Goal: Information Seeking & Learning: Compare options

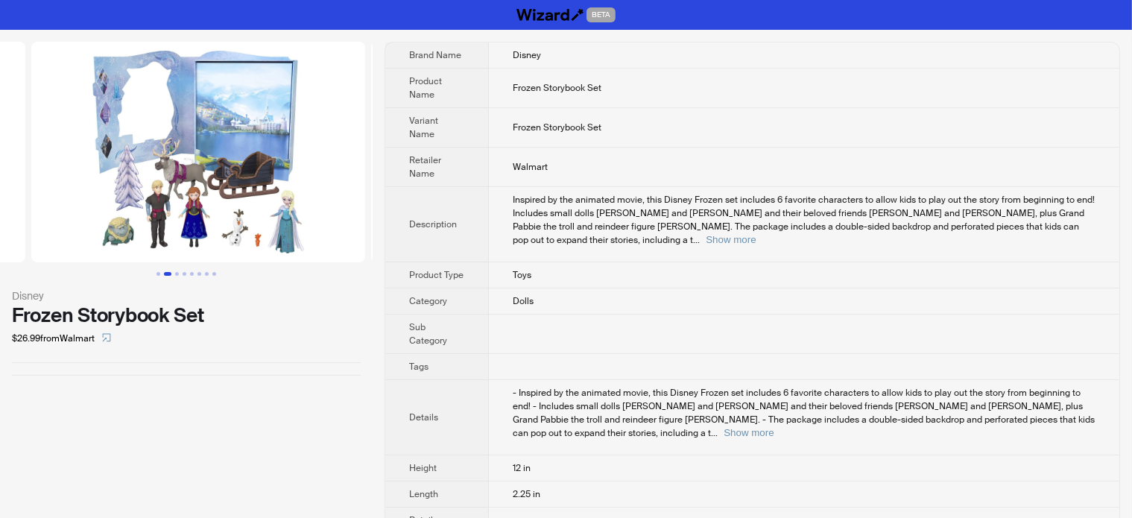
drag, startPoint x: 140, startPoint y: 215, endPoint x: 42, endPoint y: 238, distance: 101.0
click at [45, 238] on ul at bounding box center [186, 152] width 373 height 221
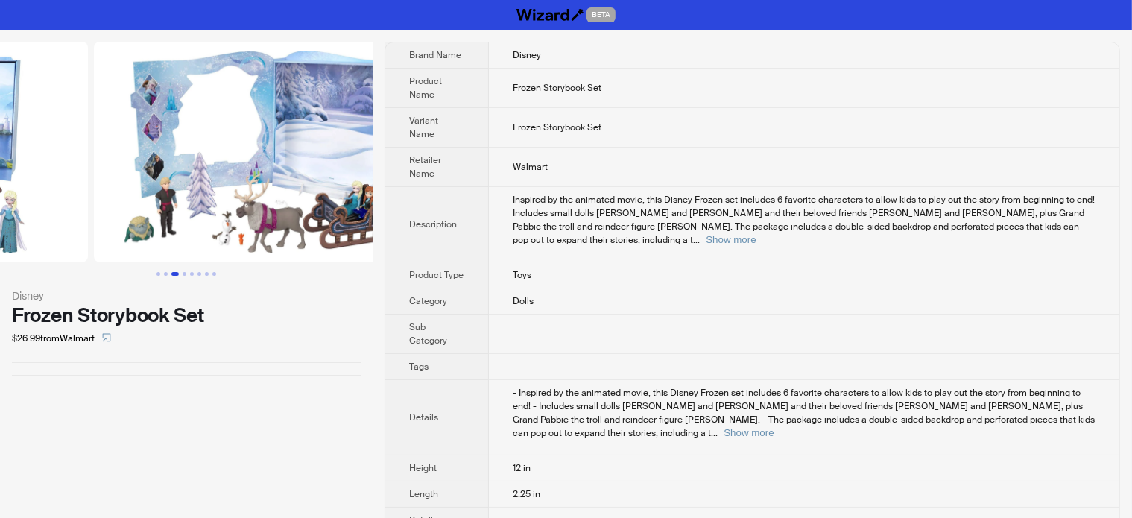
drag, startPoint x: 224, startPoint y: 213, endPoint x: 76, endPoint y: 215, distance: 147.5
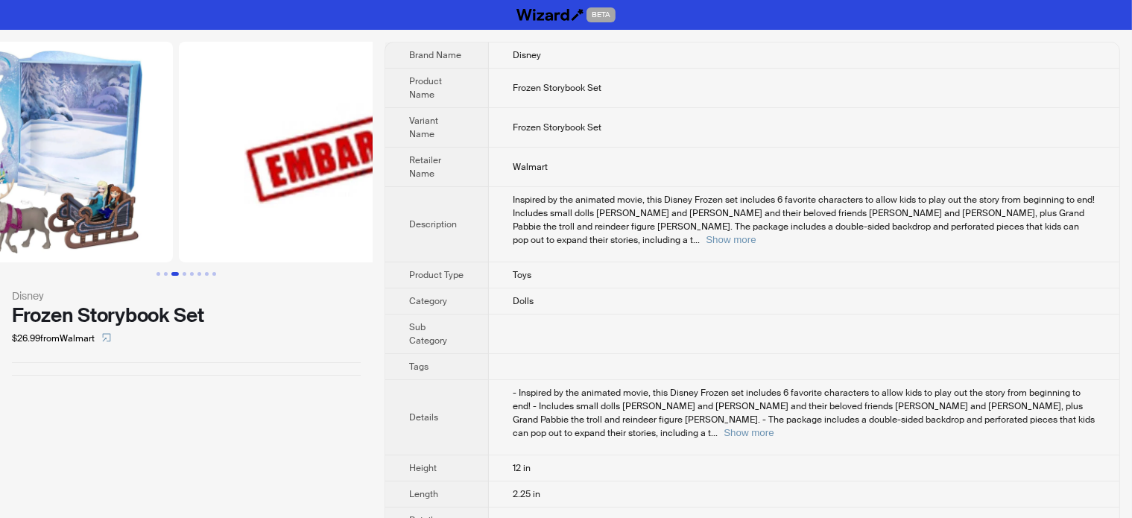
drag, startPoint x: 188, startPoint y: 183, endPoint x: 41, endPoint y: 196, distance: 147.4
click at [41, 196] on img at bounding box center [6, 152] width 334 height 221
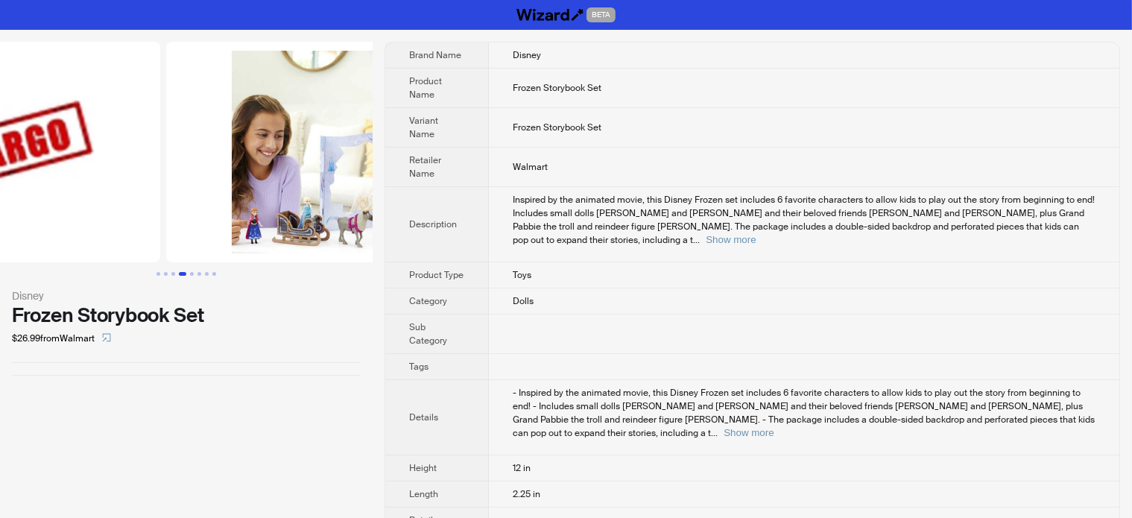
drag, startPoint x: 205, startPoint y: 196, endPoint x: 63, endPoint y: 188, distance: 142.5
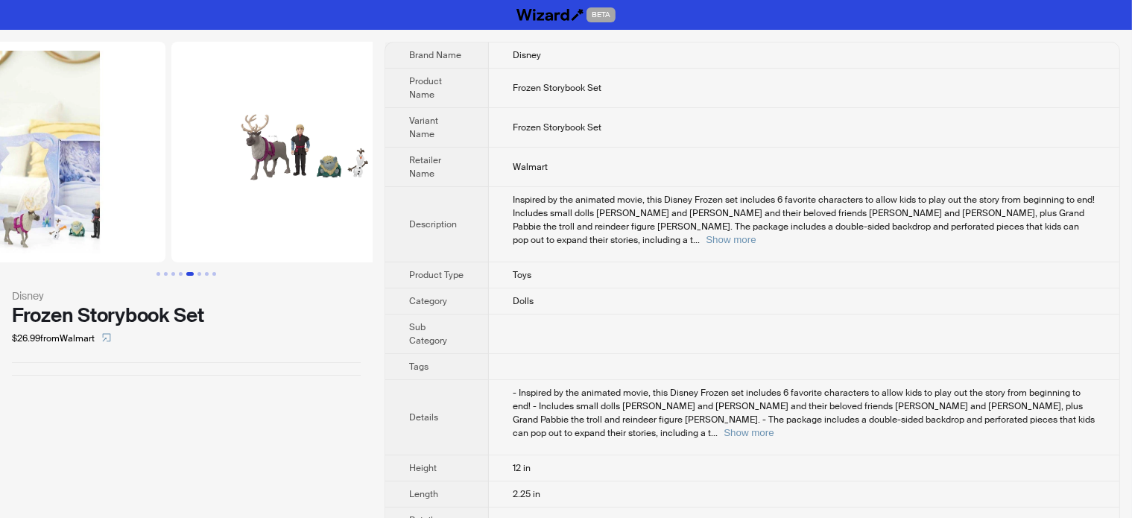
drag, startPoint x: 203, startPoint y: 167, endPoint x: 74, endPoint y: 184, distance: 130.8
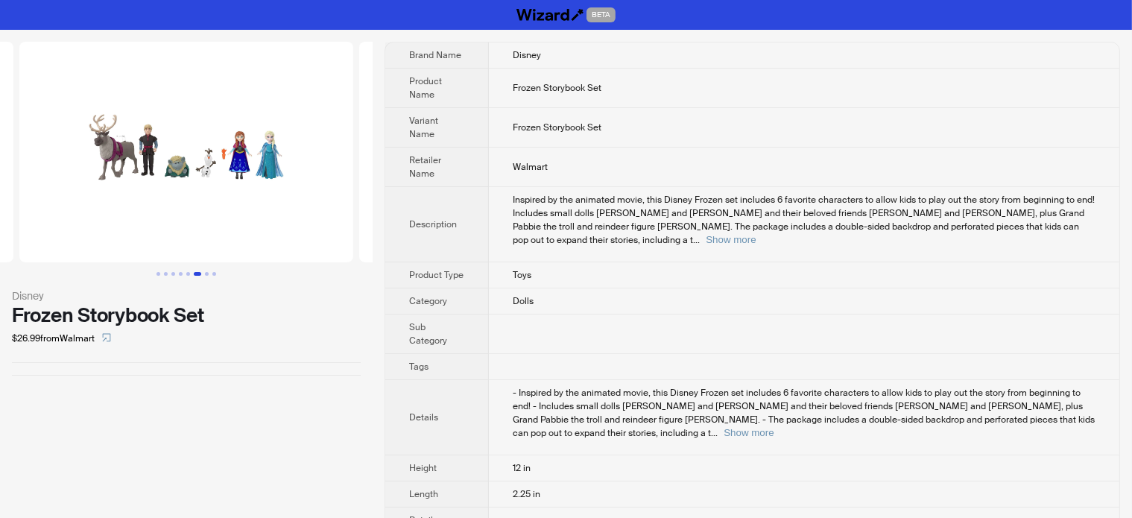
click at [274, 148] on img at bounding box center [186, 152] width 334 height 221
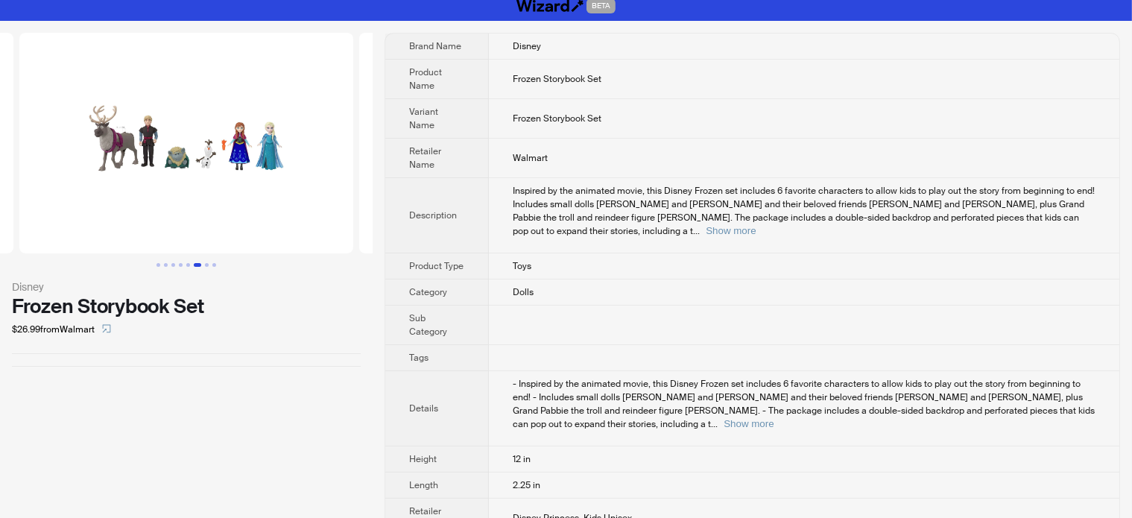
scroll to position [12, 0]
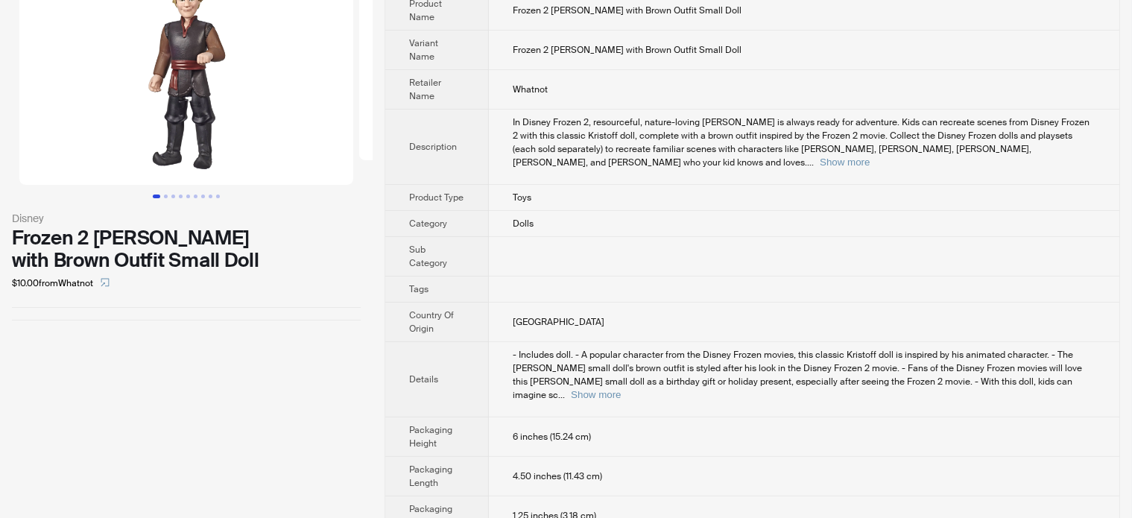
scroll to position [78, 0]
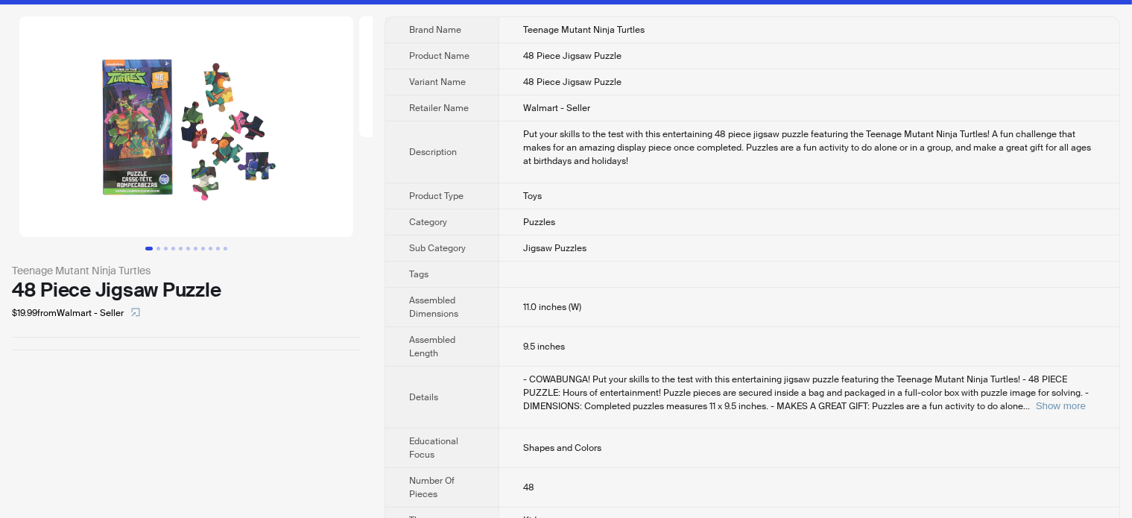
scroll to position [51, 0]
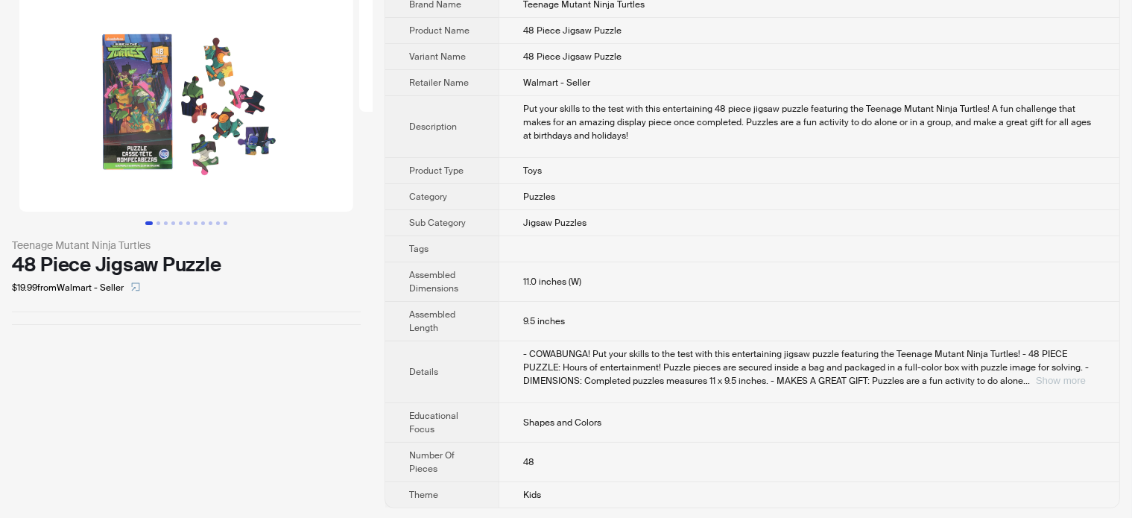
click at [1045, 381] on button "Show more" at bounding box center [1061, 380] width 50 height 11
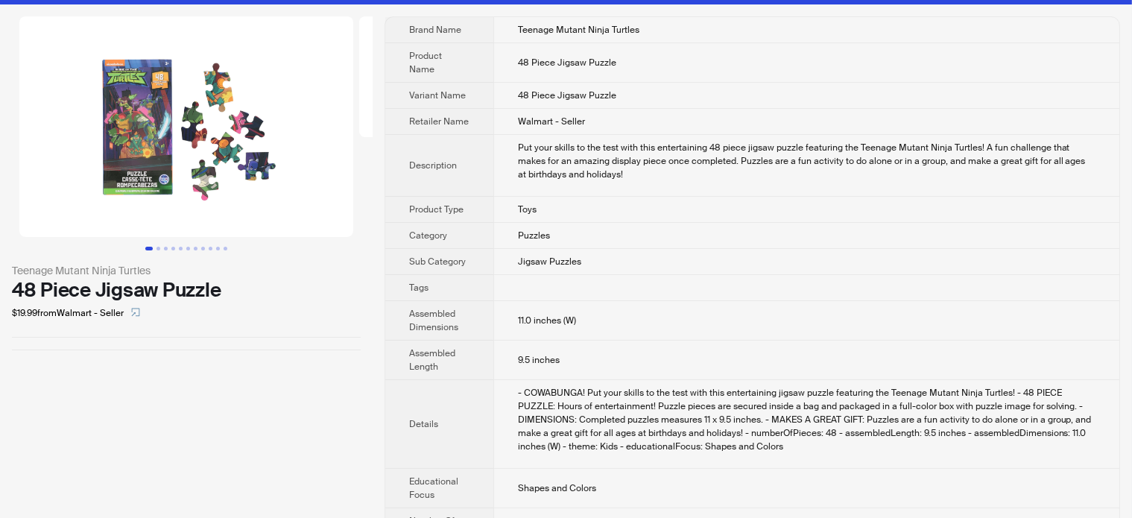
scroll to position [0, 0]
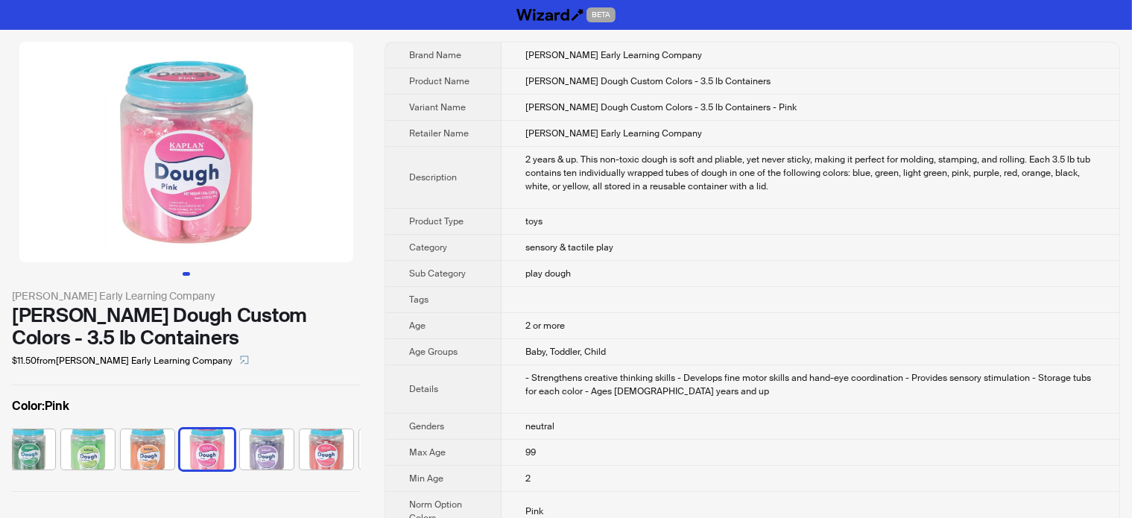
scroll to position [0, 307]
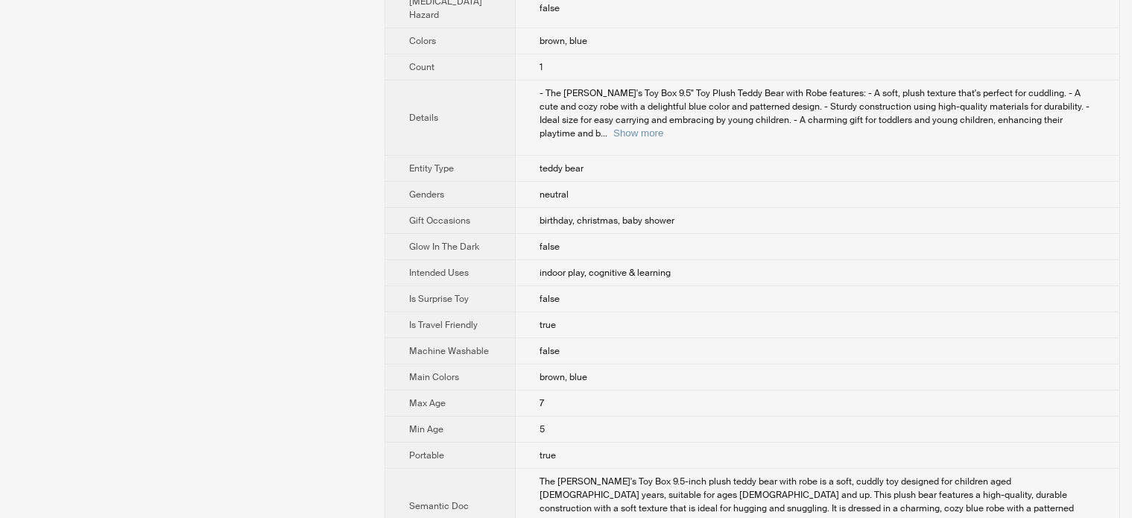
scroll to position [522, 0]
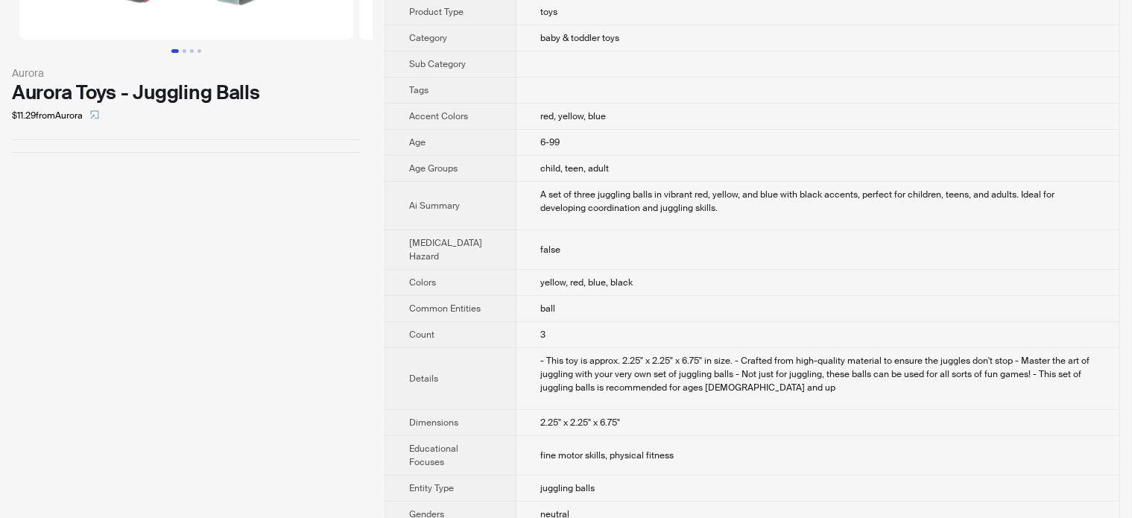
scroll to position [447, 0]
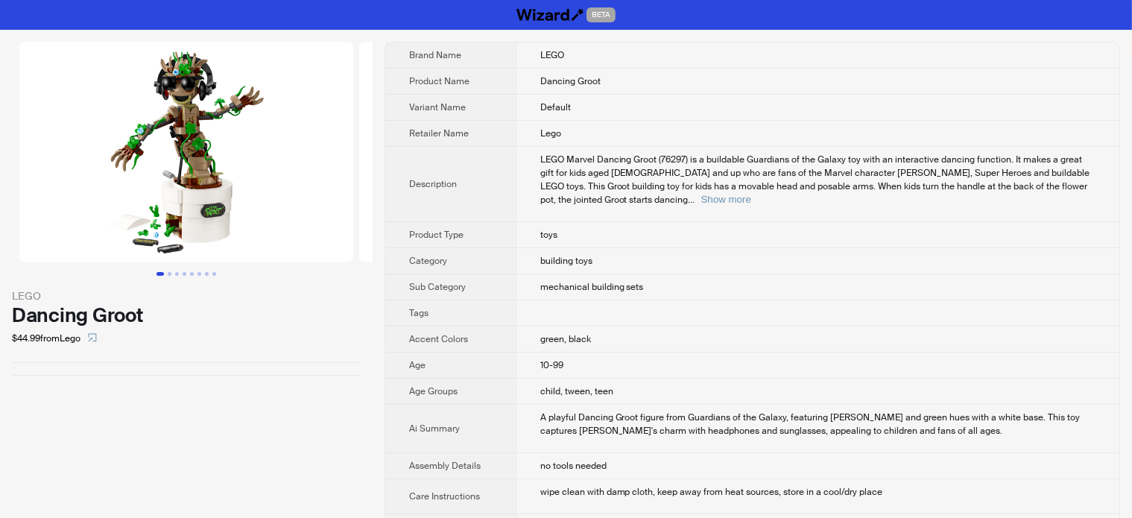
scroll to position [694, 0]
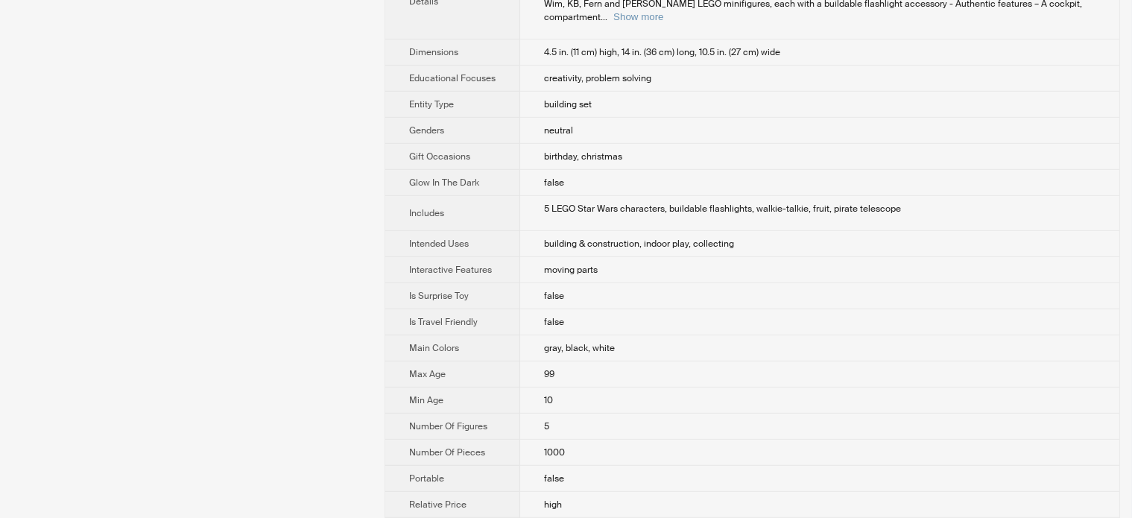
scroll to position [387, 0]
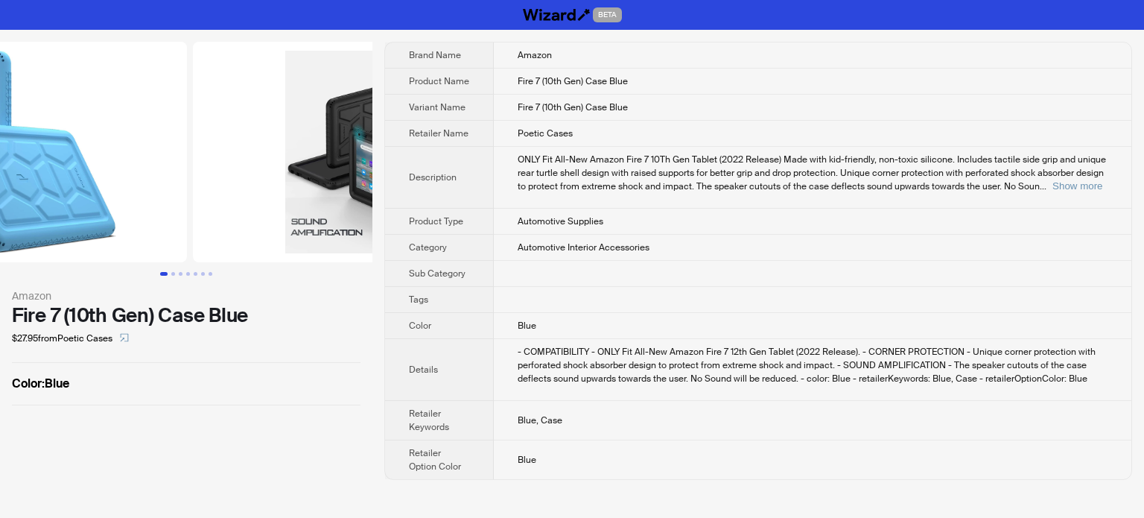
drag, startPoint x: 207, startPoint y: 168, endPoint x: 63, endPoint y: 168, distance: 143.8
click at [63, 168] on img at bounding box center [20, 152] width 334 height 221
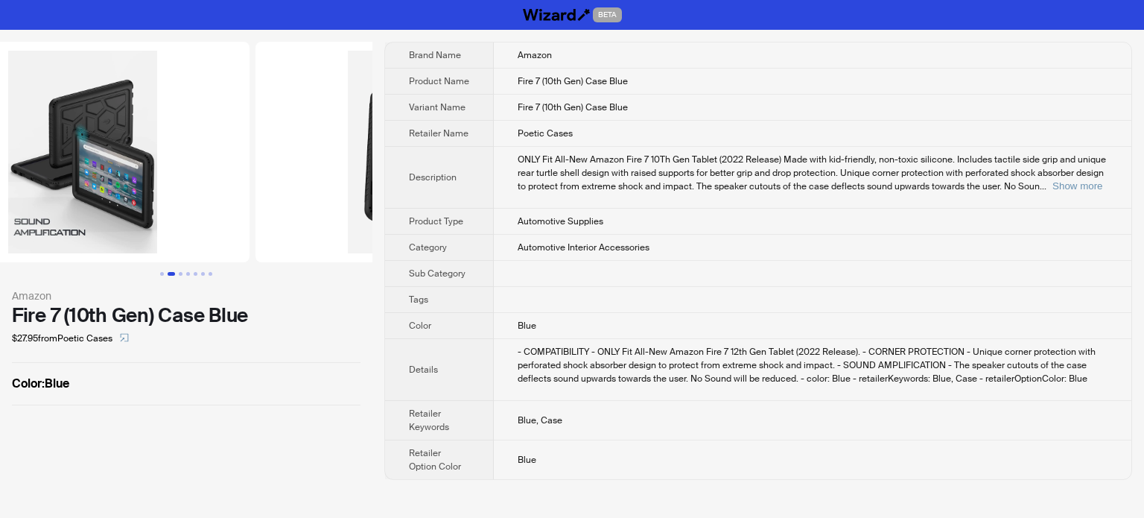
click at [125, 145] on img at bounding box center [83, 152] width 334 height 221
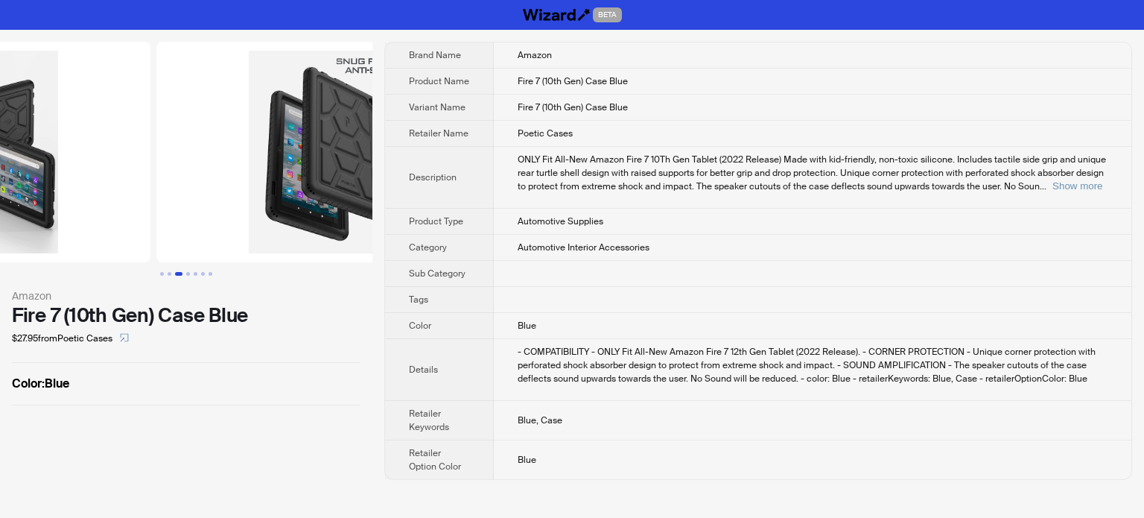
drag, startPoint x: 232, startPoint y: 147, endPoint x: 72, endPoint y: 142, distance: 160.2
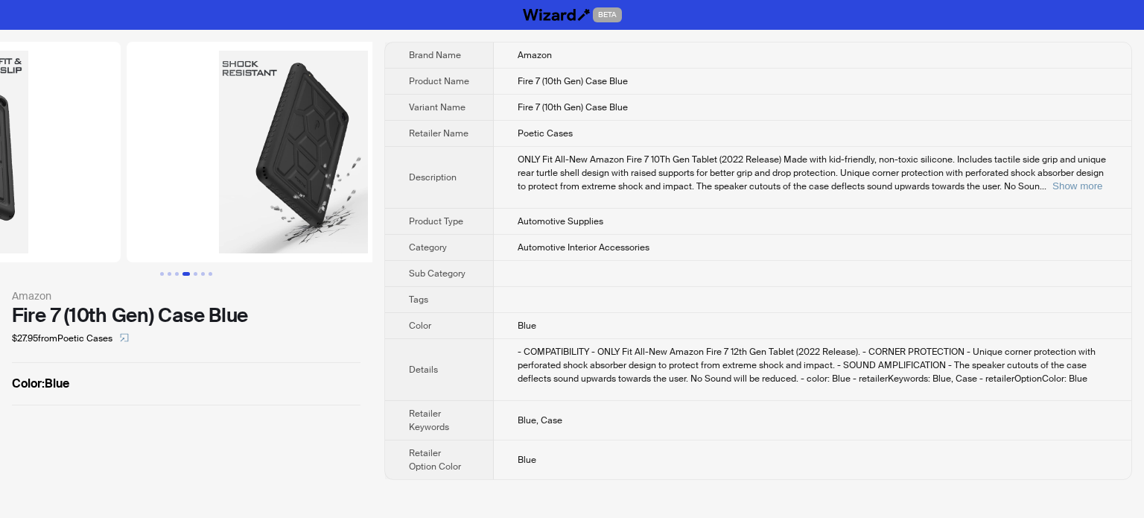
drag, startPoint x: 209, startPoint y: 155, endPoint x: 36, endPoint y: 177, distance: 174.9
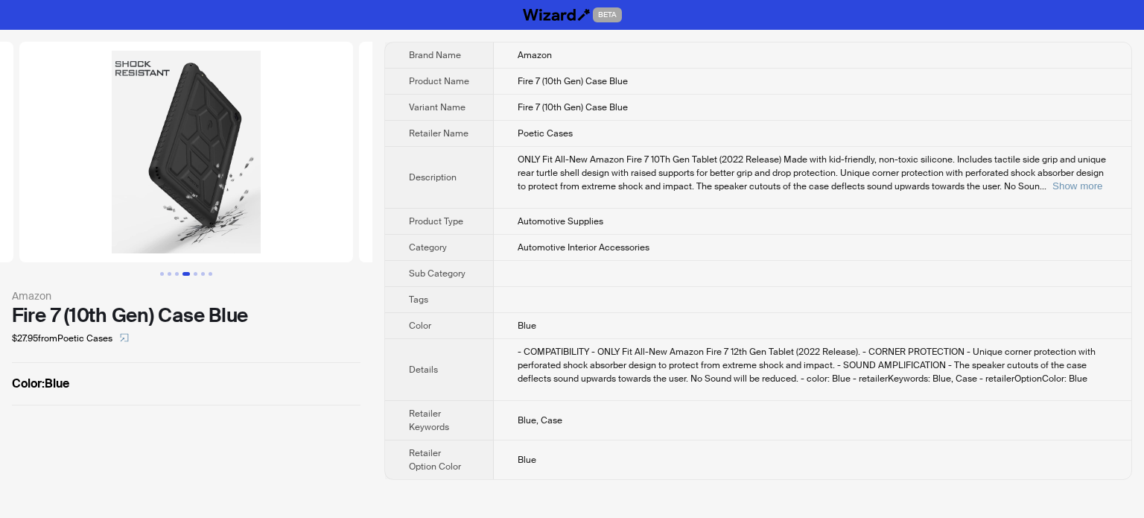
scroll to position [0, 1359]
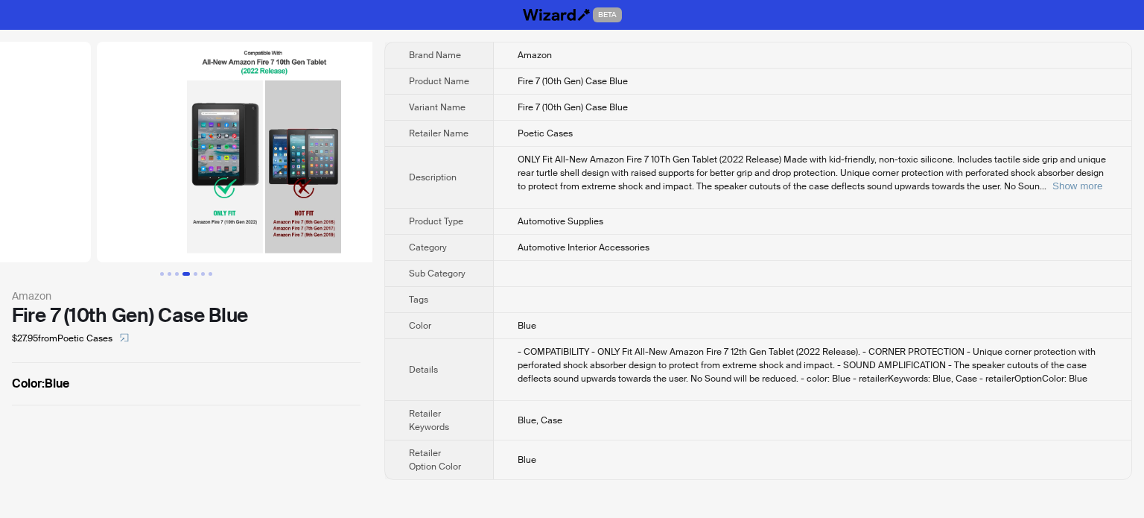
drag, startPoint x: 127, startPoint y: 172, endPoint x: 83, endPoint y: 184, distance: 46.3
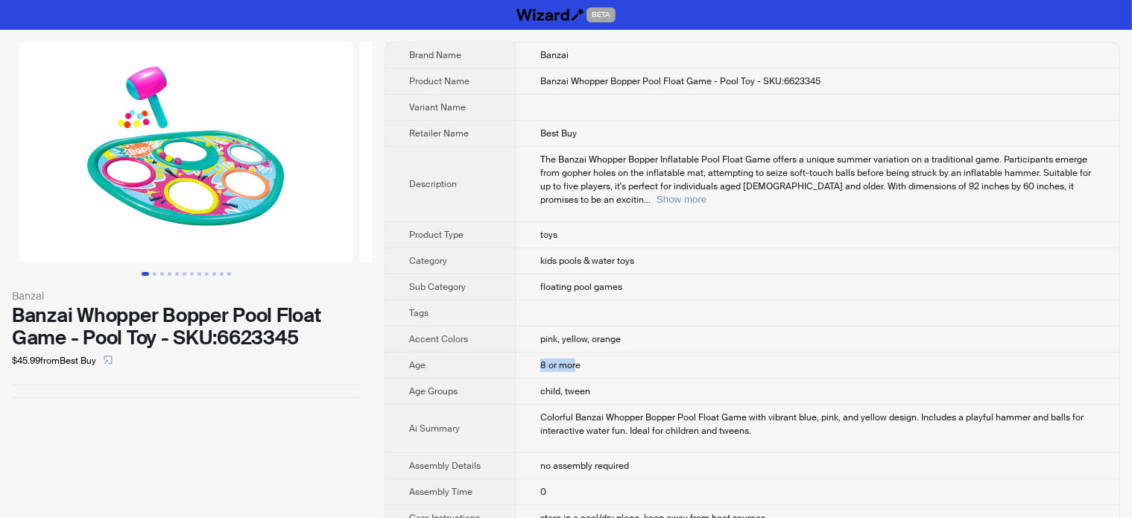
drag, startPoint x: 522, startPoint y: 344, endPoint x: 560, endPoint y: 362, distance: 42.0
click at [560, 362] on td "8 or more" at bounding box center [817, 365] width 603 height 26
click at [569, 352] on td "8 or more" at bounding box center [817, 365] width 603 height 26
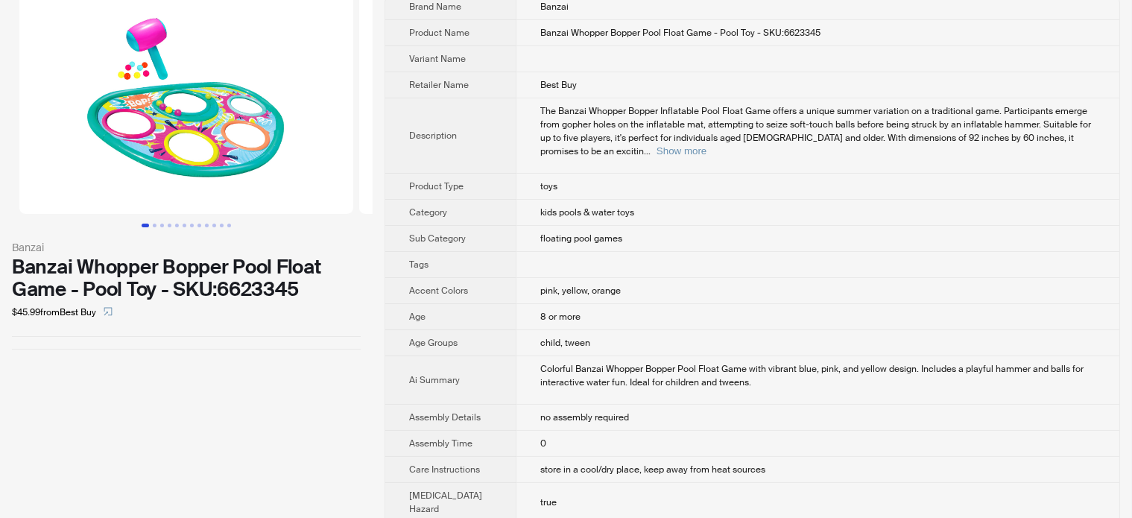
scroll to position [75, 0]
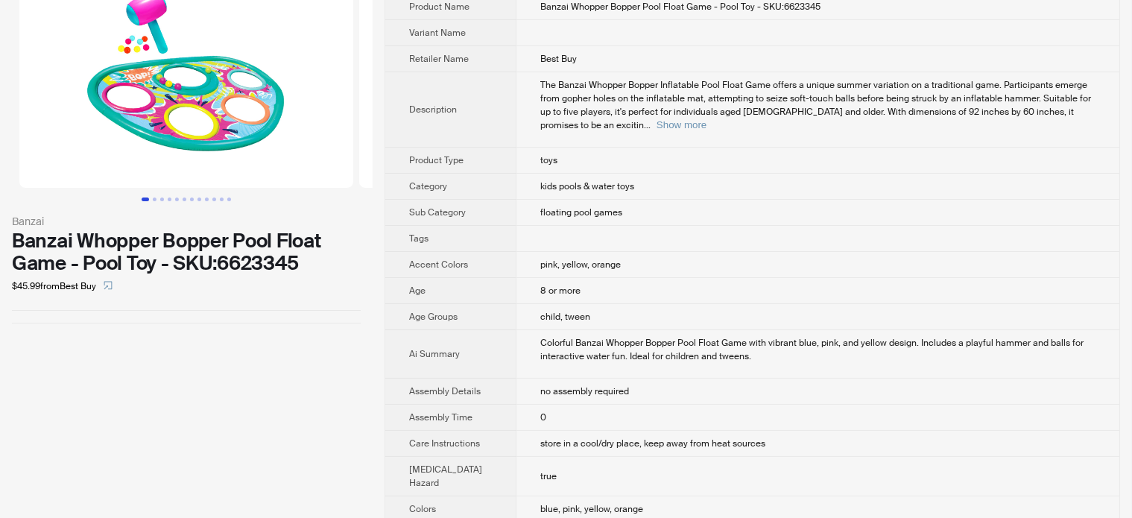
click at [540, 285] on span "8 or more" at bounding box center [560, 291] width 40 height 12
drag, startPoint x: 523, startPoint y: 273, endPoint x: 564, endPoint y: 277, distance: 41.2
click at [564, 278] on td "8 or more" at bounding box center [817, 291] width 603 height 26
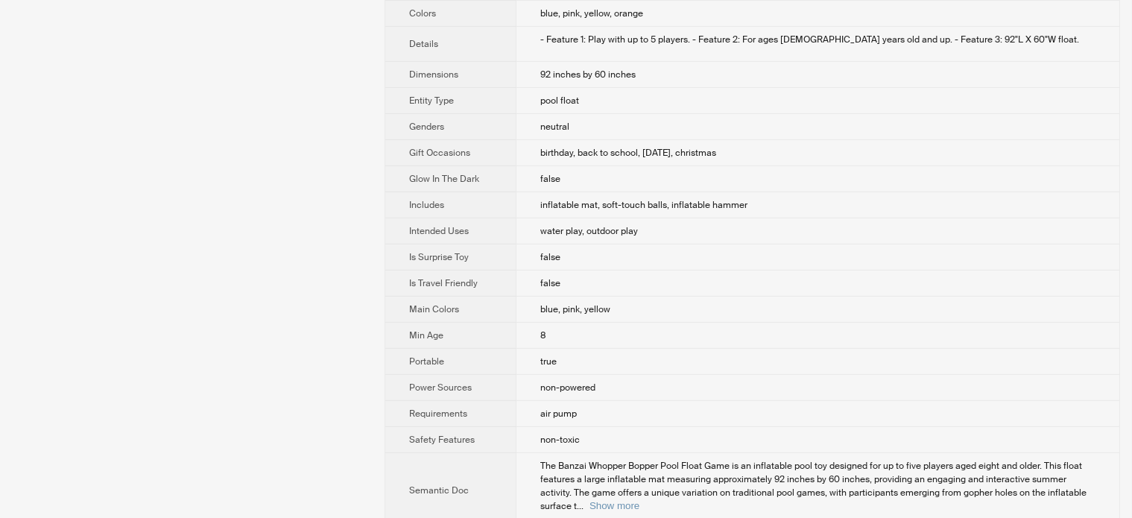
scroll to position [596, 0]
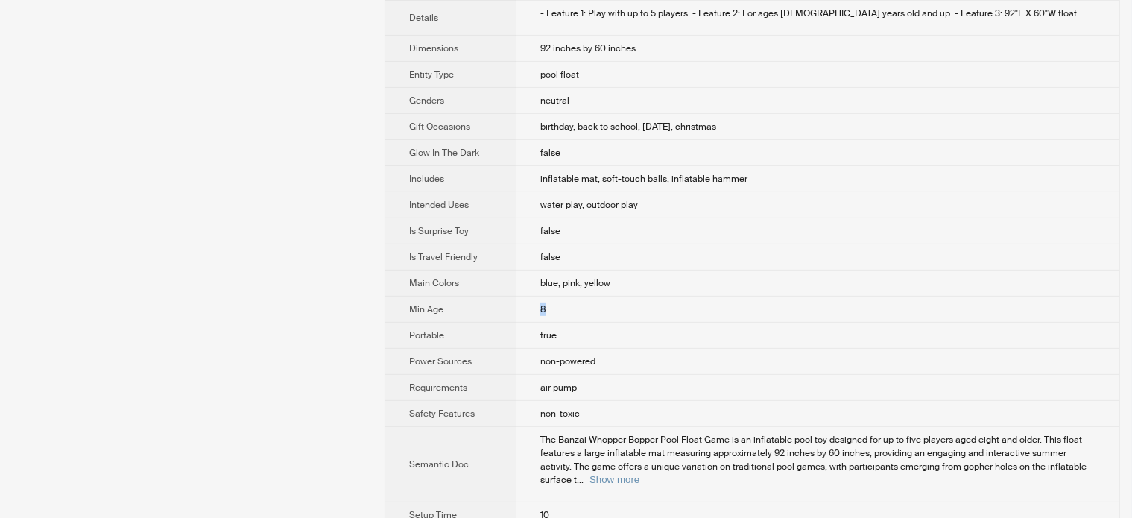
drag, startPoint x: 514, startPoint y: 332, endPoint x: 542, endPoint y: 339, distance: 28.6
click at [542, 323] on td "8" at bounding box center [817, 310] width 603 height 26
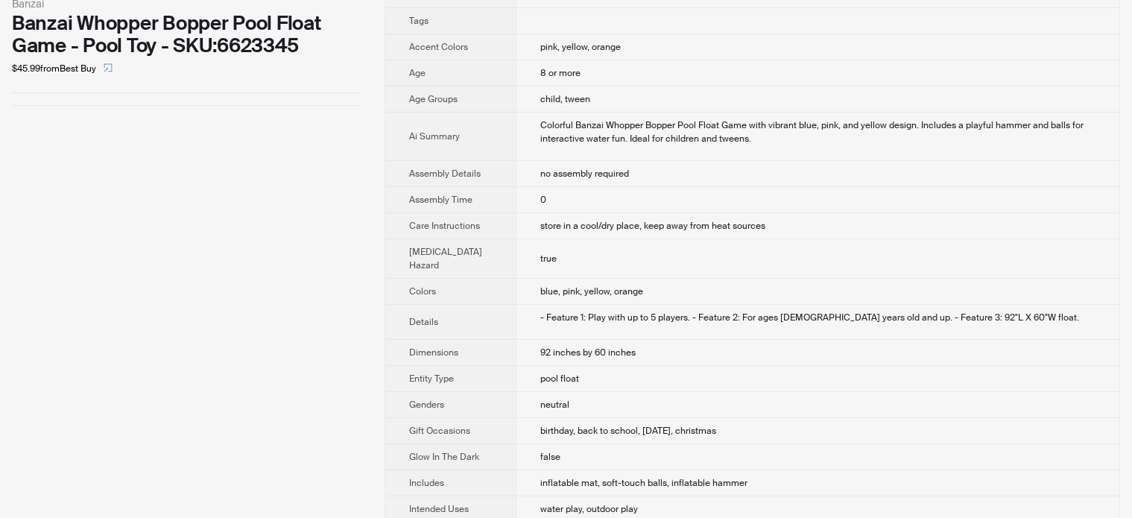
scroll to position [224, 0]
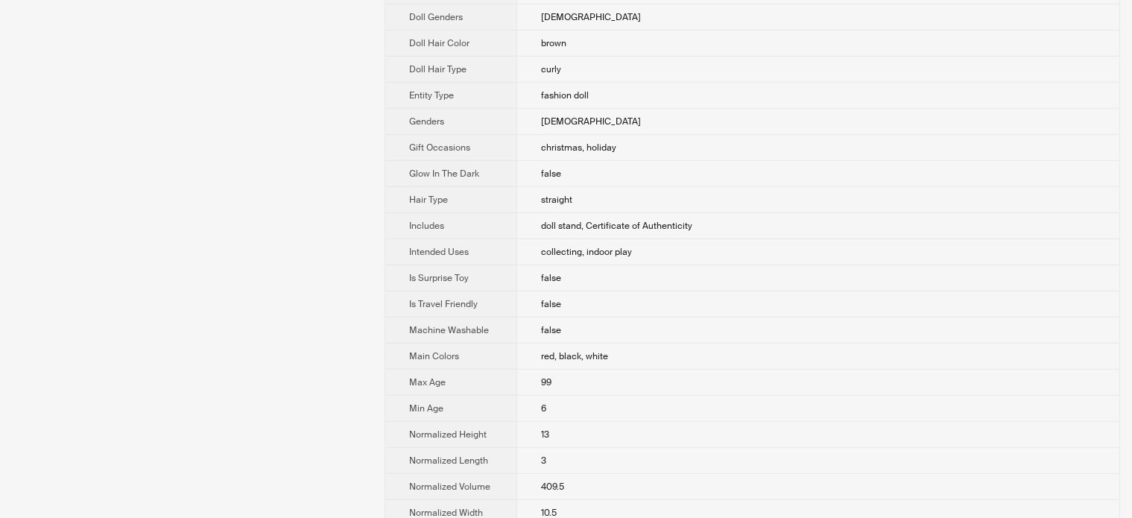
scroll to position [820, 0]
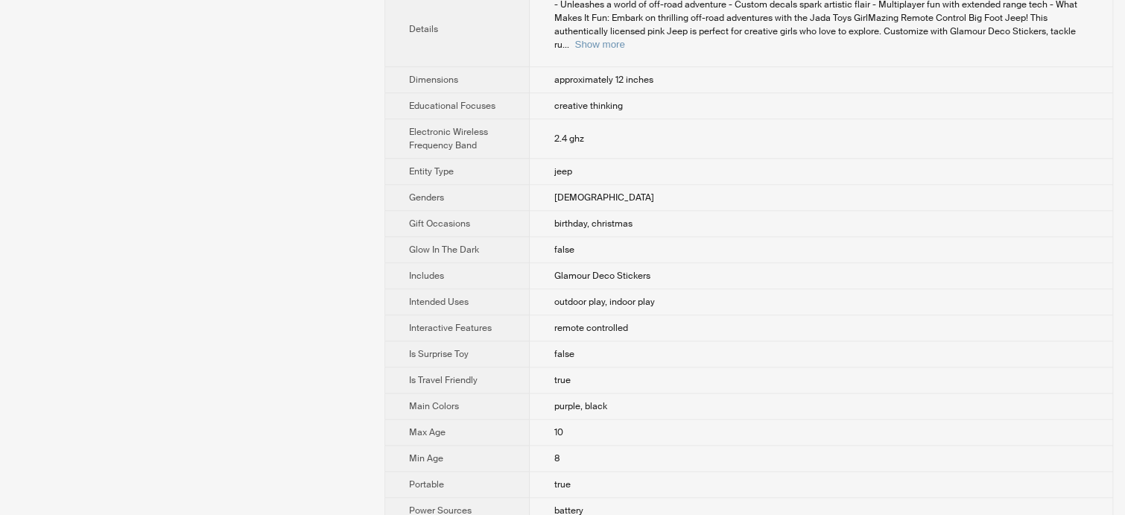
scroll to position [671, 0]
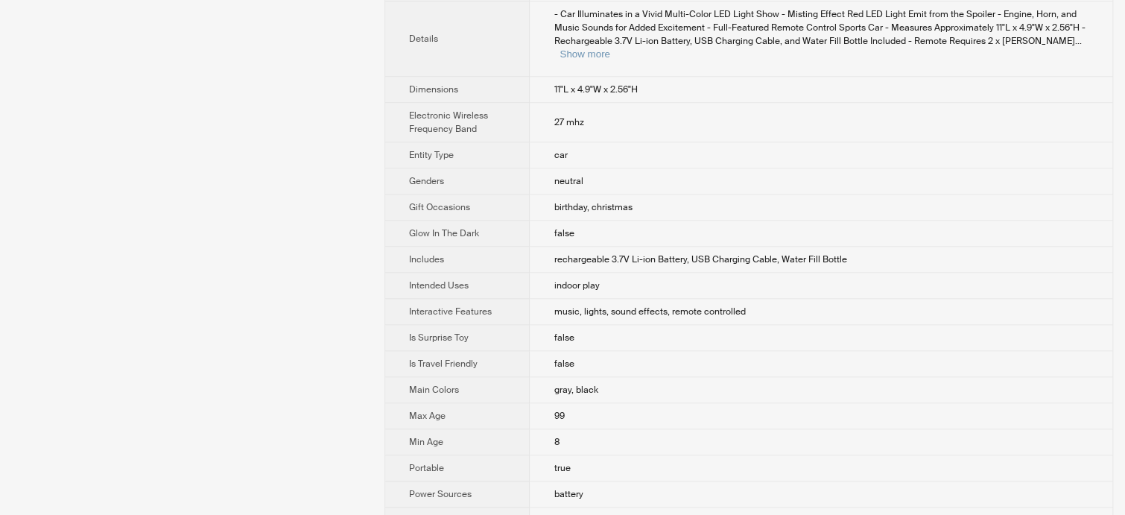
scroll to position [671, 0]
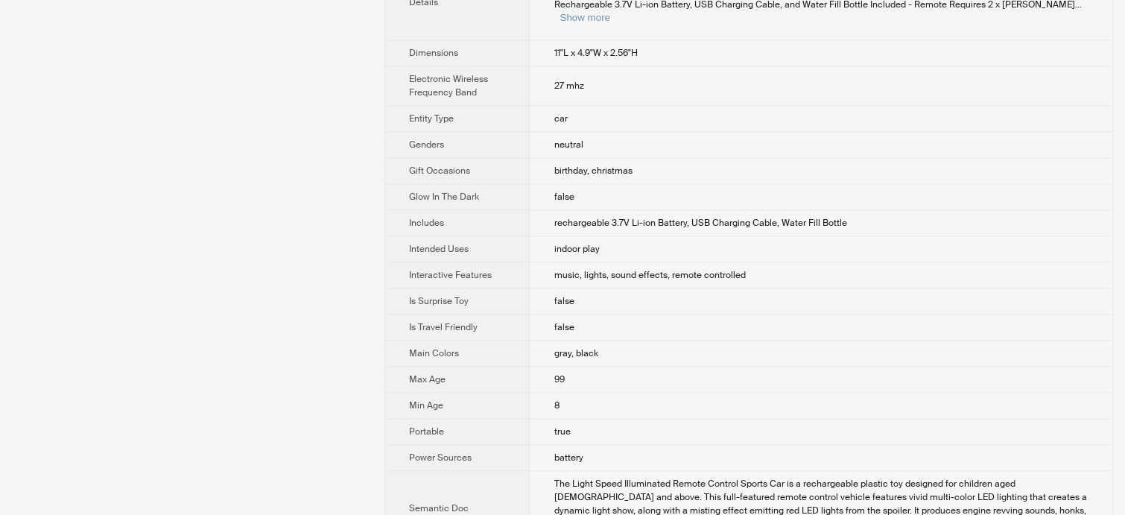
drag, startPoint x: 551, startPoint y: 388, endPoint x: 548, endPoint y: 367, distance: 21.8
click at [551, 393] on td "8" at bounding box center [821, 406] width 583 height 26
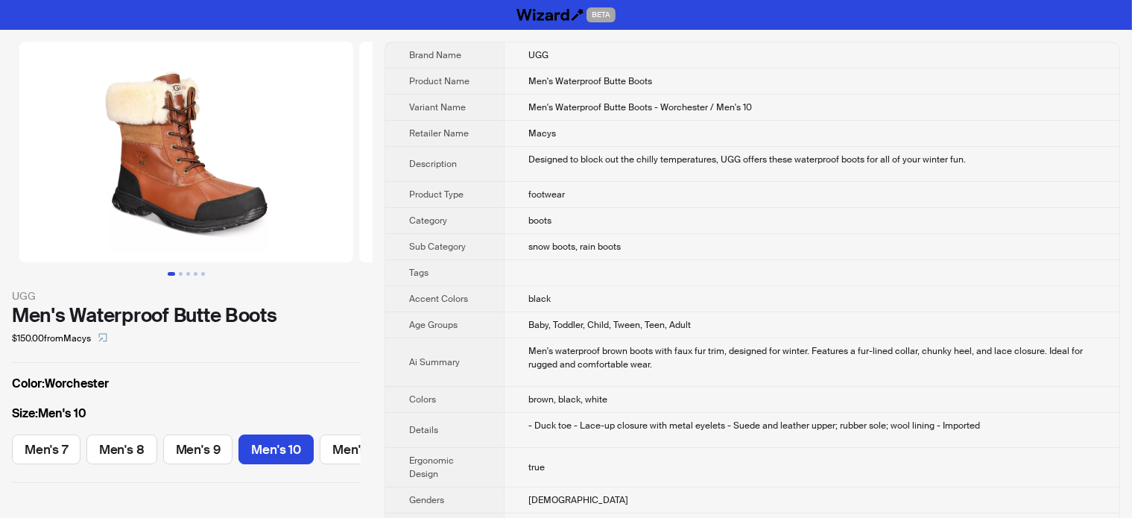
scroll to position [0, 30]
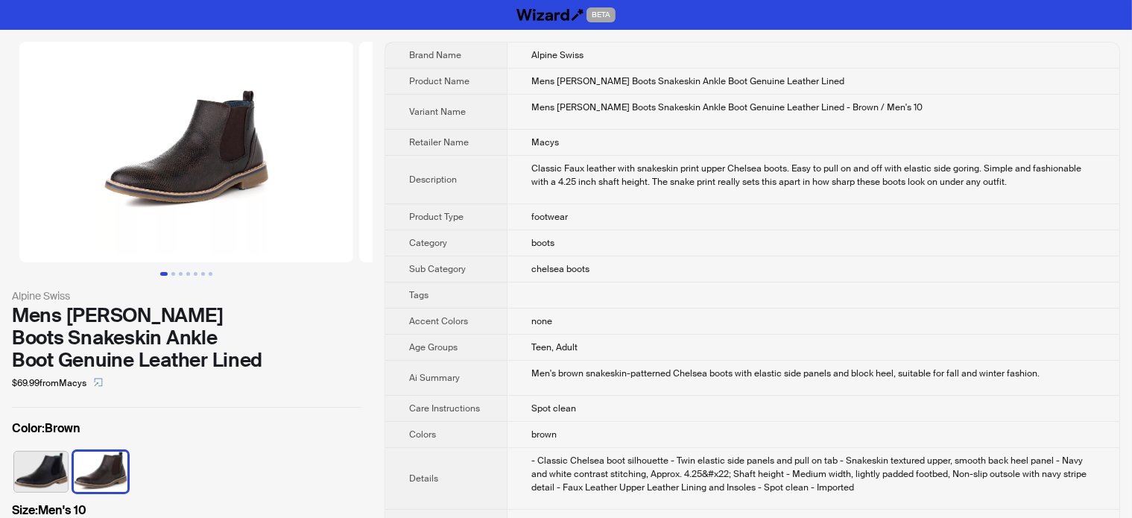
scroll to position [0, 113]
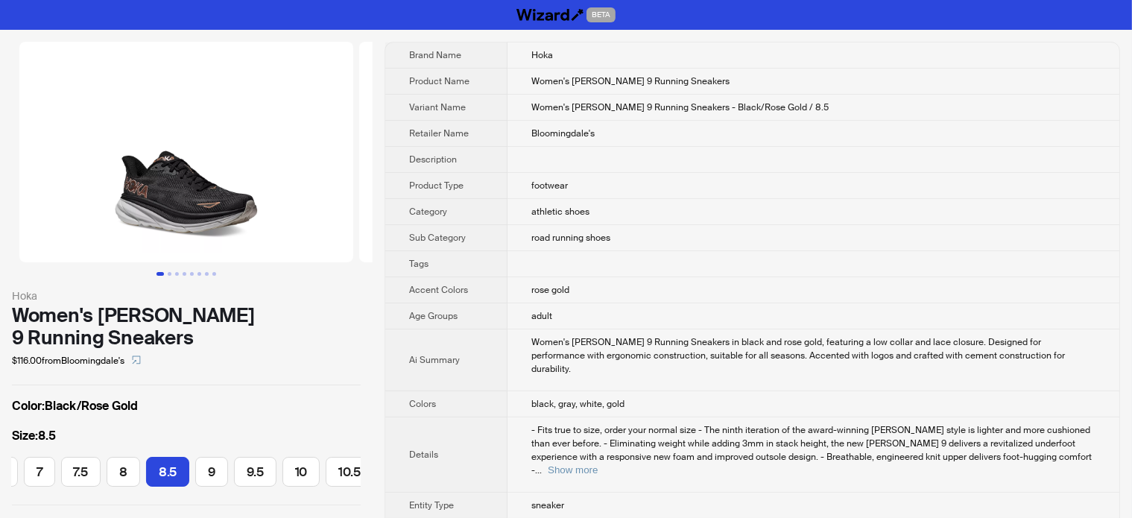
scroll to position [0, 256]
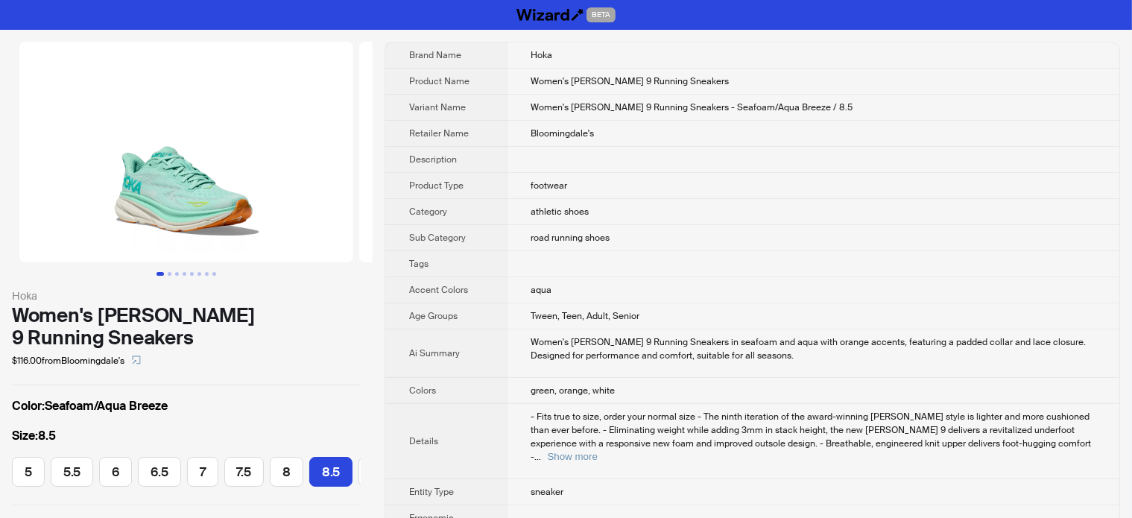
scroll to position [0, 160]
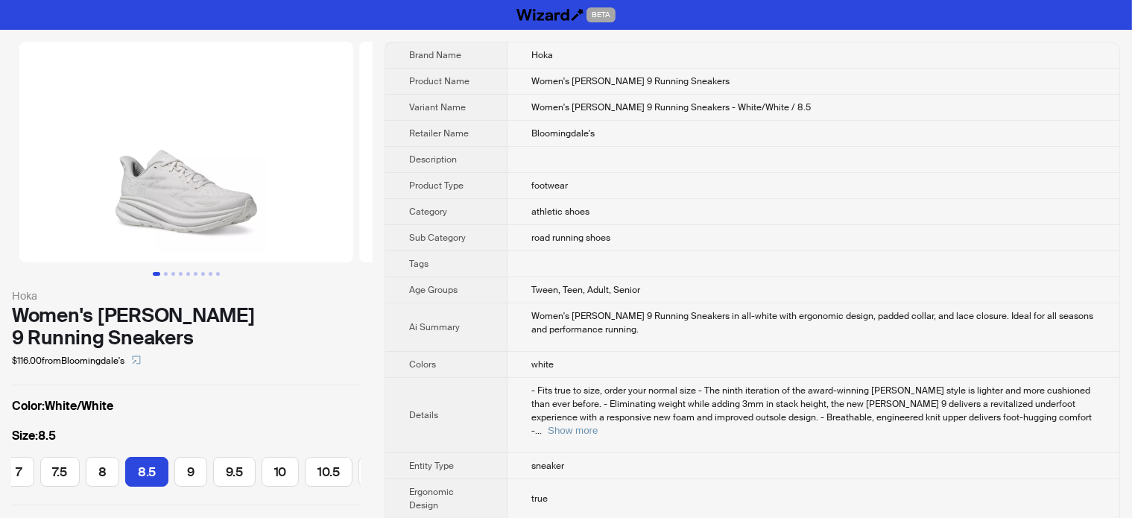
scroll to position [0, 256]
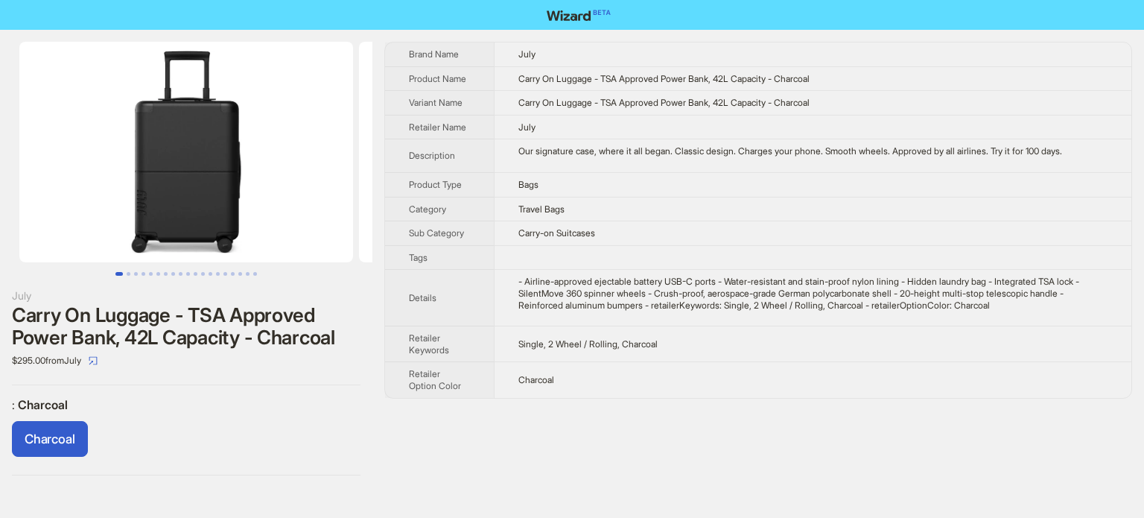
click at [125, 407] on label ": Charcoal" at bounding box center [186, 405] width 349 height 16
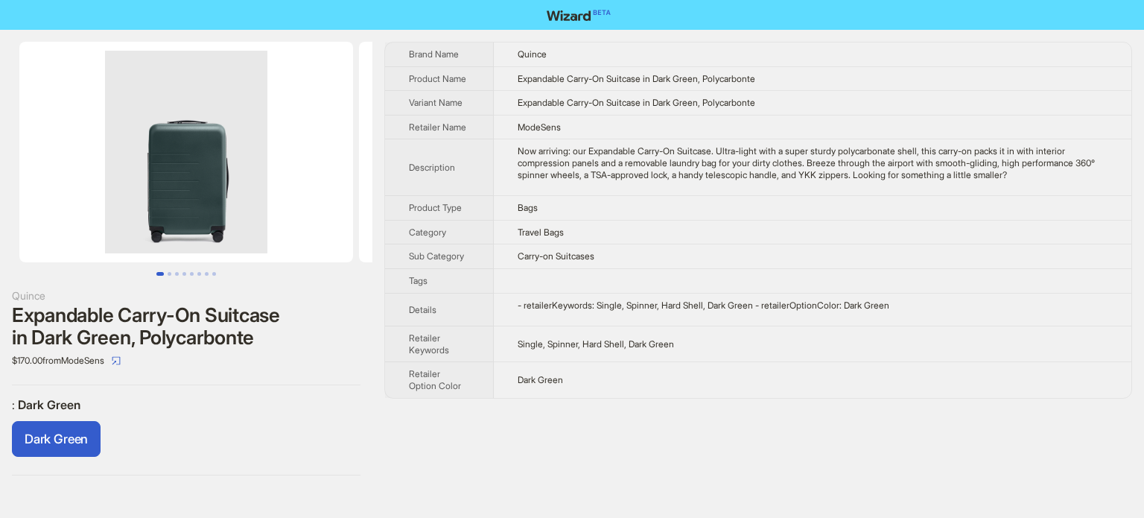
click at [232, 429] on div "Dark Green" at bounding box center [186, 442] width 349 height 42
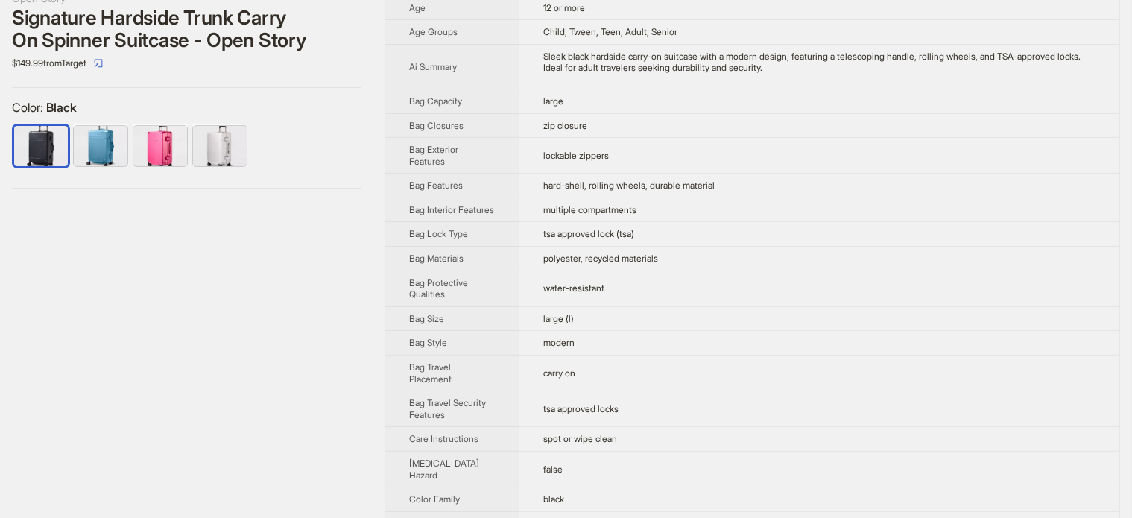
scroll to position [298, 0]
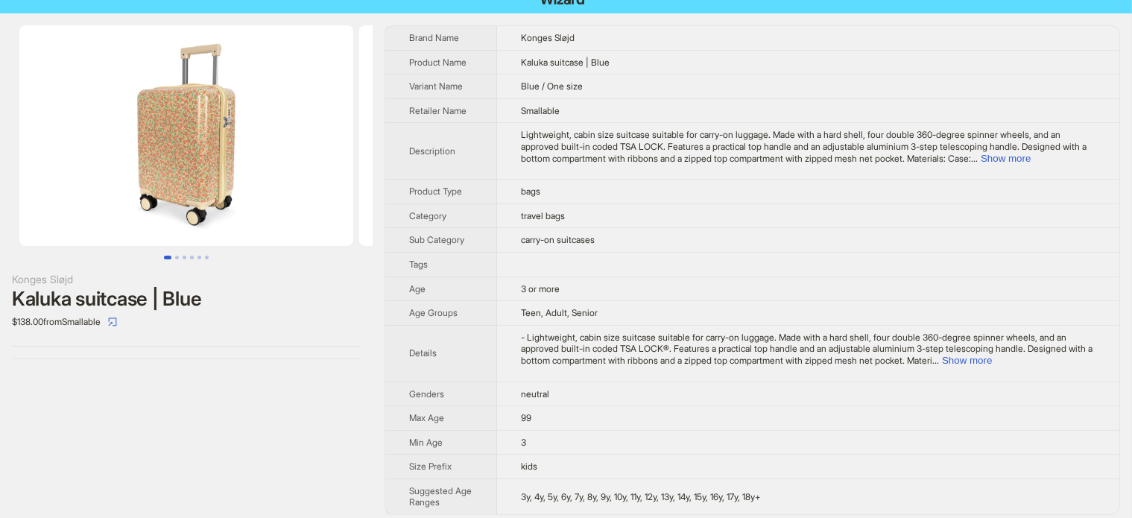
scroll to position [25, 0]
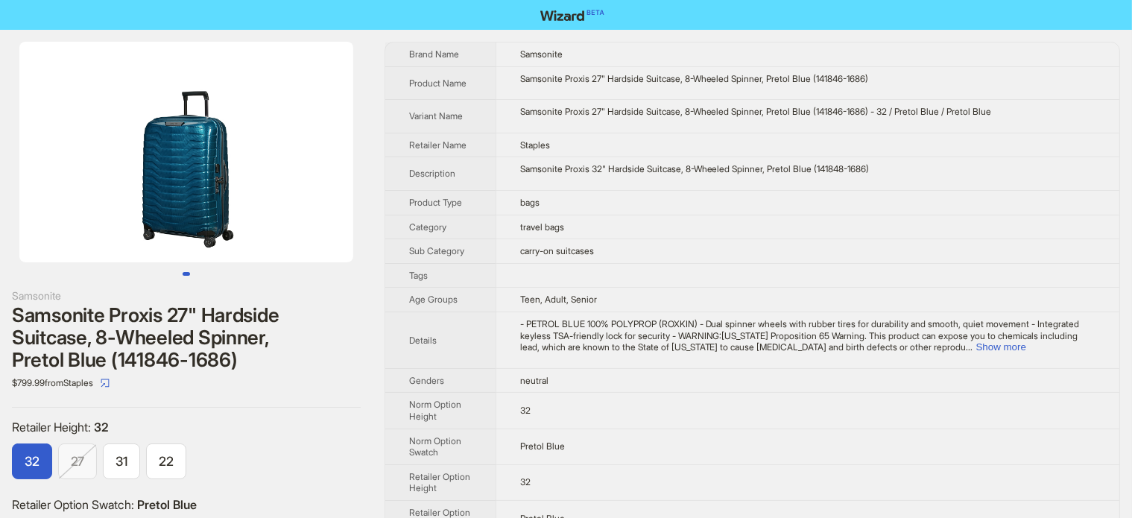
drag, startPoint x: 245, startPoint y: 209, endPoint x: 51, endPoint y: 209, distance: 193.7
click at [46, 209] on img at bounding box center [186, 152] width 334 height 221
drag, startPoint x: 176, startPoint y: 174, endPoint x: 295, endPoint y: 170, distance: 119.3
click at [295, 170] on img at bounding box center [186, 152] width 334 height 221
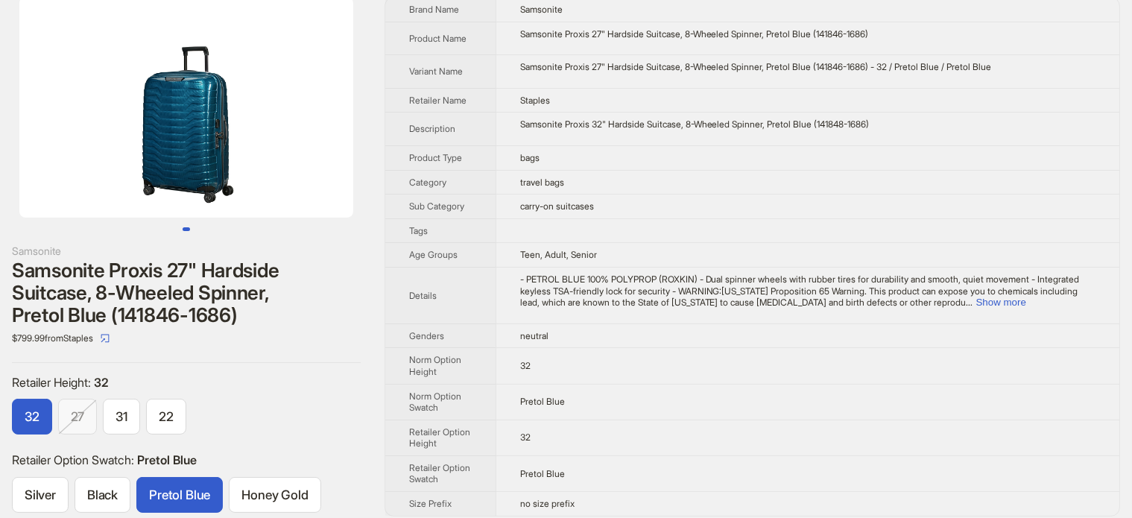
scroll to position [69, 0]
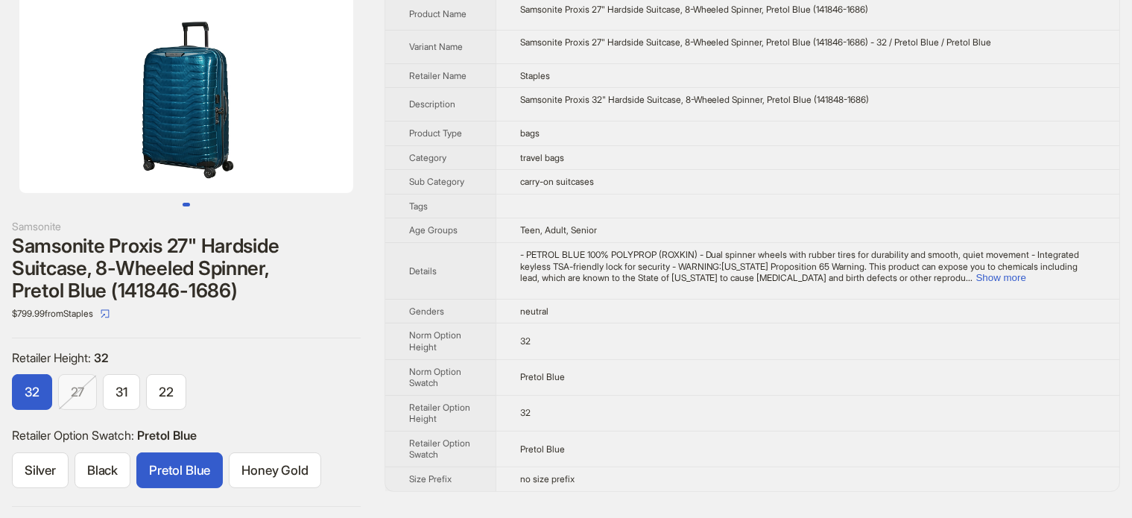
click at [448, 227] on span "Age Groups" at bounding box center [433, 229] width 48 height 11
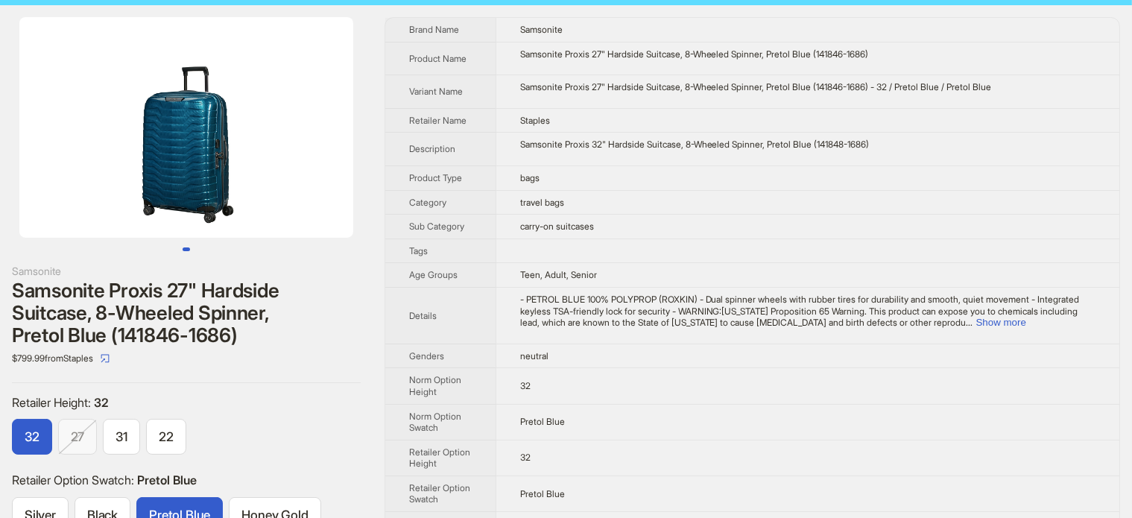
scroll to position [0, 0]
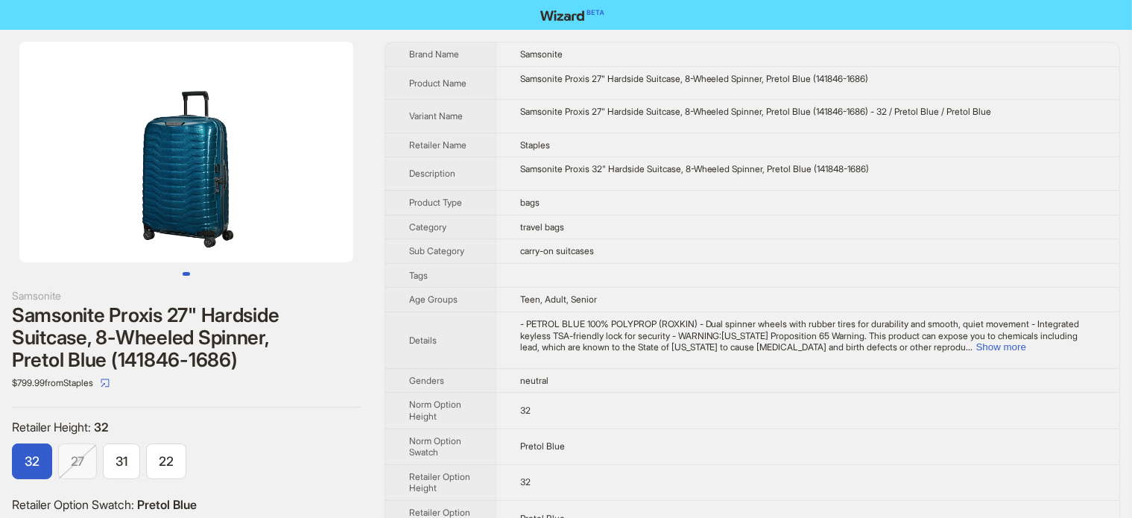
drag, startPoint x: 312, startPoint y: 212, endPoint x: 217, endPoint y: 210, distance: 95.4
click at [218, 210] on img at bounding box center [186, 152] width 334 height 221
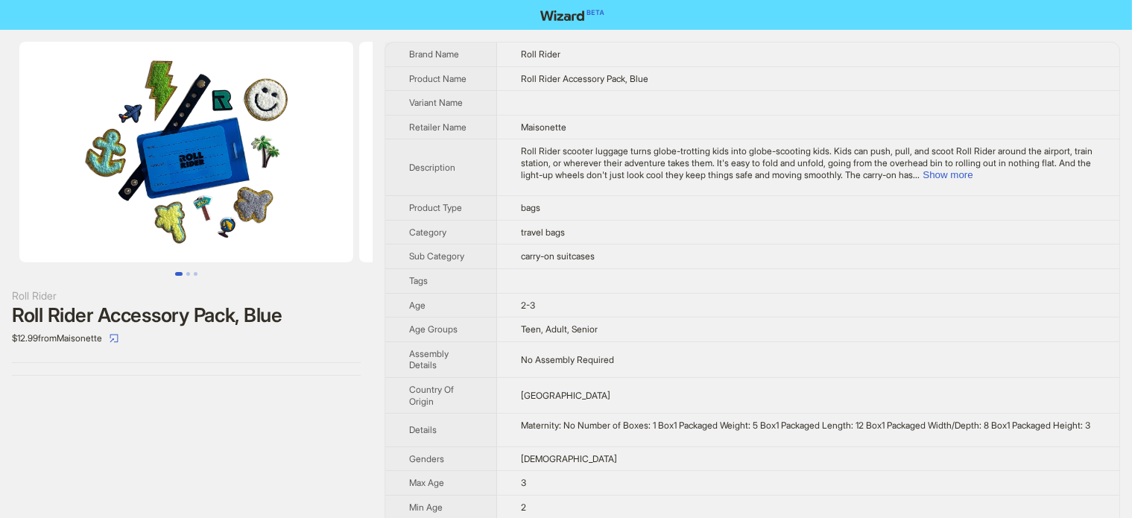
click at [56, 150] on img at bounding box center [186, 152] width 334 height 221
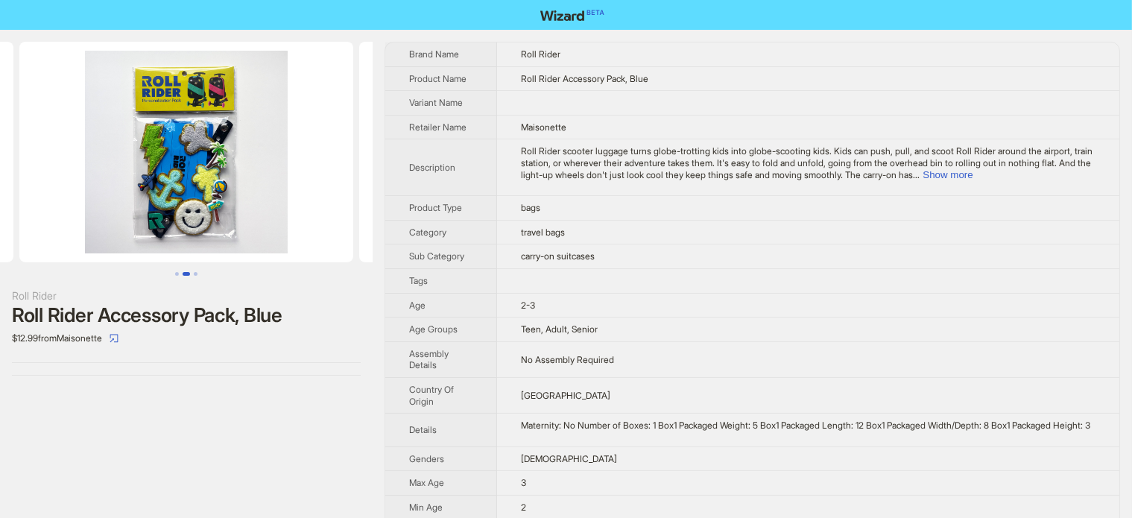
drag, startPoint x: 213, startPoint y: 121, endPoint x: 87, endPoint y: 162, distance: 132.4
click at [95, 151] on img at bounding box center [186, 152] width 334 height 221
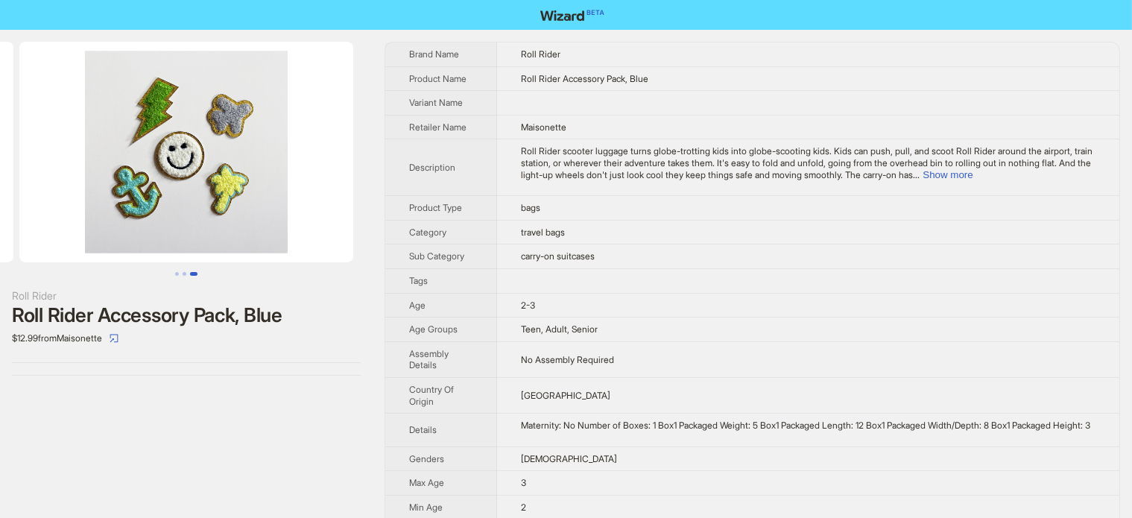
drag, startPoint x: 149, startPoint y: 147, endPoint x: 186, endPoint y: 136, distance: 38.7
click at [92, 166] on img at bounding box center [186, 152] width 334 height 221
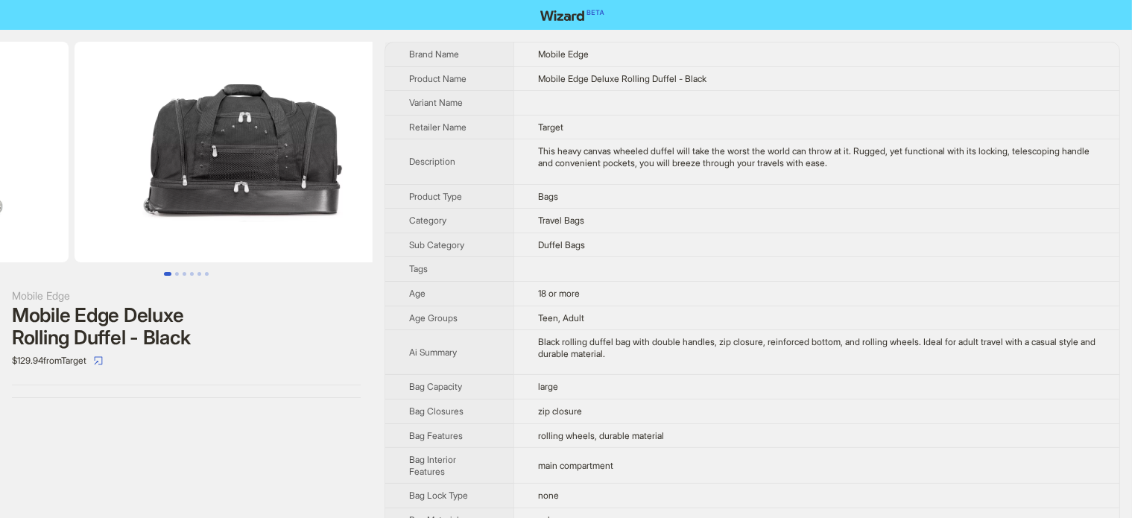
drag, startPoint x: 259, startPoint y: 172, endPoint x: 84, endPoint y: 212, distance: 178.9
click at [78, 214] on ul at bounding box center [186, 152] width 373 height 221
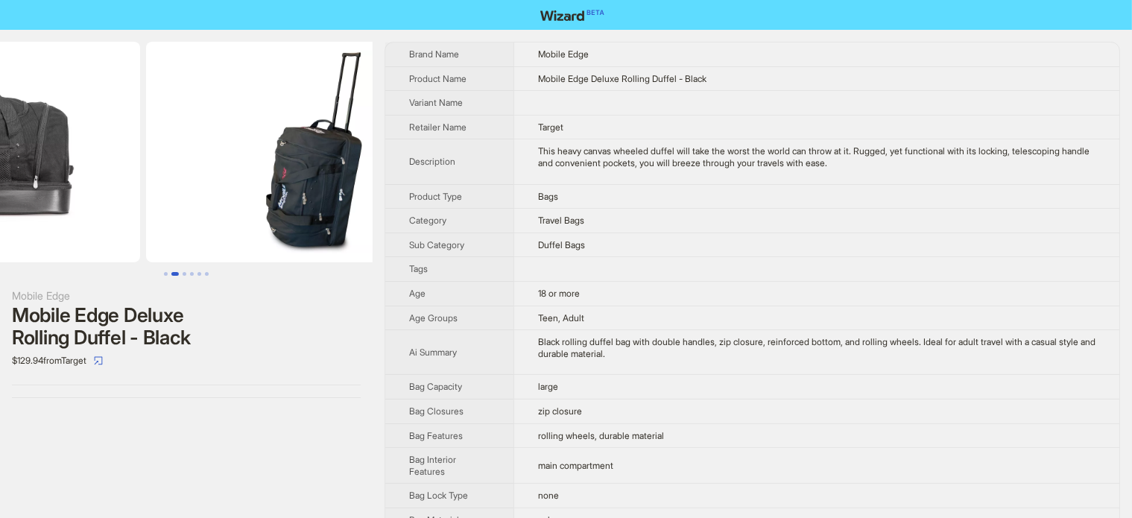
drag, startPoint x: 48, startPoint y: 238, endPoint x: 34, endPoint y: 240, distance: 13.6
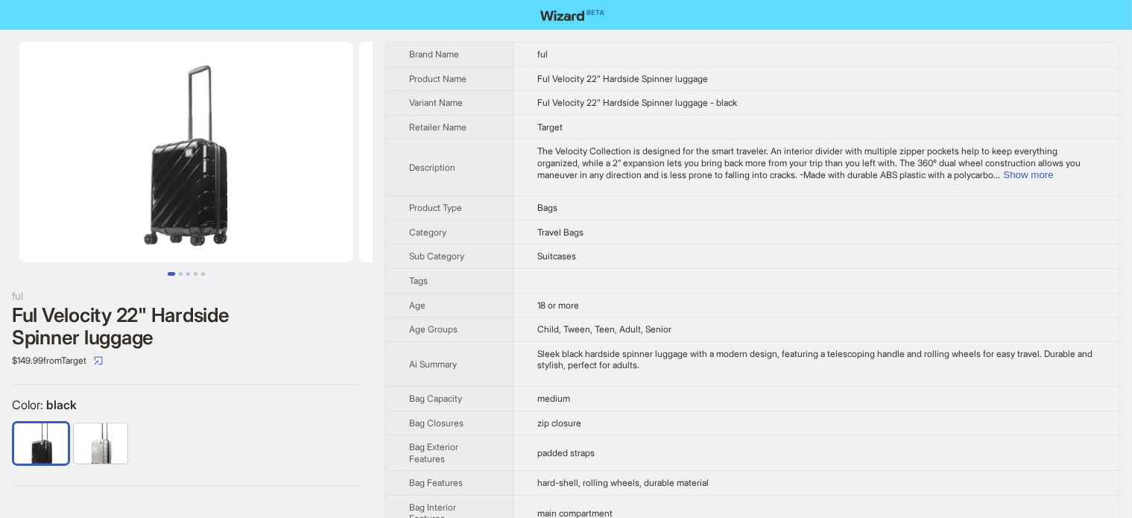
scroll to position [0, 143]
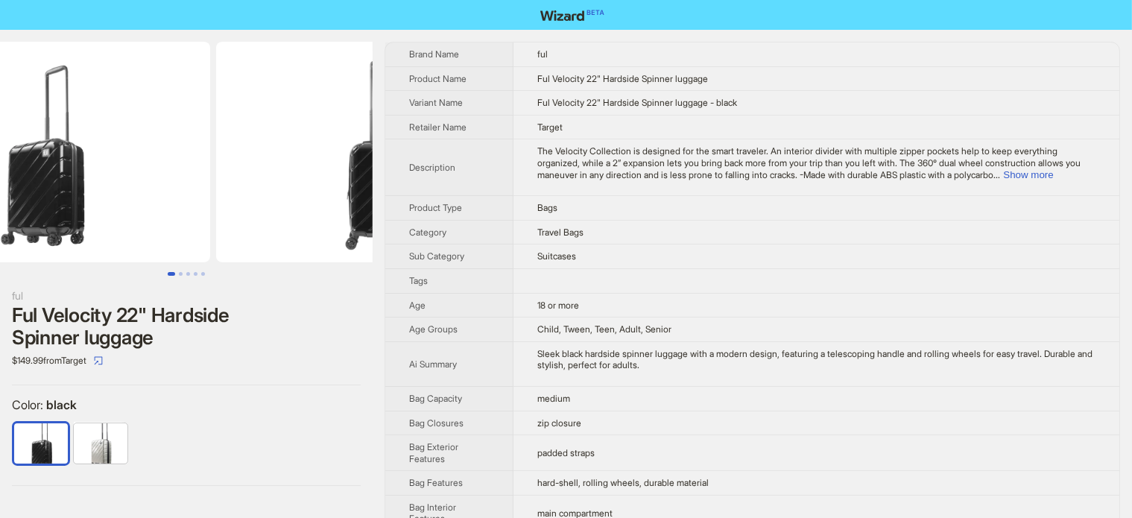
drag, startPoint x: 146, startPoint y: 213, endPoint x: 138, endPoint y: 213, distance: 8.2
click at [138, 213] on img at bounding box center [43, 152] width 334 height 221
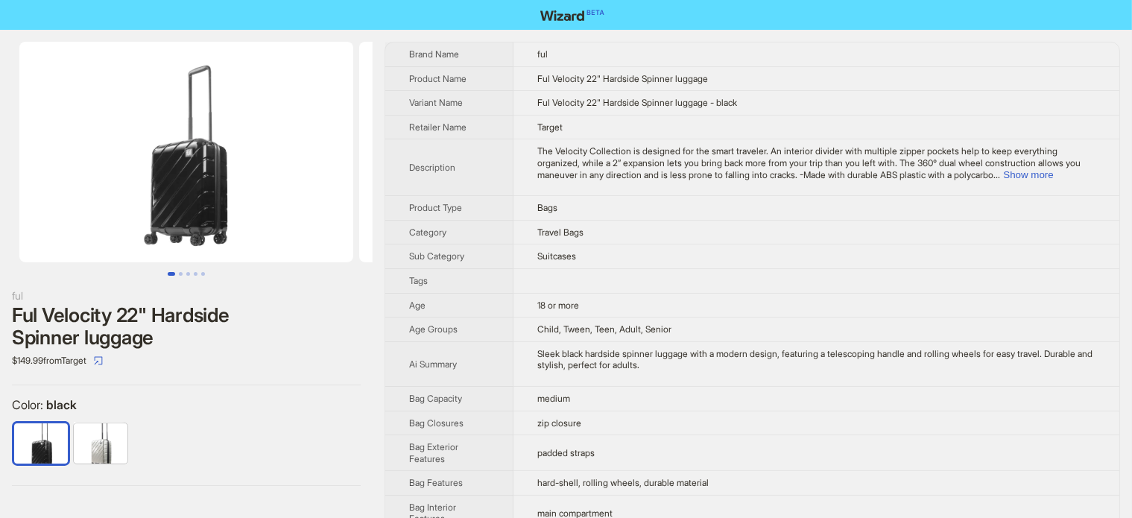
scroll to position [0, 0]
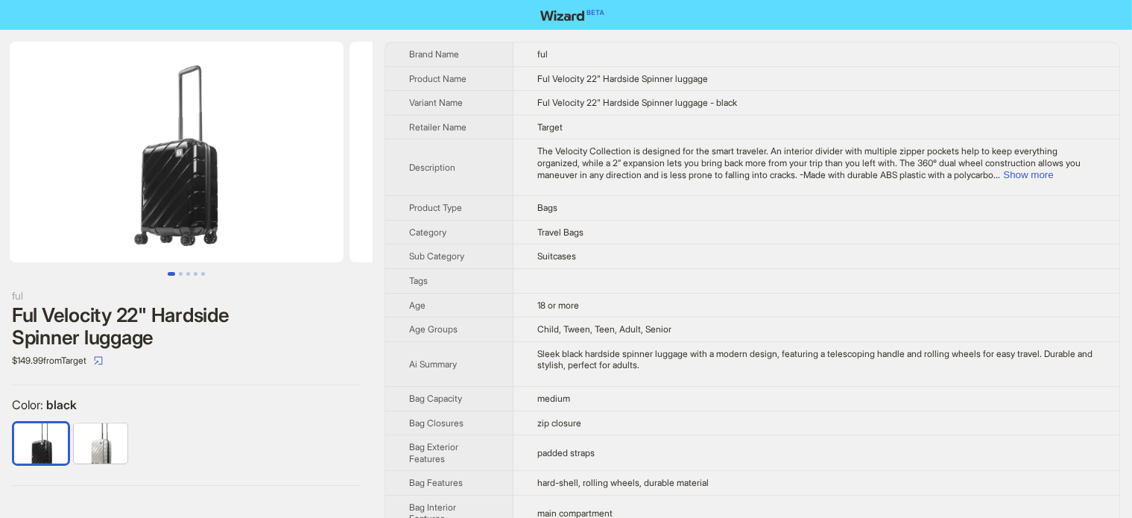
drag, startPoint x: 361, startPoint y: 211, endPoint x: 256, endPoint y: 205, distance: 104.5
click at [351, 205] on img at bounding box center [518, 152] width 334 height 221
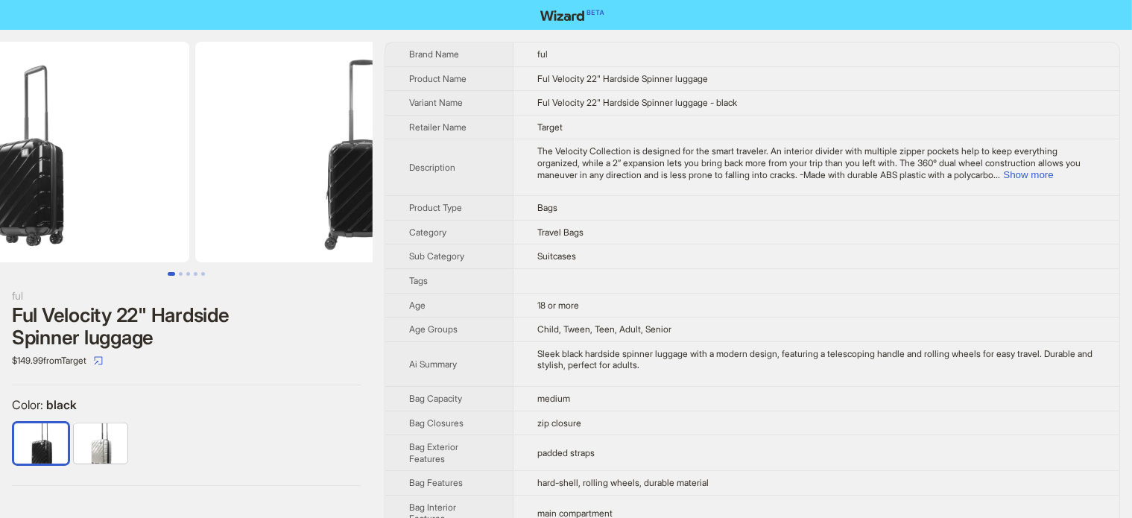
drag, startPoint x: 350, startPoint y: 202, endPoint x: 232, endPoint y: 215, distance: 118.5
click at [232, 215] on ul at bounding box center [186, 152] width 373 height 221
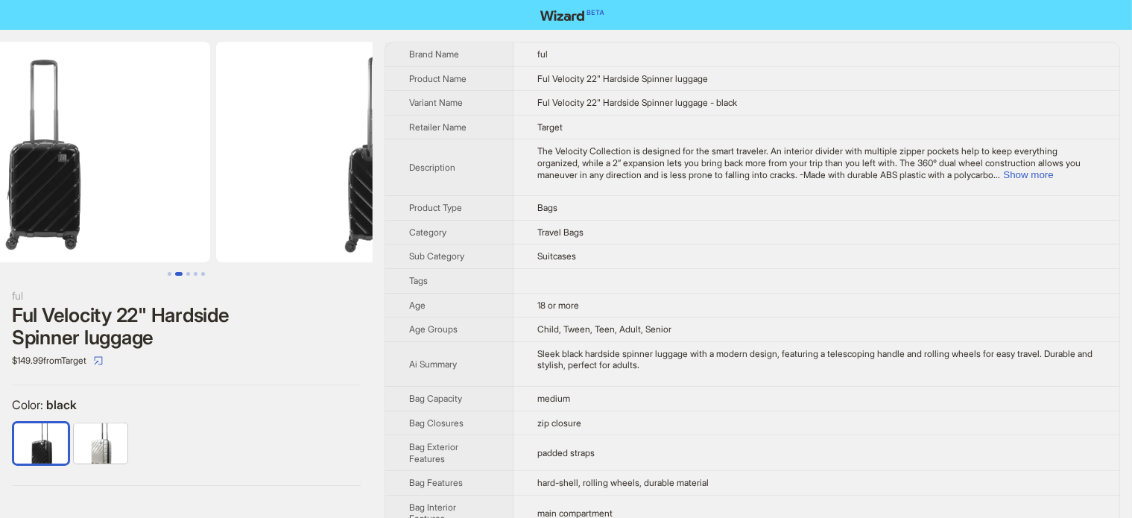
drag, startPoint x: 303, startPoint y: 198, endPoint x: 209, endPoint y: 210, distance: 95.4
click at [209, 210] on ul at bounding box center [186, 152] width 373 height 221
drag, startPoint x: 293, startPoint y: 190, endPoint x: 152, endPoint y: 217, distance: 143.3
click at [154, 217] on ul at bounding box center [186, 152] width 373 height 221
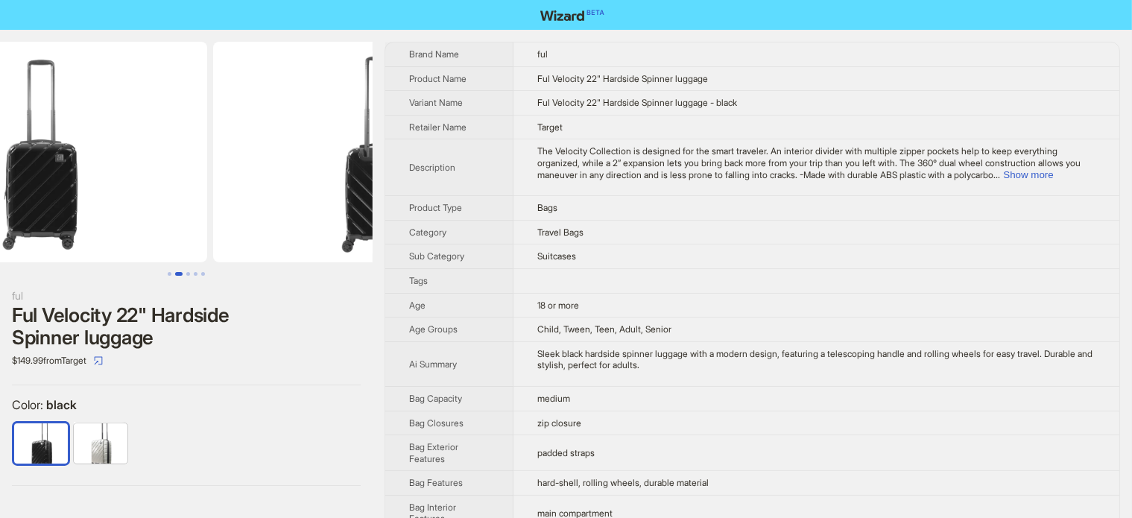
scroll to position [0, 679]
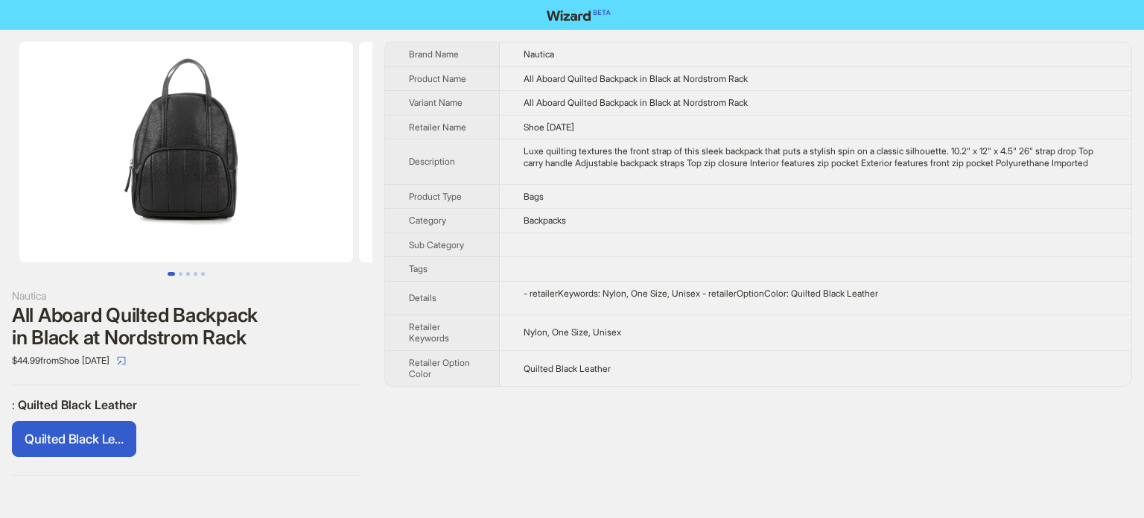
click at [165, 169] on img at bounding box center [186, 152] width 334 height 221
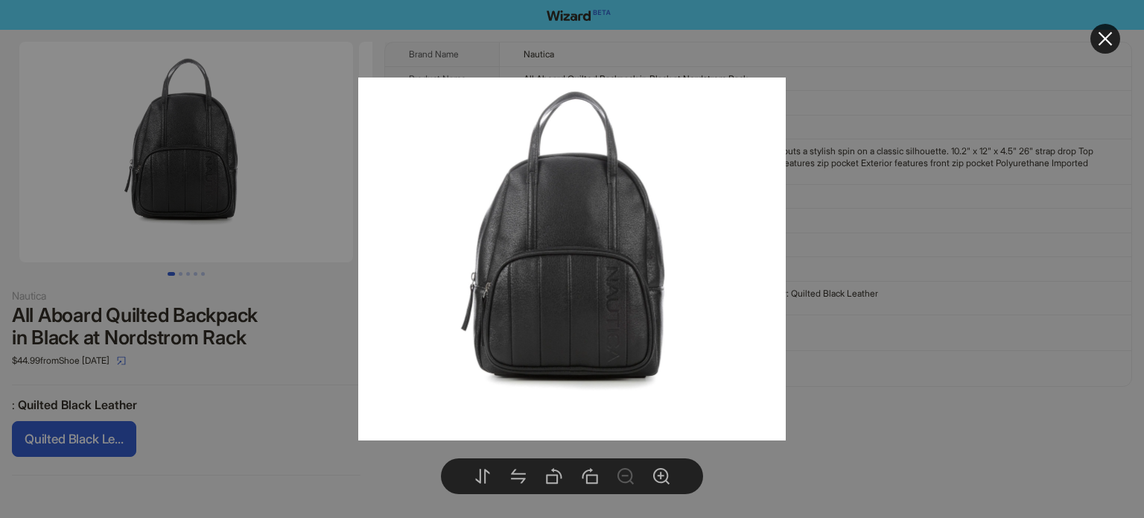
click at [290, 247] on div at bounding box center [572, 259] width 1144 height 518
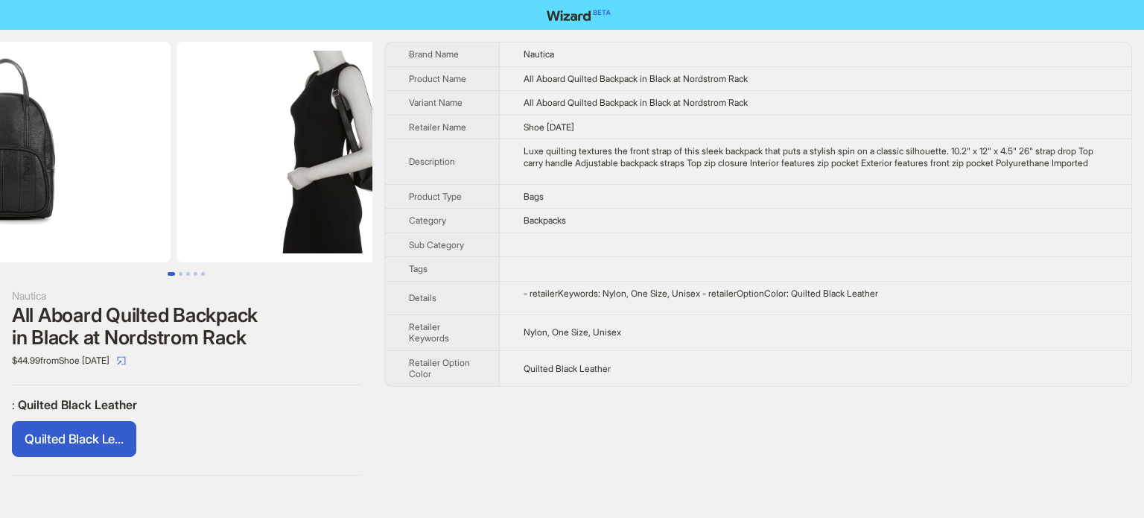
drag, startPoint x: 267, startPoint y: 196, endPoint x: 134, endPoint y: 214, distance: 133.8
click at [138, 215] on img at bounding box center [4, 152] width 334 height 221
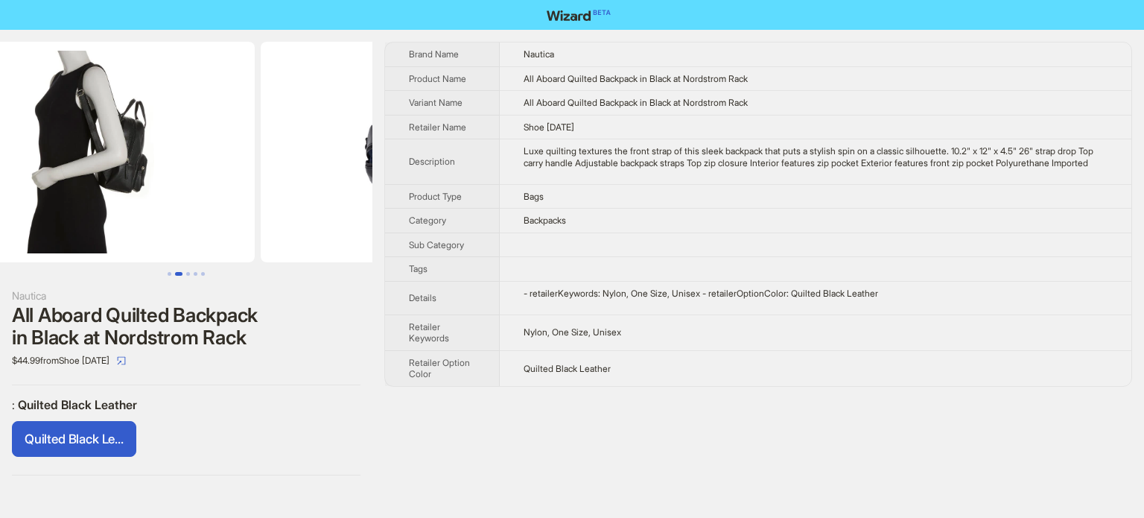
scroll to position [0, 679]
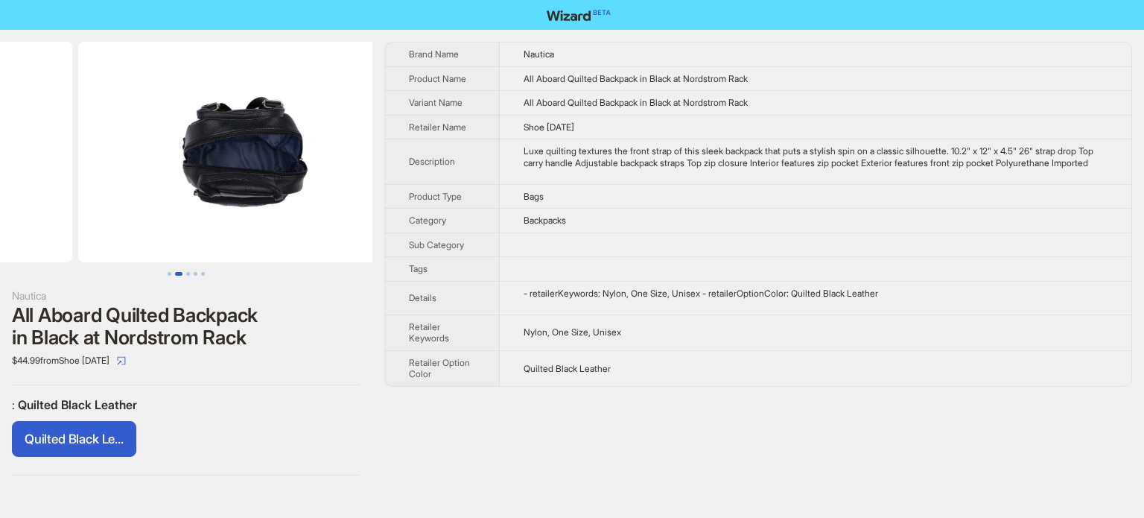
drag, startPoint x: 265, startPoint y: 177, endPoint x: 140, endPoint y: 231, distance: 136.2
click at [140, 231] on ul at bounding box center [186, 152] width 373 height 221
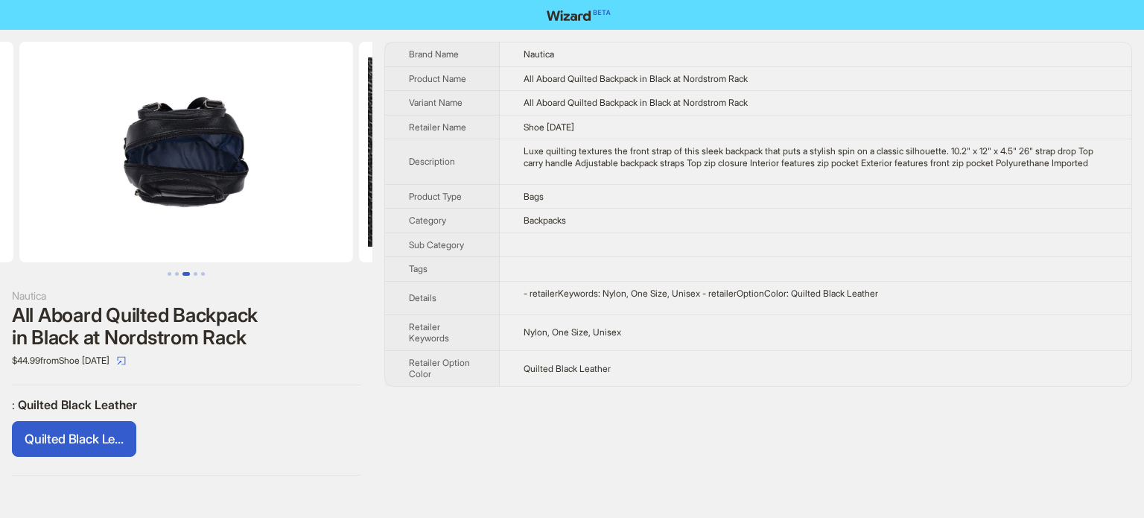
click at [179, 133] on img at bounding box center [186, 152] width 334 height 221
click at [202, 175] on img at bounding box center [186, 152] width 334 height 221
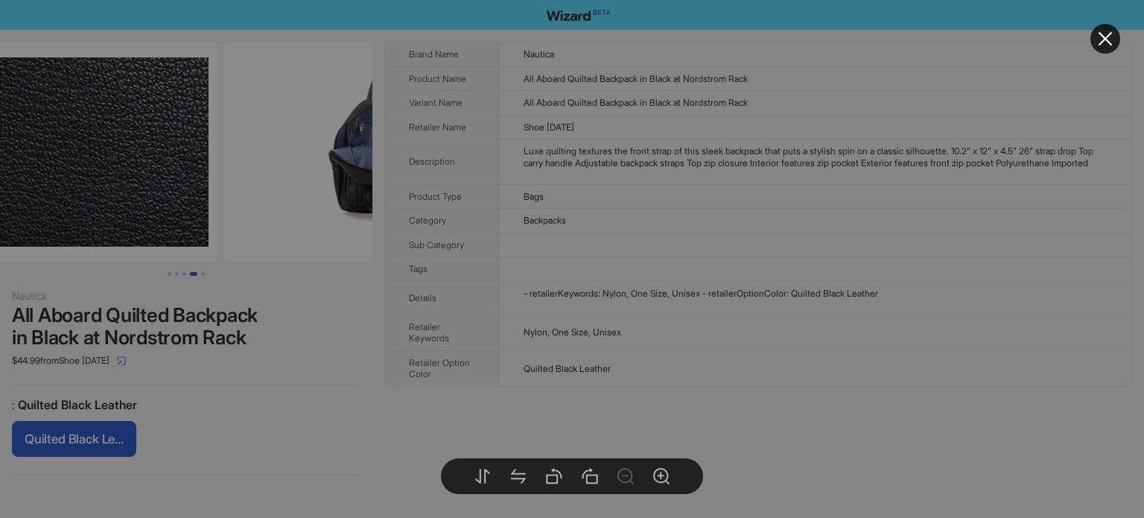
drag, startPoint x: 250, startPoint y: 215, endPoint x: 133, endPoint y: 244, distance: 121.1
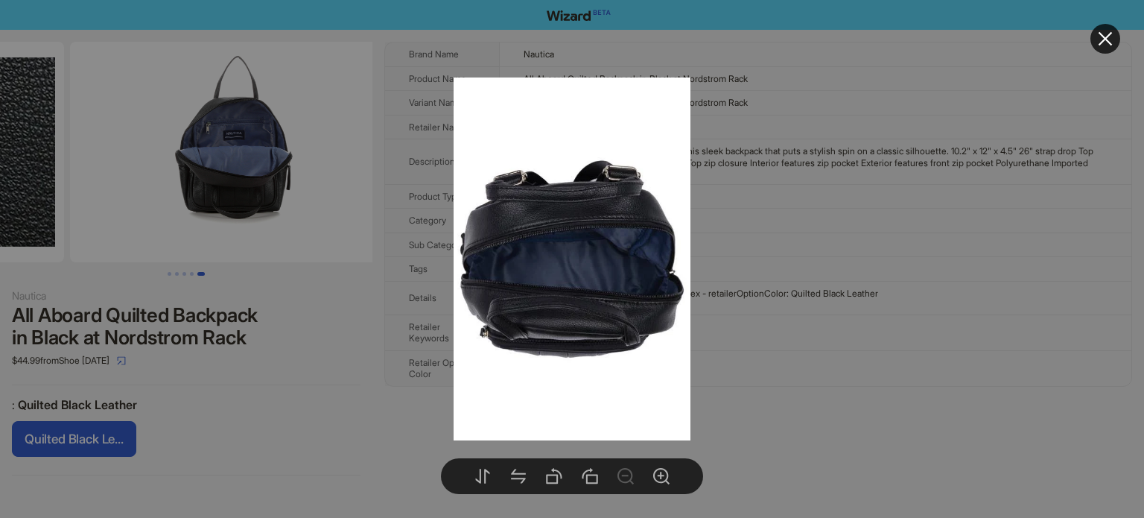
drag, startPoint x: 265, startPoint y: 238, endPoint x: 22, endPoint y: 245, distance: 243.7
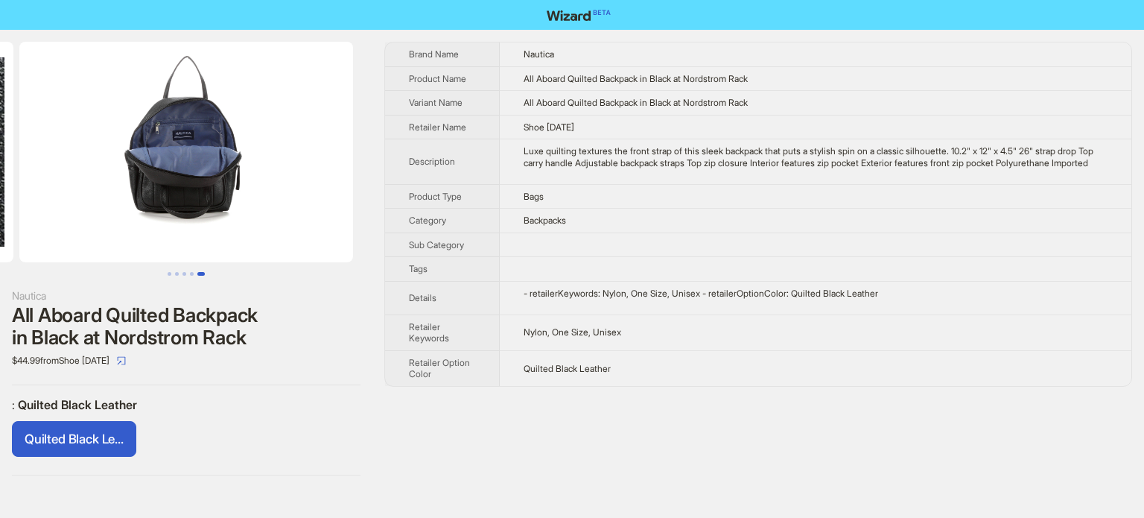
click at [171, 226] on body "Nautica All Aboard Quilted Backpack in Black at Nordstrom Rack $44.99 from Shoe…" at bounding box center [572, 259] width 1144 height 518
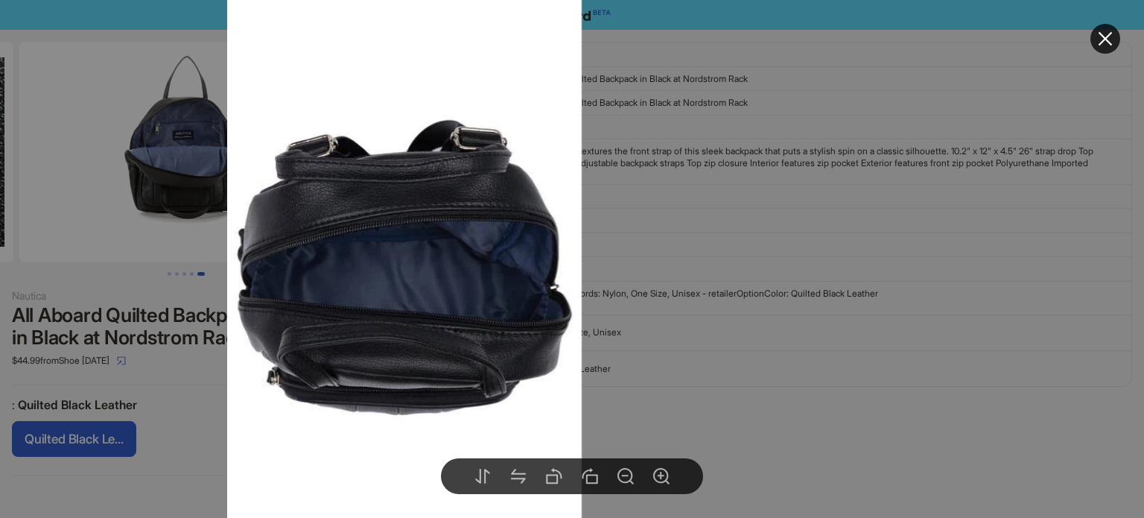
click at [209, 372] on div at bounding box center [572, 259] width 1144 height 518
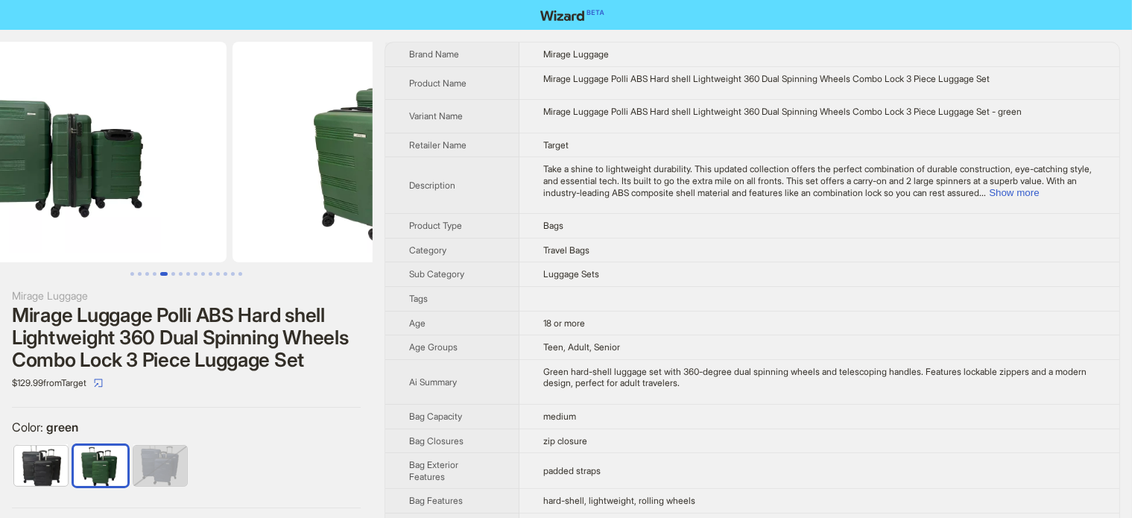
scroll to position [0, 1699]
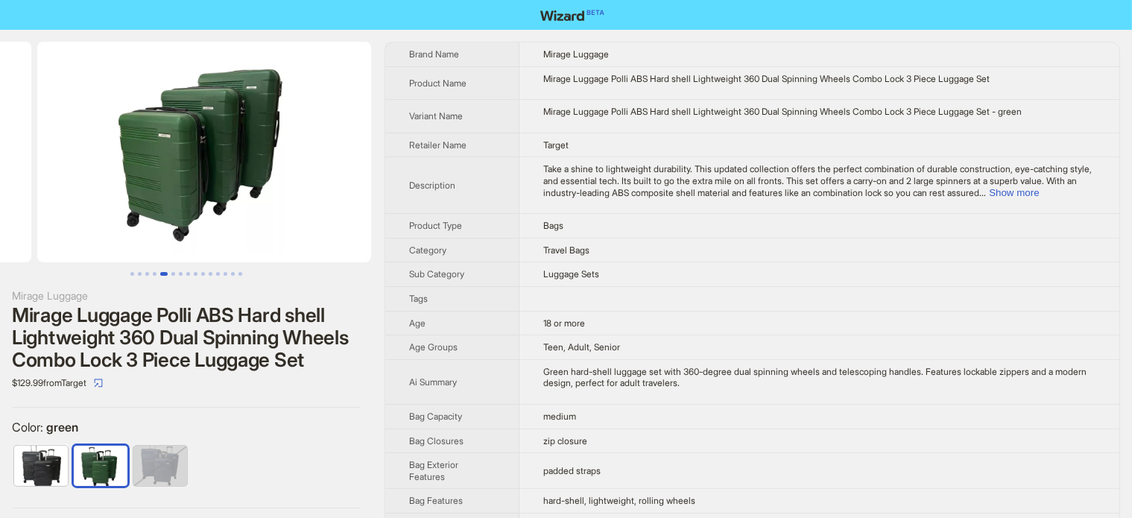
drag, startPoint x: 231, startPoint y: 180, endPoint x: 137, endPoint y: 207, distance: 97.6
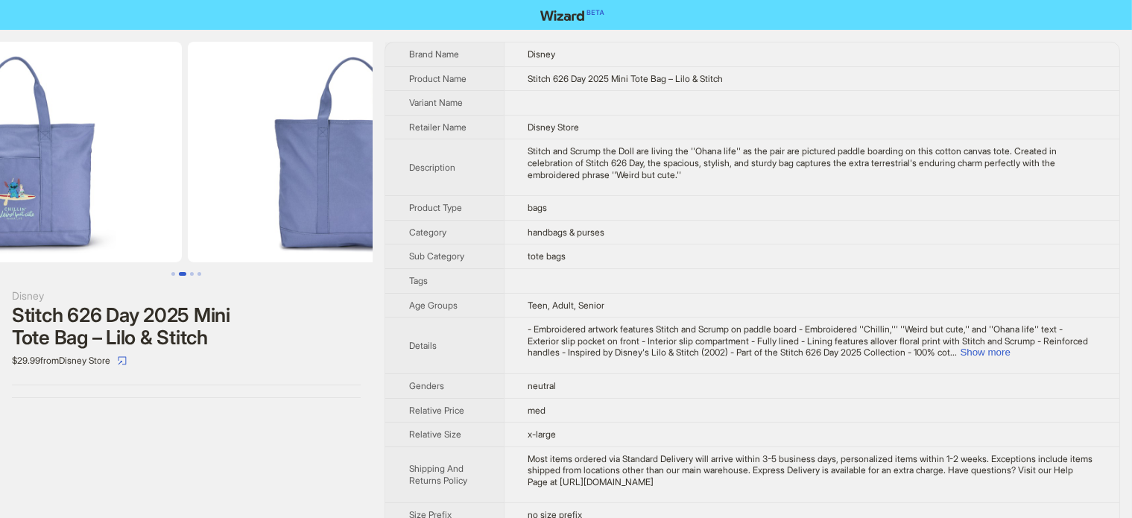
drag, startPoint x: 262, startPoint y: 178, endPoint x: 137, endPoint y: 213, distance: 130.0
click at [124, 216] on img at bounding box center [15, 152] width 334 height 221
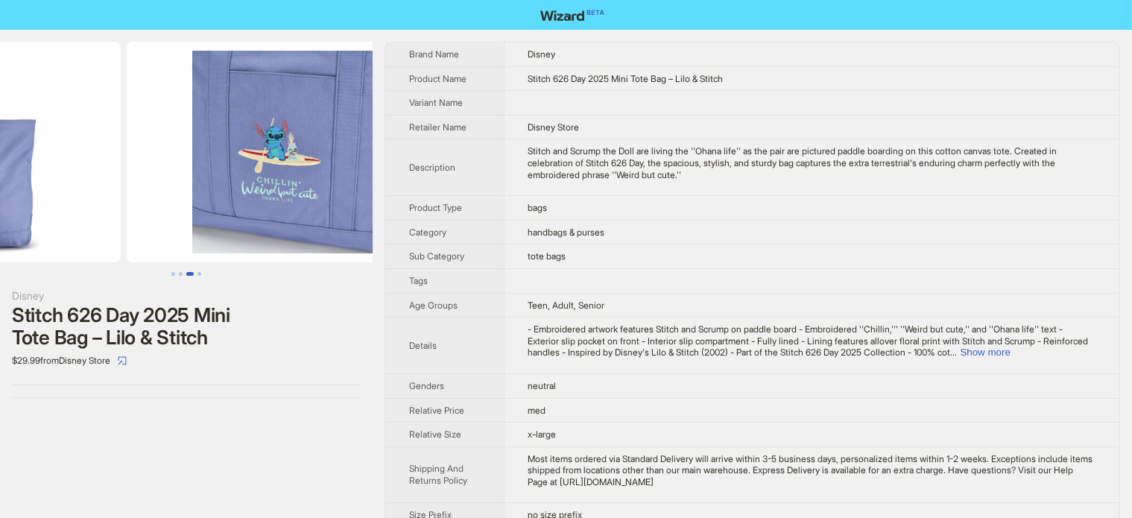
drag, startPoint x: 246, startPoint y: 193, endPoint x: 126, endPoint y: 217, distance: 122.3
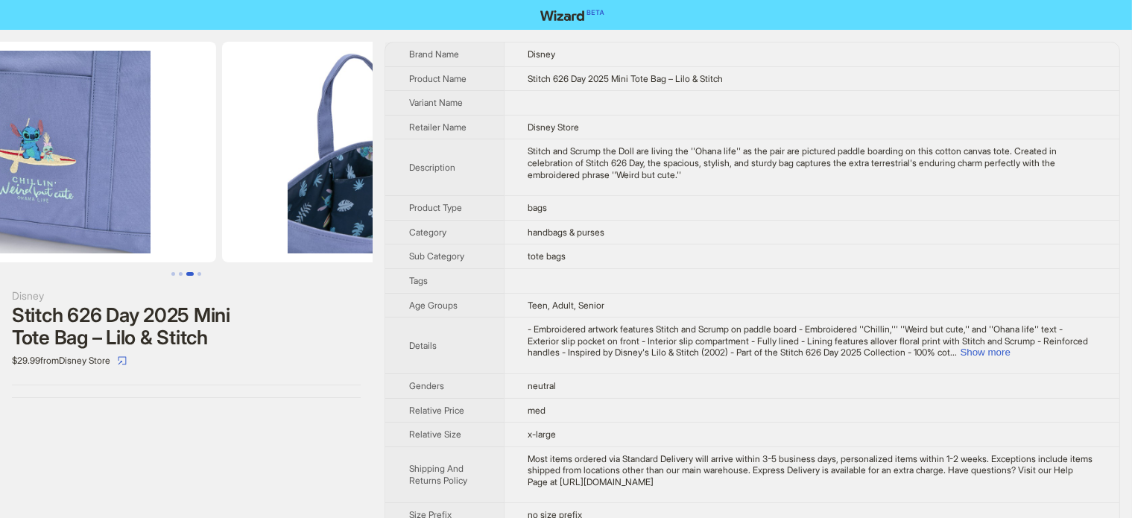
drag, startPoint x: 184, startPoint y: 219, endPoint x: 88, endPoint y: 222, distance: 96.2
click at [88, 222] on img at bounding box center [49, 152] width 334 height 221
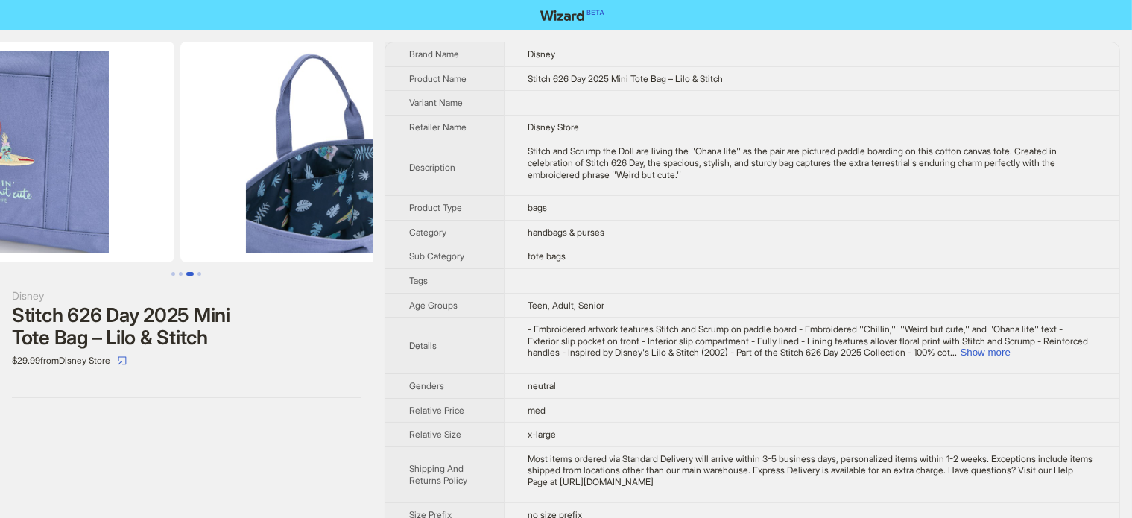
drag, startPoint x: 225, startPoint y: 169, endPoint x: 0, endPoint y: 226, distance: 232.2
click at [0, 226] on img at bounding box center [8, 152] width 334 height 221
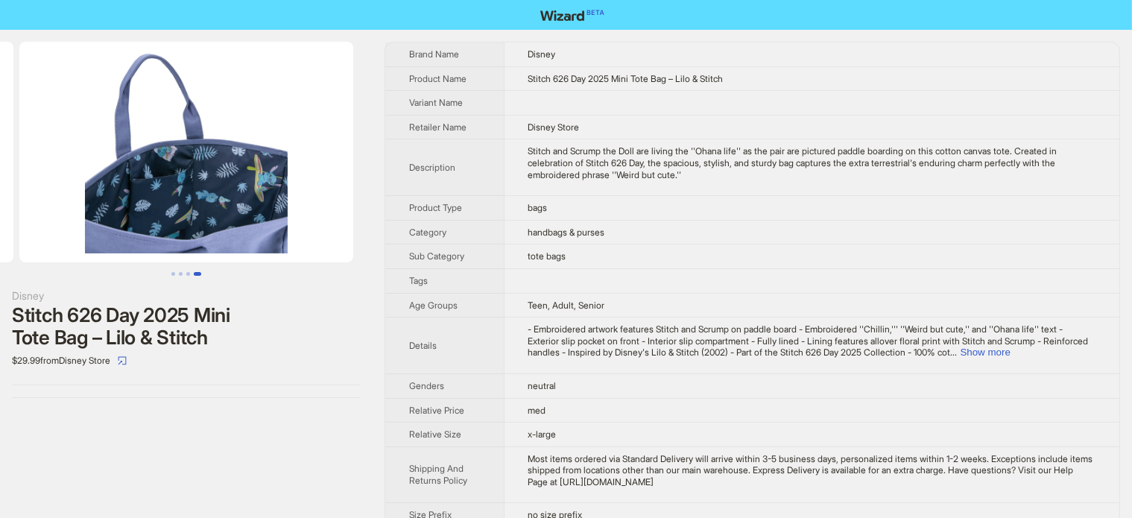
drag, startPoint x: 204, startPoint y: 213, endPoint x: 55, endPoint y: 211, distance: 149.0
click at [0, 217] on ul at bounding box center [186, 152] width 373 height 221
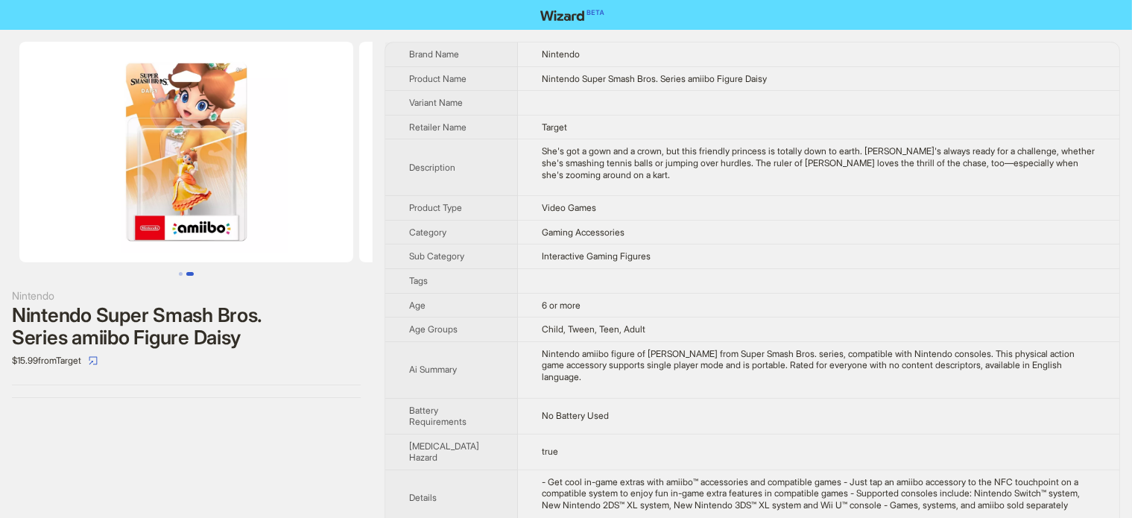
scroll to position [0, 340]
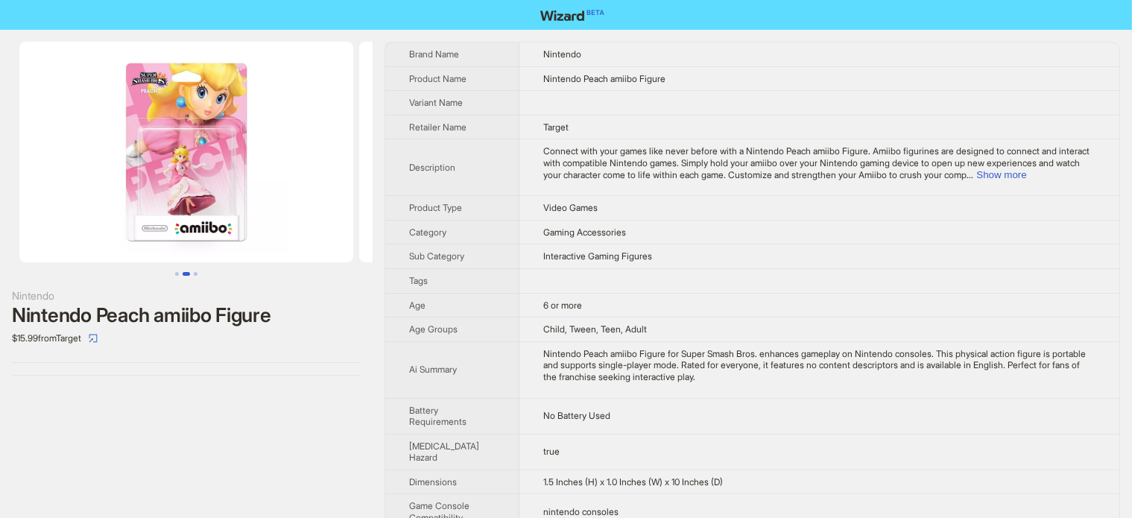
scroll to position [0, 340]
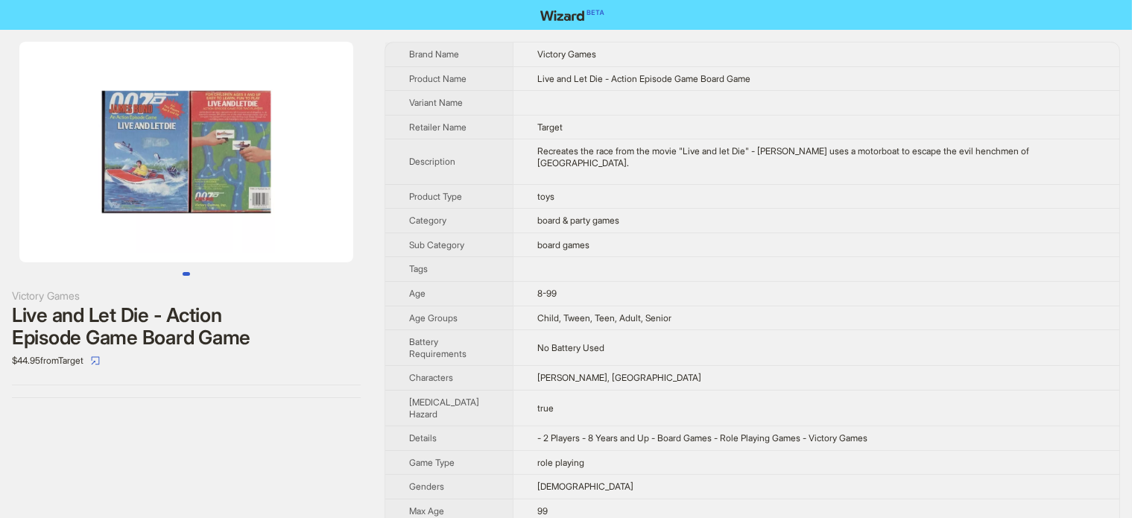
drag, startPoint x: 244, startPoint y: 197, endPoint x: 98, endPoint y: 199, distance: 146.0
click at [98, 199] on img at bounding box center [186, 152] width 334 height 221
drag, startPoint x: 108, startPoint y: 195, endPoint x: 259, endPoint y: 195, distance: 151.2
click at [259, 195] on img at bounding box center [186, 152] width 334 height 221
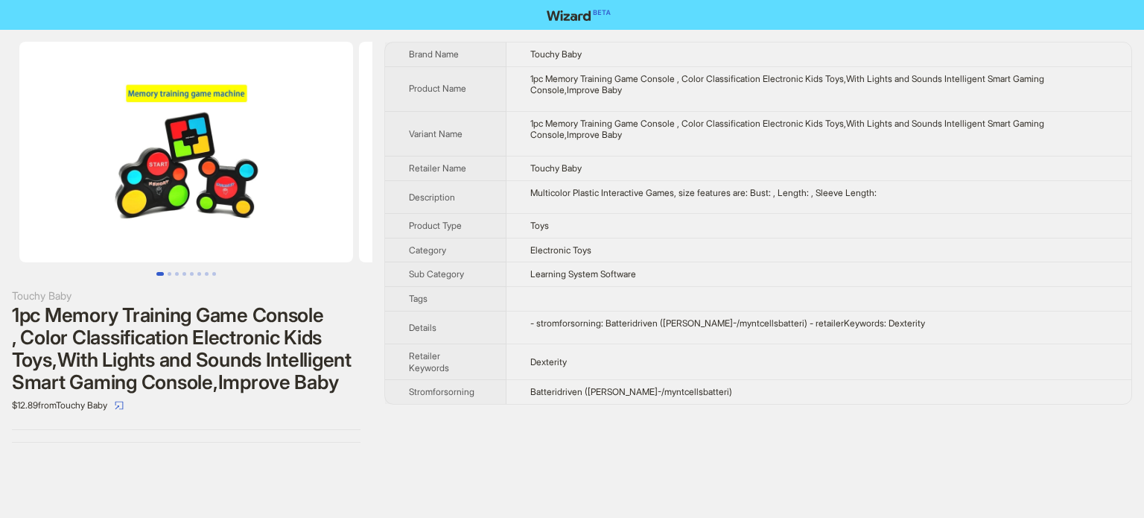
drag, startPoint x: 259, startPoint y: 147, endPoint x: 209, endPoint y: 145, distance: 50.7
click at [252, 148] on img at bounding box center [186, 152] width 334 height 221
drag, startPoint x: 270, startPoint y: 181, endPoint x: 239, endPoint y: 171, distance: 32.0
click at [257, 175] on img at bounding box center [186, 152] width 334 height 221
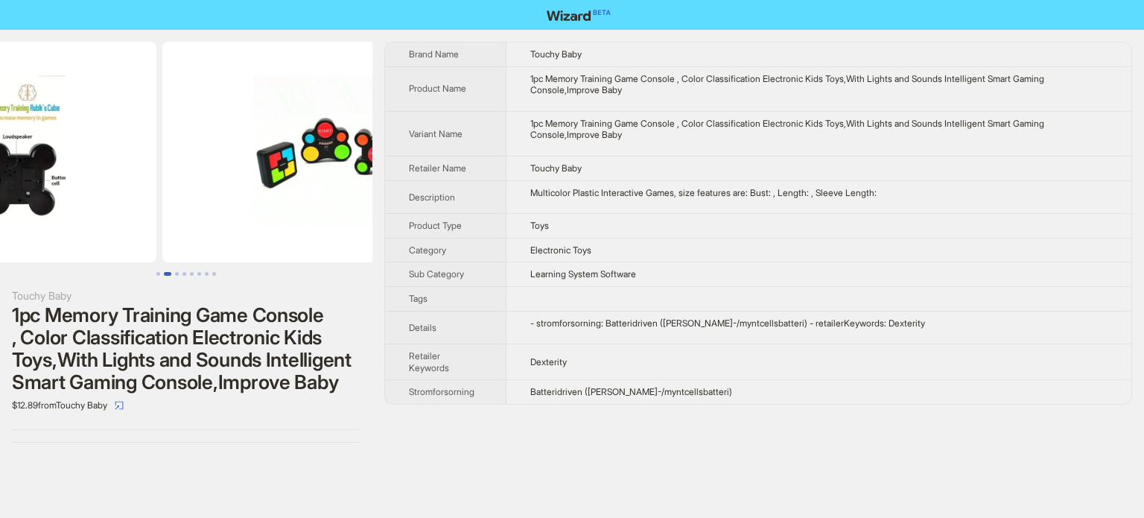
drag, startPoint x: 277, startPoint y: 153, endPoint x: 75, endPoint y: 133, distance: 203.7
click at [75, 135] on ul at bounding box center [186, 152] width 373 height 221
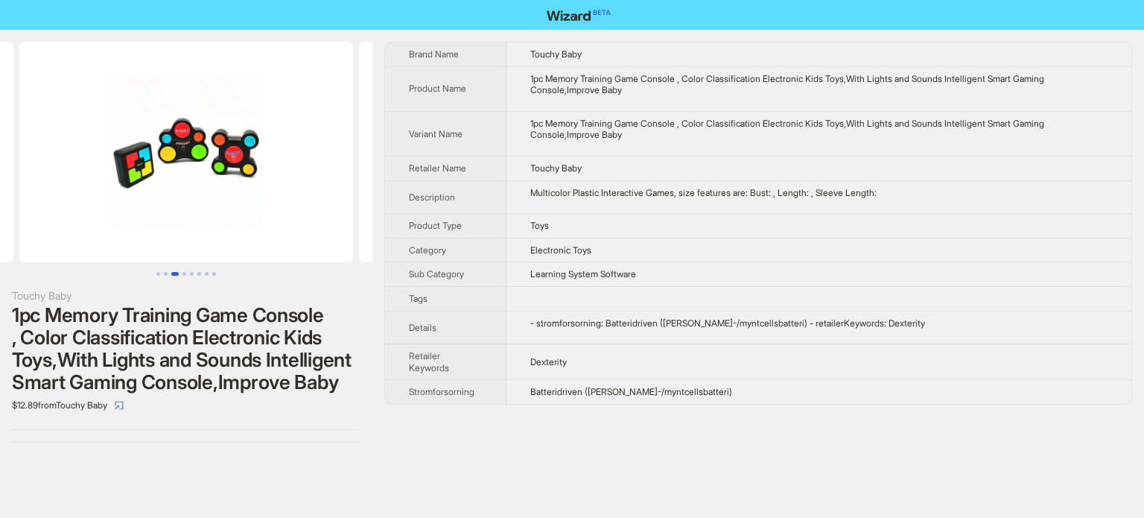
click at [251, 118] on img at bounding box center [186, 152] width 334 height 221
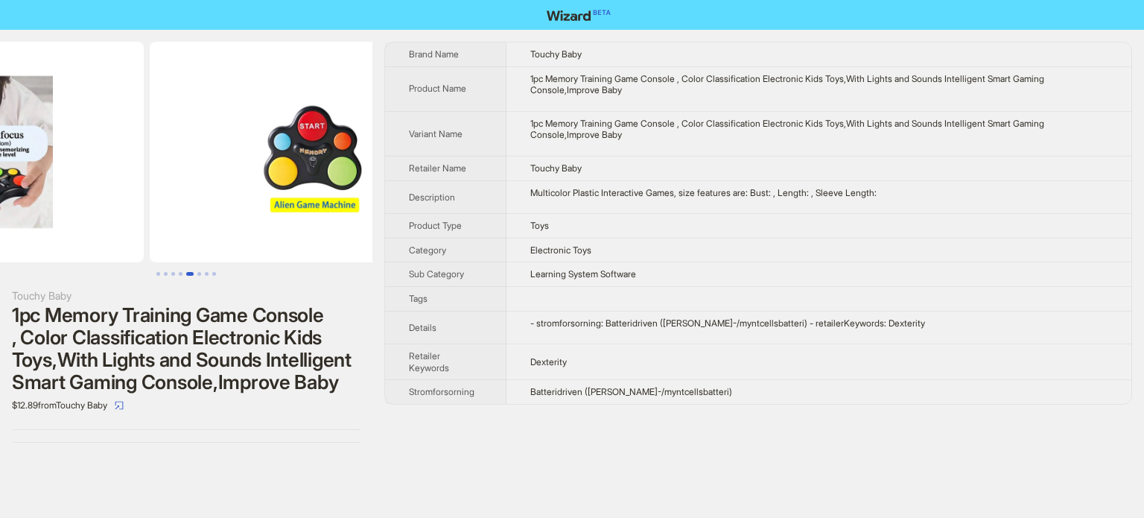
drag, startPoint x: 140, startPoint y: 199, endPoint x: 0, endPoint y: 197, distance: 140.1
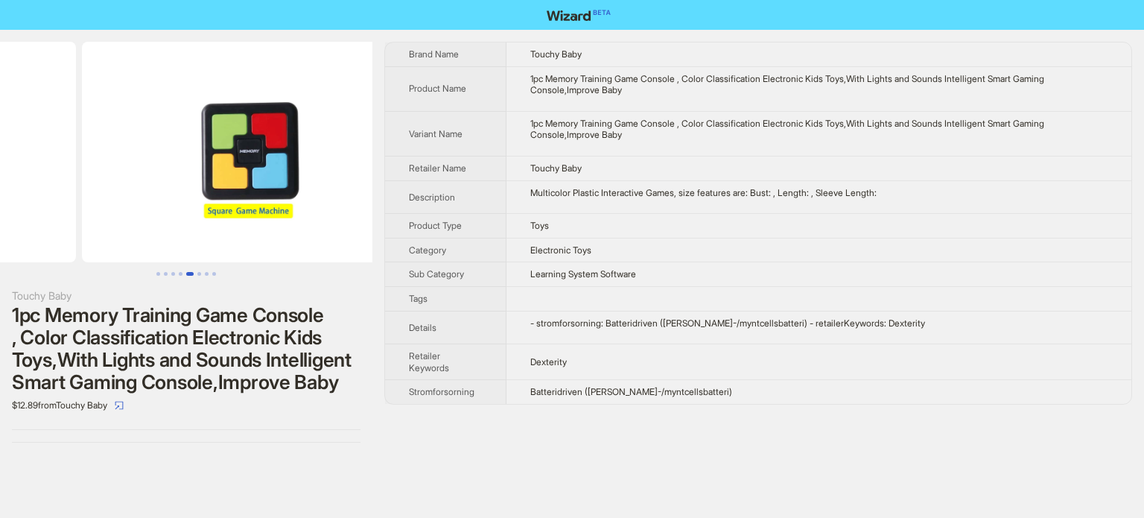
drag, startPoint x: 242, startPoint y: 186, endPoint x: 42, endPoint y: 178, distance: 200.6
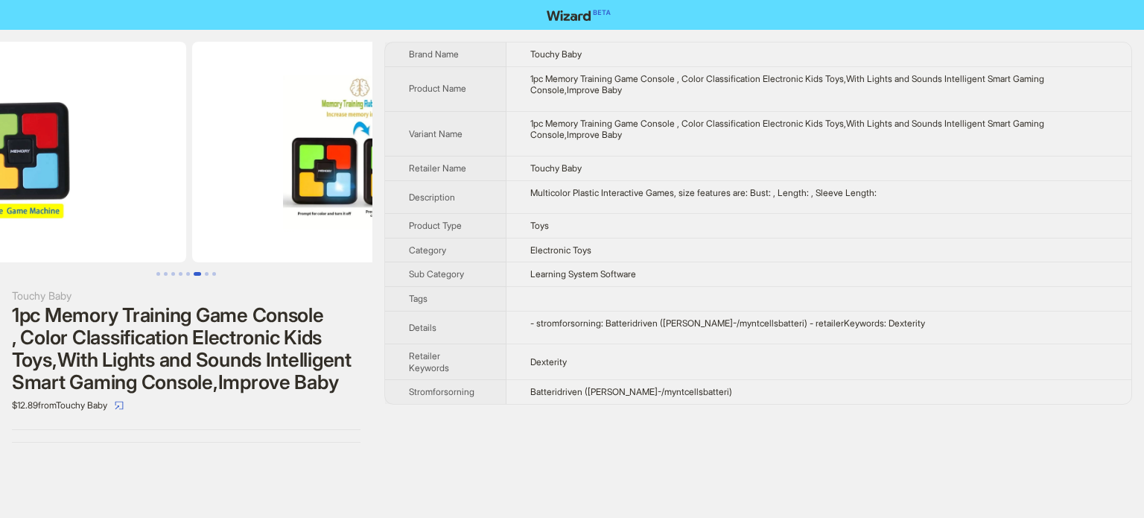
drag, startPoint x: 234, startPoint y: 175, endPoint x: 74, endPoint y: 151, distance: 161.9
click at [74, 151] on img at bounding box center [19, 152] width 334 height 221
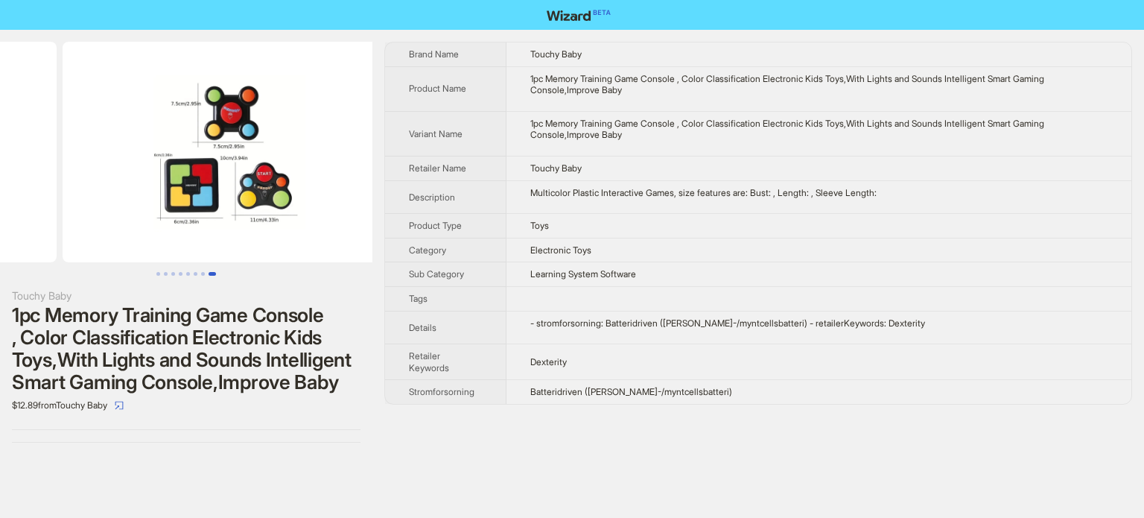
drag, startPoint x: 212, startPoint y: 139, endPoint x: 7, endPoint y: 166, distance: 206.0
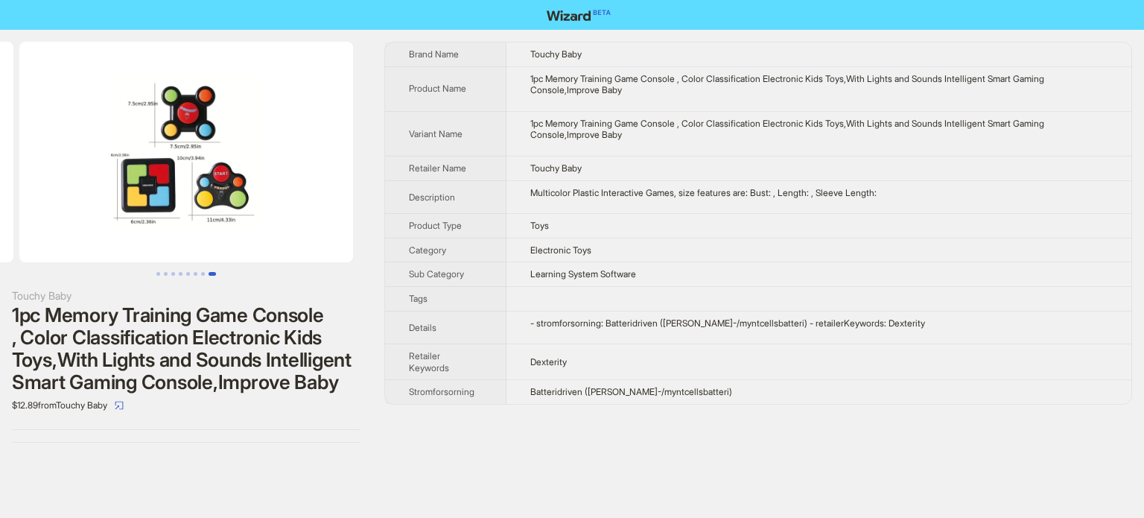
drag, startPoint x: 220, startPoint y: 188, endPoint x: 79, endPoint y: 187, distance: 140.8
click at [80, 187] on img at bounding box center [186, 152] width 334 height 221
drag, startPoint x: 235, startPoint y: 206, endPoint x: 0, endPoint y: 205, distance: 235.4
click at [0, 205] on ul at bounding box center [186, 152] width 373 height 221
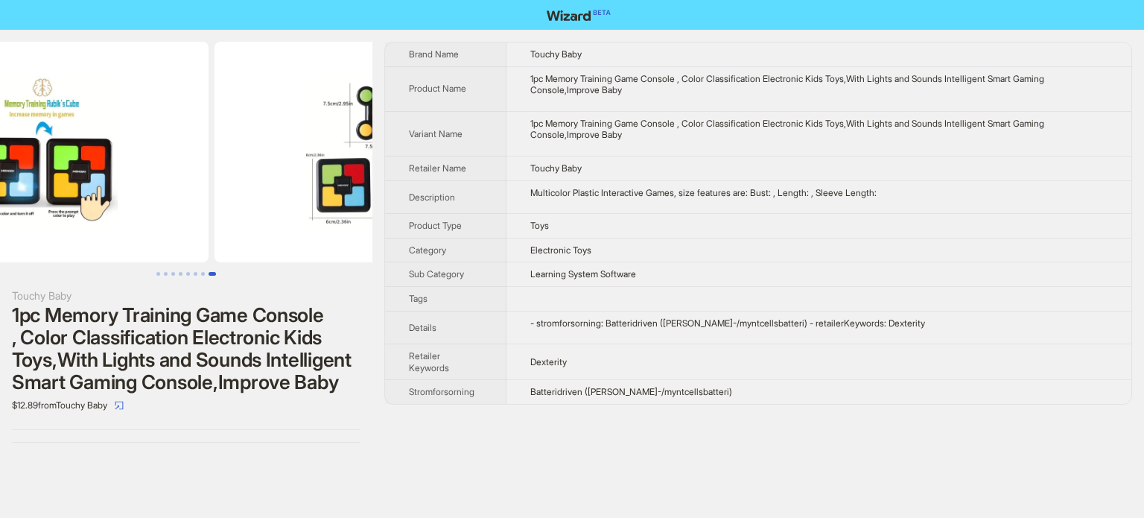
drag, startPoint x: 57, startPoint y: 200, endPoint x: 333, endPoint y: 239, distance: 278.4
click at [348, 250] on ul at bounding box center [186, 152] width 373 height 221
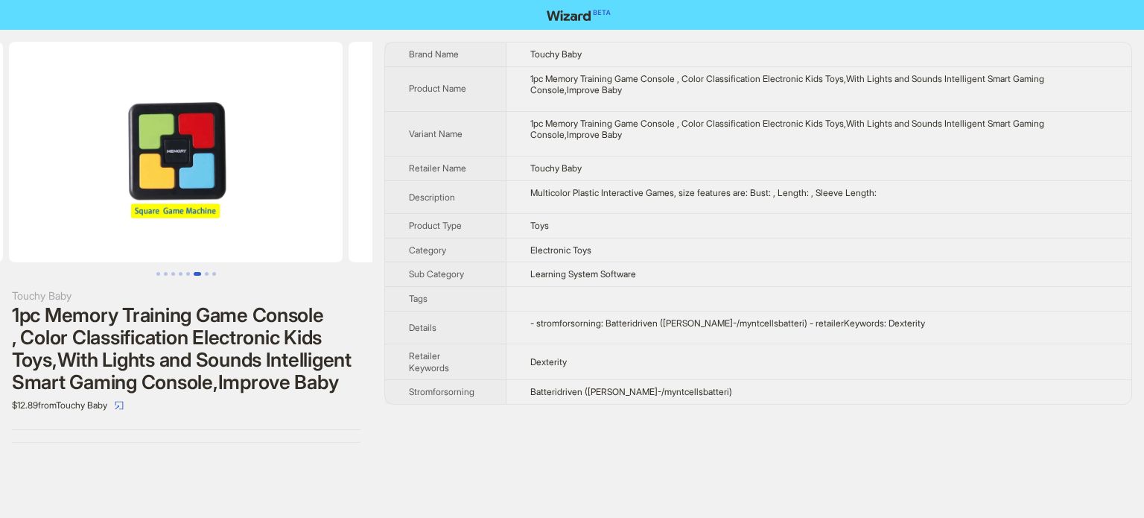
drag, startPoint x: 104, startPoint y: 218, endPoint x: 365, endPoint y: 207, distance: 261.0
click at [361, 208] on ul at bounding box center [186, 152] width 373 height 221
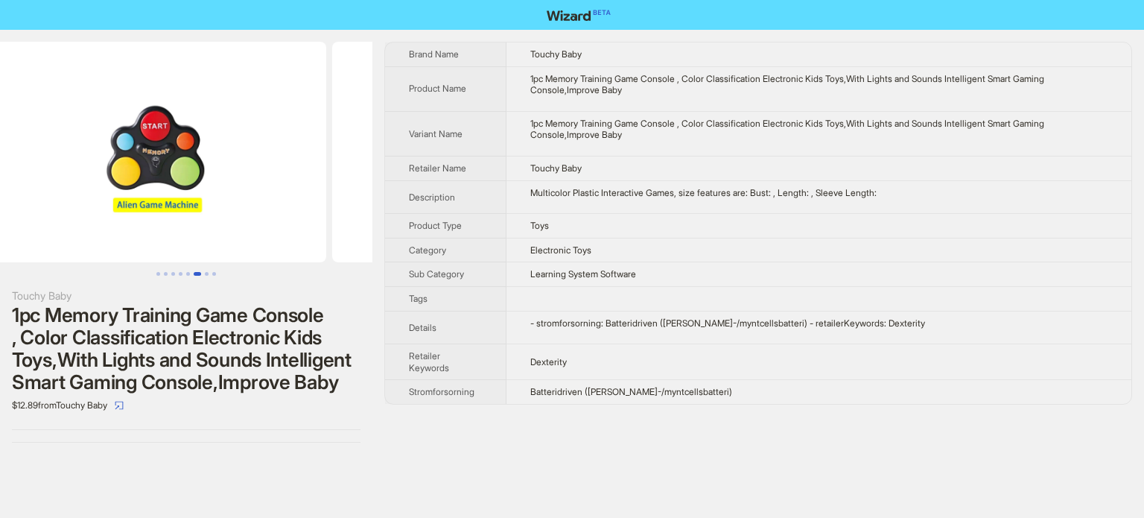
drag, startPoint x: 180, startPoint y: 205, endPoint x: 413, endPoint y: 200, distance: 233.2
click at [416, 200] on div "Touchy Baby 1pc Memory Training Game Console , Color Classification Electronic …" at bounding box center [572, 242] width 1144 height 425
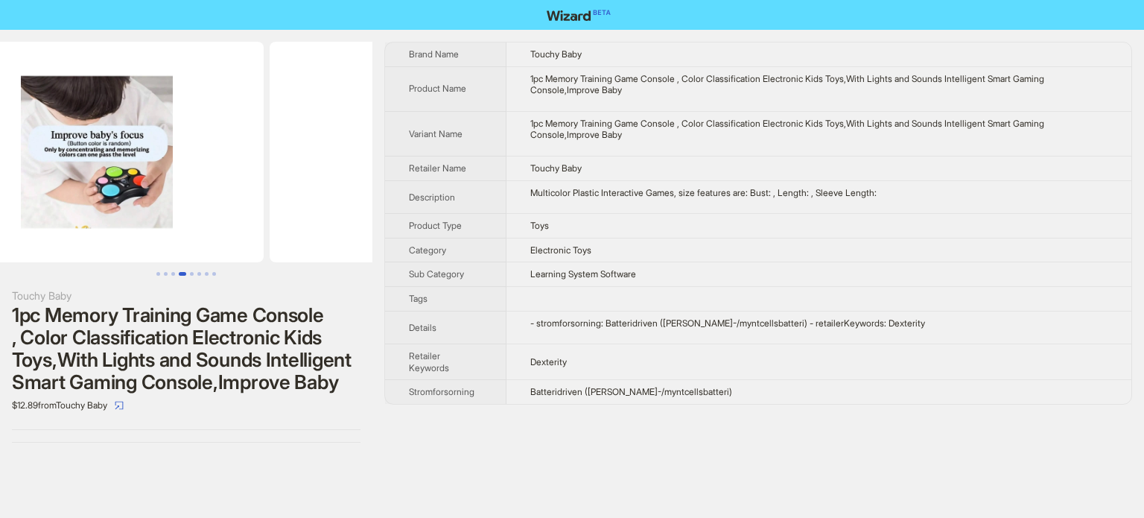
drag, startPoint x: 189, startPoint y: 221, endPoint x: 387, endPoint y: 209, distance: 197.8
click at [387, 209] on div "Touchy Baby 1pc Memory Training Game Console , Color Classification Electronic …" at bounding box center [572, 242] width 1144 height 425
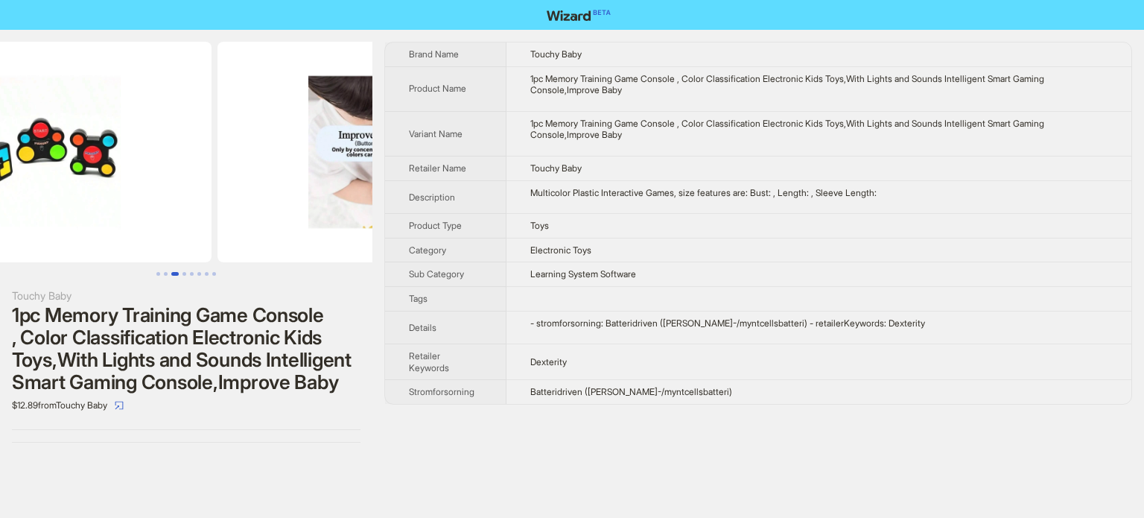
drag, startPoint x: 224, startPoint y: 194, endPoint x: 361, endPoint y: 215, distance: 138.8
click at [366, 214] on img at bounding box center [385, 152] width 334 height 221
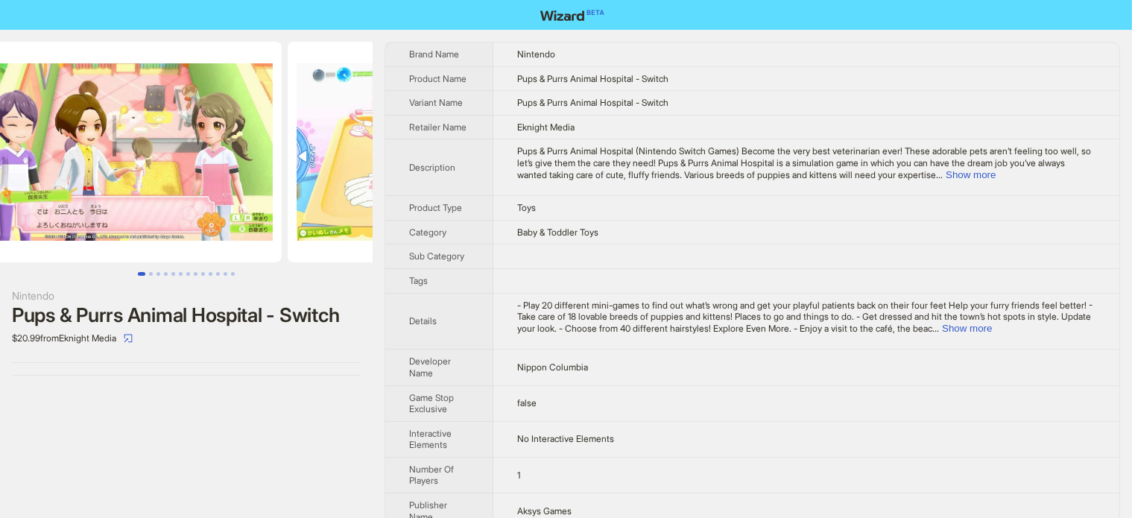
drag, startPoint x: 283, startPoint y: 180, endPoint x: 0, endPoint y: 250, distance: 291.6
click at [0, 250] on ul at bounding box center [186, 152] width 373 height 221
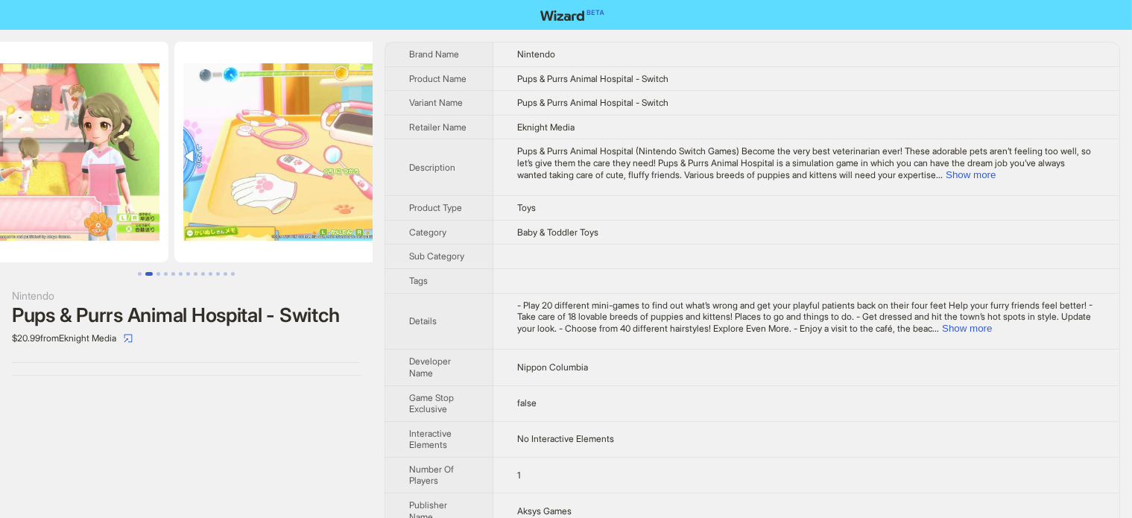
drag, startPoint x: 169, startPoint y: 193, endPoint x: 0, endPoint y: 241, distance: 175.9
click at [0, 241] on img at bounding box center [2, 152] width 334 height 221
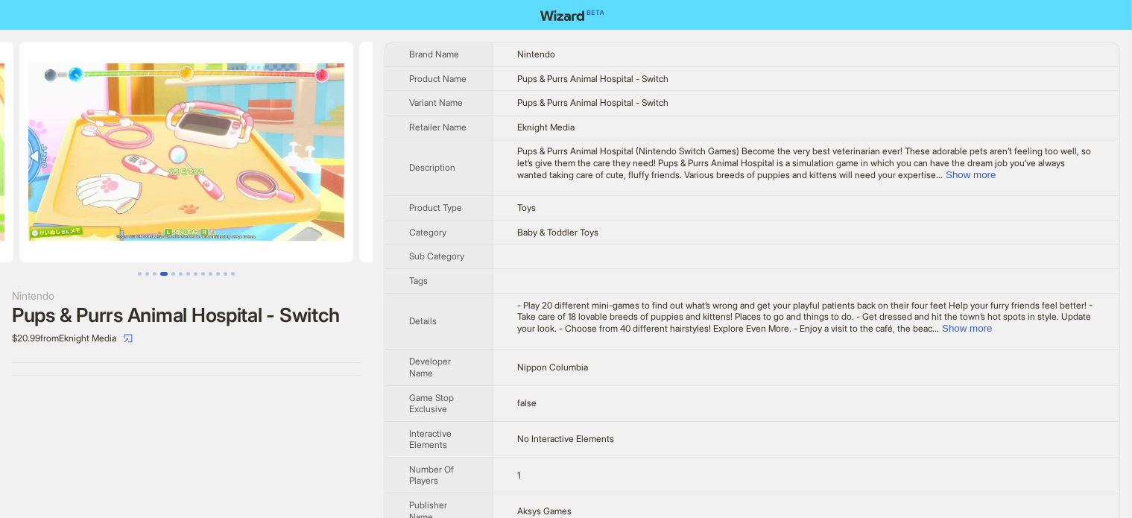
drag, startPoint x: 197, startPoint y: 183, endPoint x: 54, endPoint y: 223, distance: 147.9
click at [58, 222] on img at bounding box center [186, 152] width 334 height 221
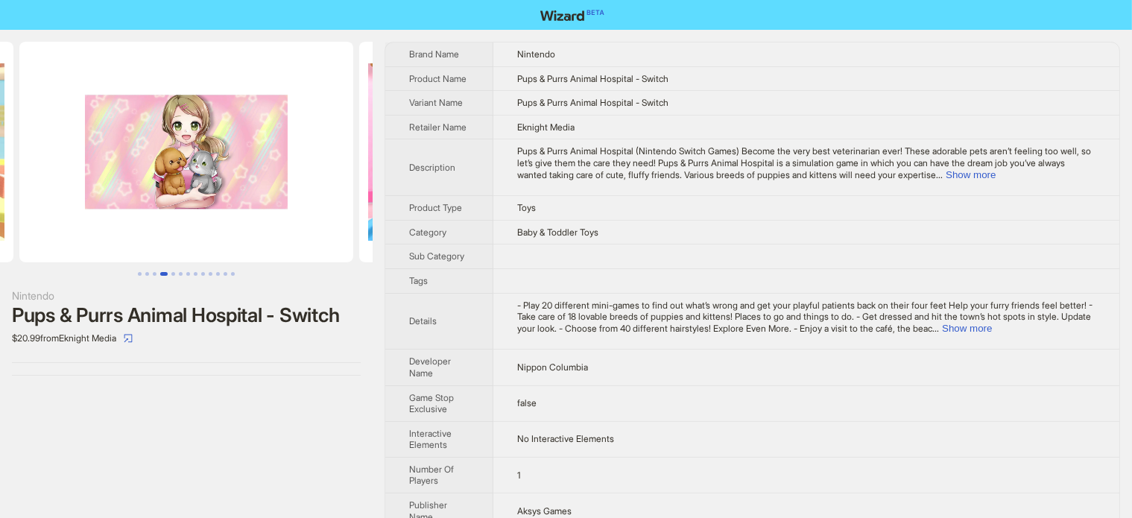
drag, startPoint x: 229, startPoint y: 171, endPoint x: 61, endPoint y: 220, distance: 174.5
click at [67, 218] on img at bounding box center [186, 152] width 334 height 221
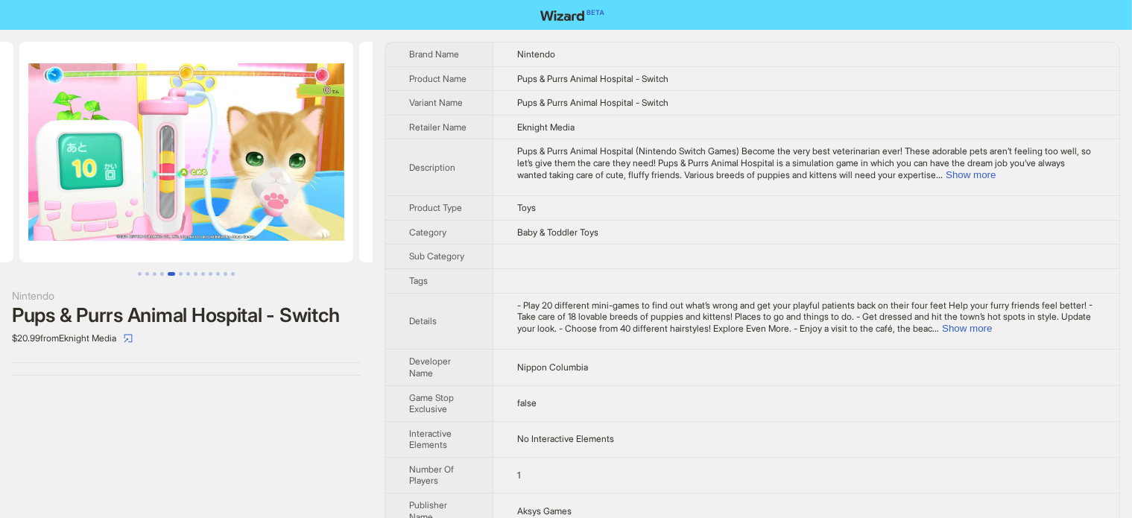
drag, startPoint x: 242, startPoint y: 160, endPoint x: 83, endPoint y: 217, distance: 168.5
click at [84, 217] on img at bounding box center [186, 152] width 334 height 221
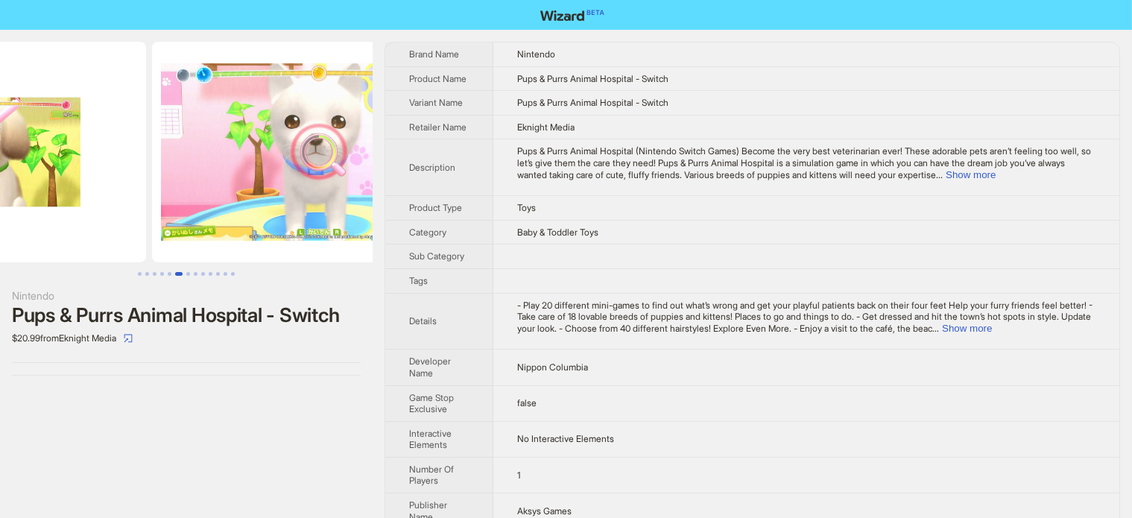
drag, startPoint x: 311, startPoint y: 152, endPoint x: 146, endPoint y: 198, distance: 171.0
click at [137, 205] on ul at bounding box center [186, 152] width 373 height 221
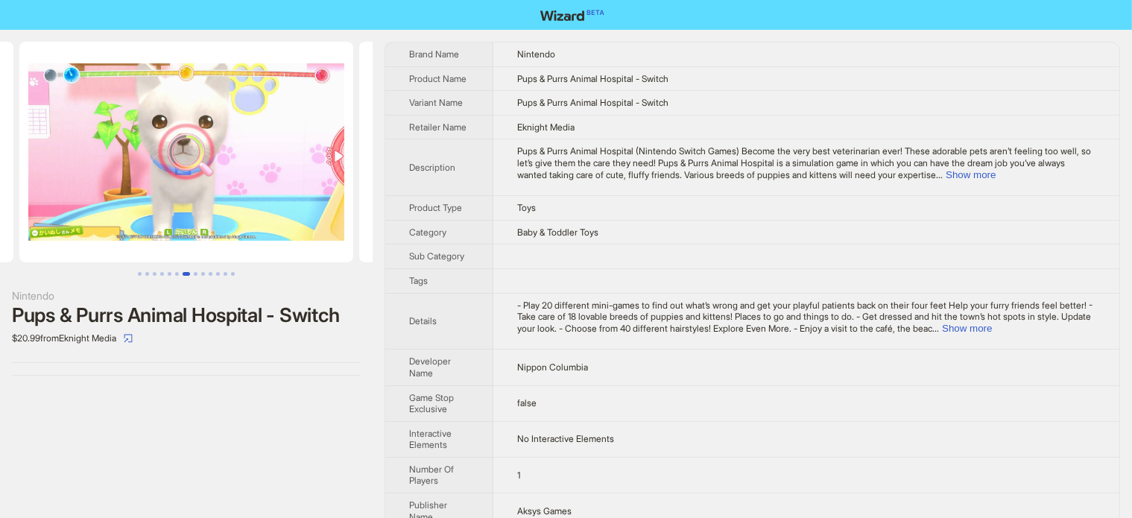
drag, startPoint x: 301, startPoint y: 151, endPoint x: 132, endPoint y: 201, distance: 176.3
click at [132, 201] on ul at bounding box center [186, 152] width 373 height 221
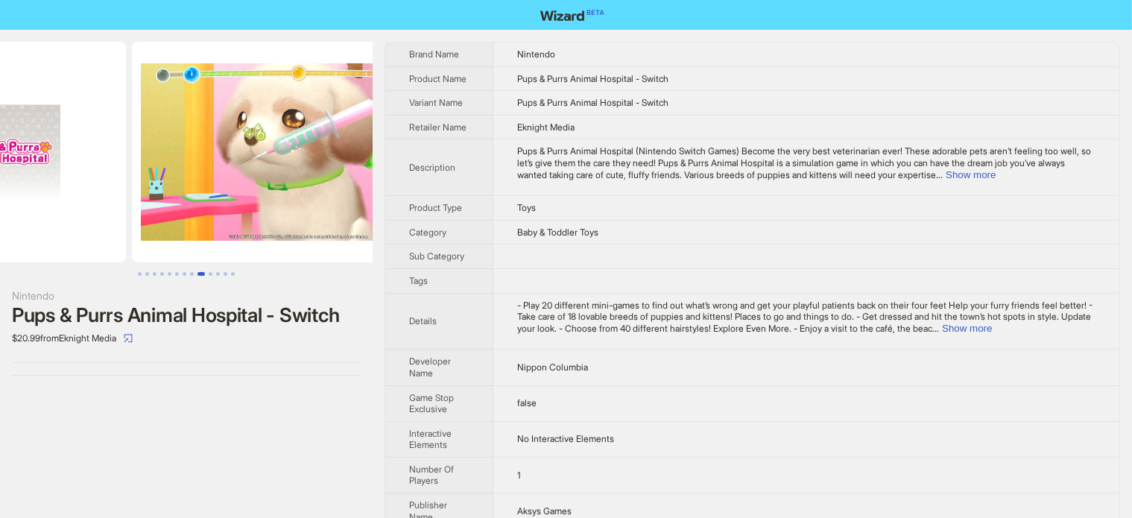
drag, startPoint x: 158, startPoint y: 184, endPoint x: 136, endPoint y: 191, distance: 23.6
click at [136, 191] on ul at bounding box center [186, 152] width 373 height 221
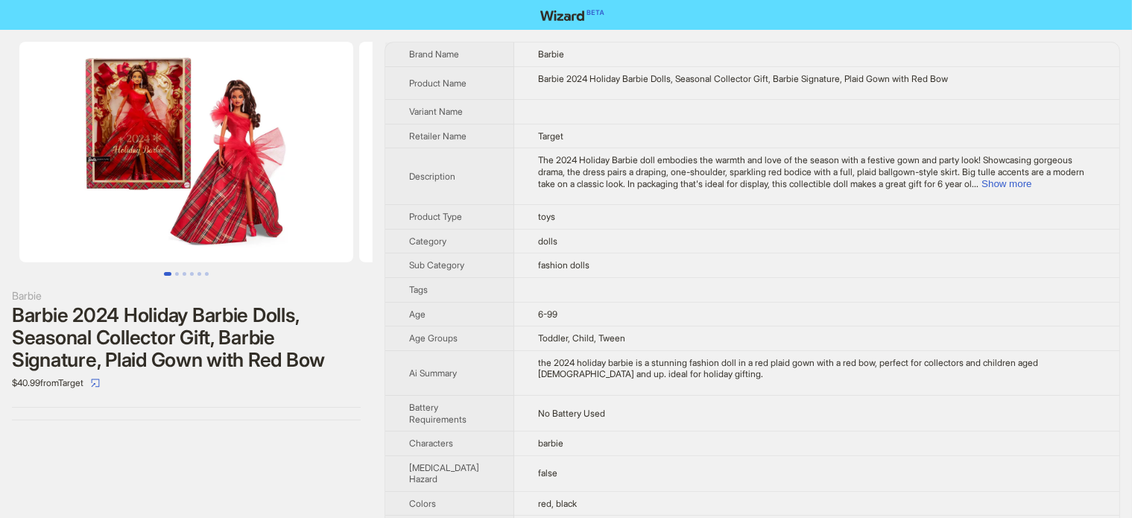
drag, startPoint x: 209, startPoint y: 157, endPoint x: 80, endPoint y: 191, distance: 132.7
click at [85, 191] on img at bounding box center [186, 152] width 334 height 221
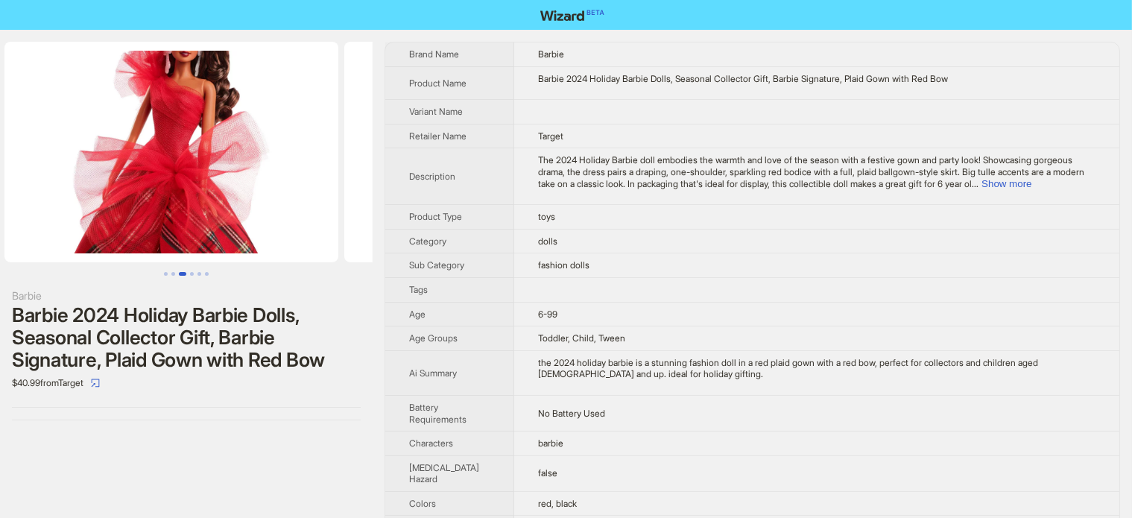
drag, startPoint x: 178, startPoint y: 182, endPoint x: 0, endPoint y: 235, distance: 185.8
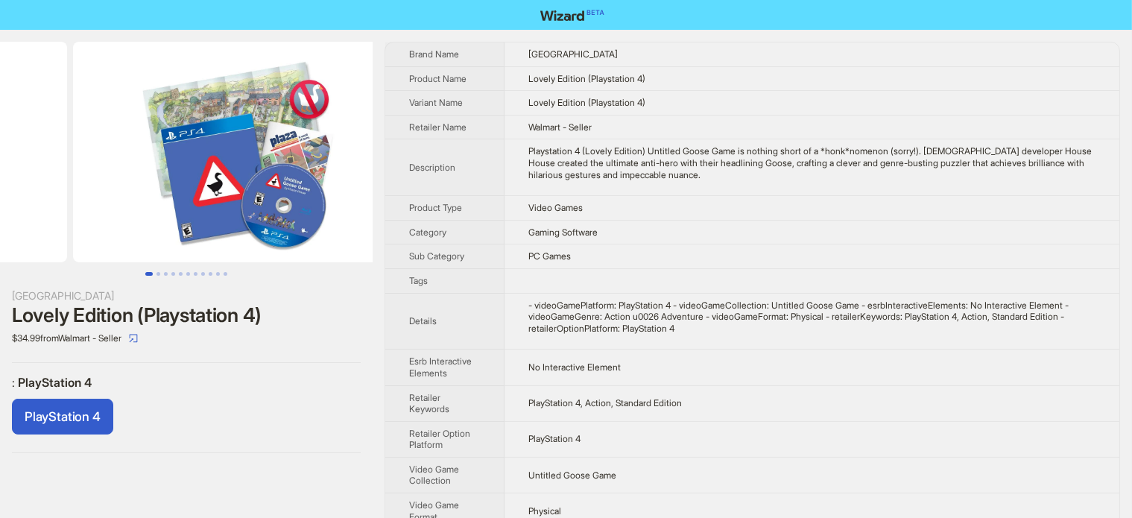
drag, startPoint x: 274, startPoint y: 177, endPoint x: 86, endPoint y: 199, distance: 189.0
click at [77, 204] on ul at bounding box center [186, 152] width 373 height 221
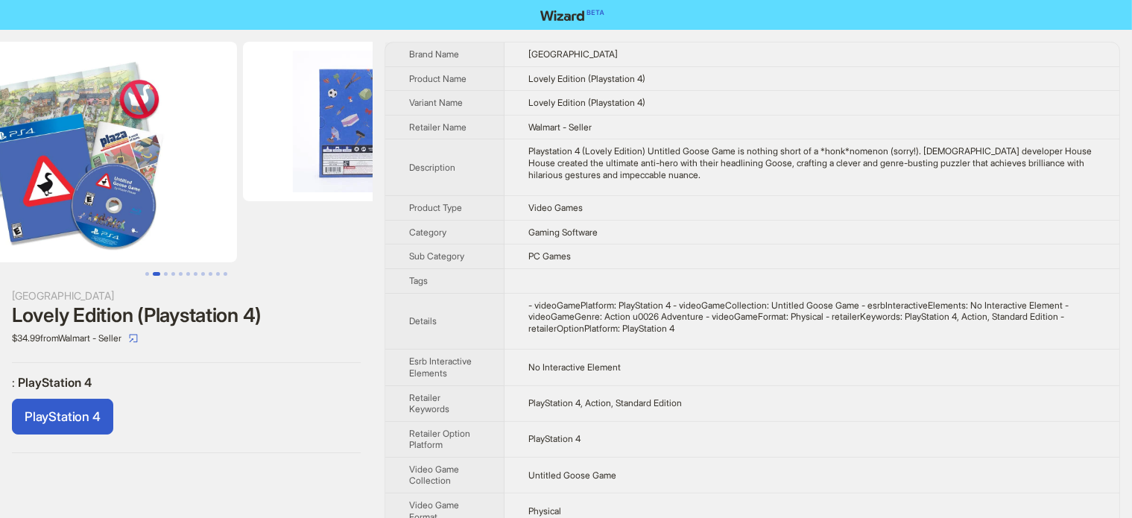
drag, startPoint x: 262, startPoint y: 187, endPoint x: 164, endPoint y: 195, distance: 98.7
click at [164, 194] on img at bounding box center [70, 152] width 334 height 221
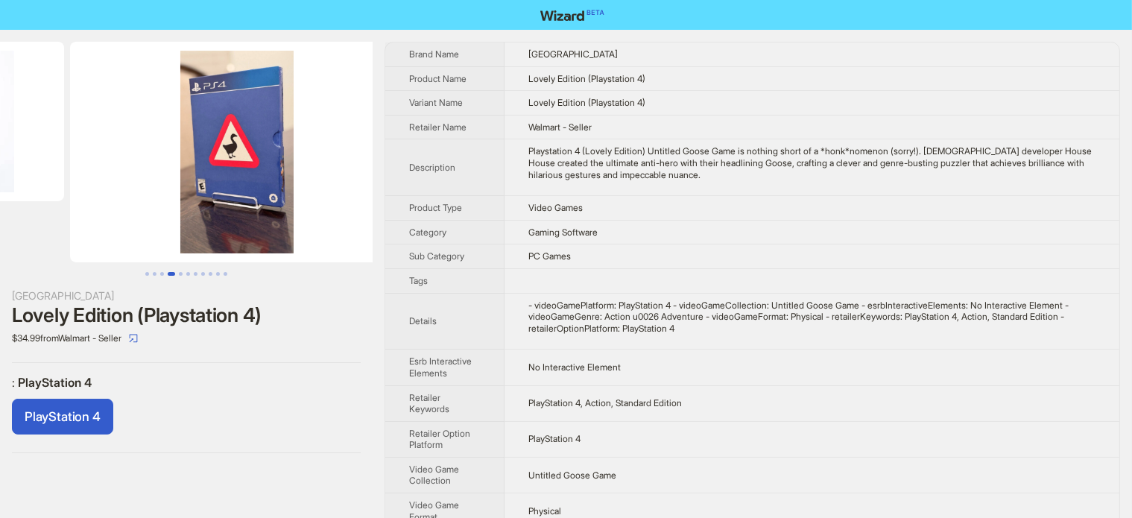
drag, startPoint x: 334, startPoint y: 171, endPoint x: 165, endPoint y: 217, distance: 175.3
click at [164, 218] on img at bounding box center [237, 152] width 334 height 221
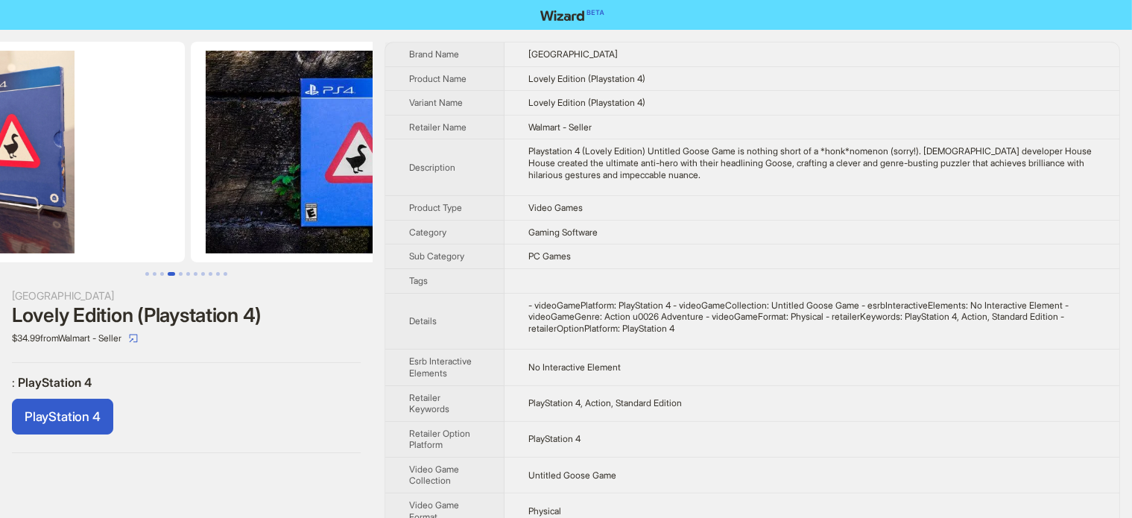
drag, startPoint x: 288, startPoint y: 181, endPoint x: 166, endPoint y: 201, distance: 123.8
click at [166, 201] on img at bounding box center [18, 152] width 334 height 221
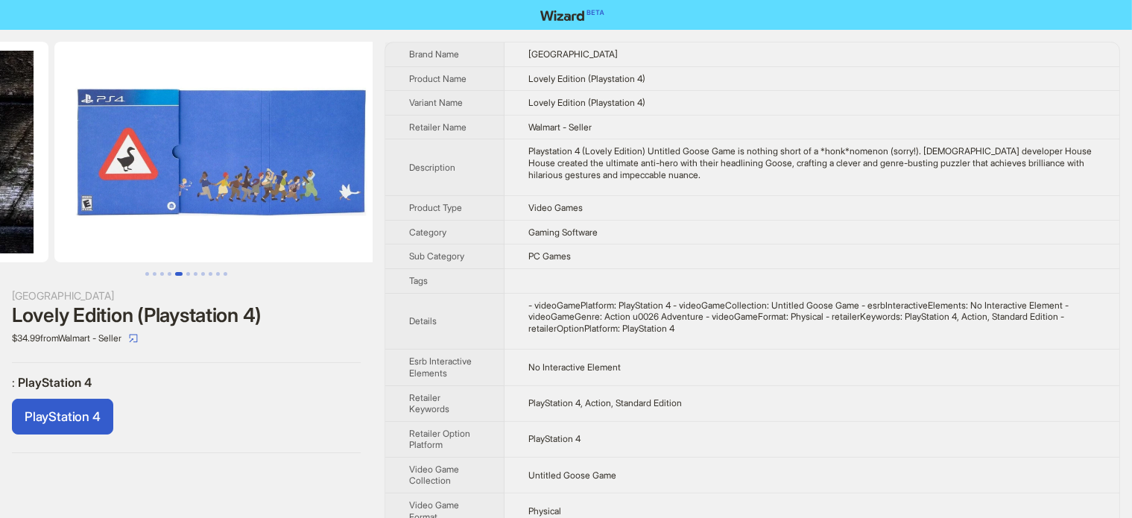
drag, startPoint x: 301, startPoint y: 162, endPoint x: 98, endPoint y: 209, distance: 208.2
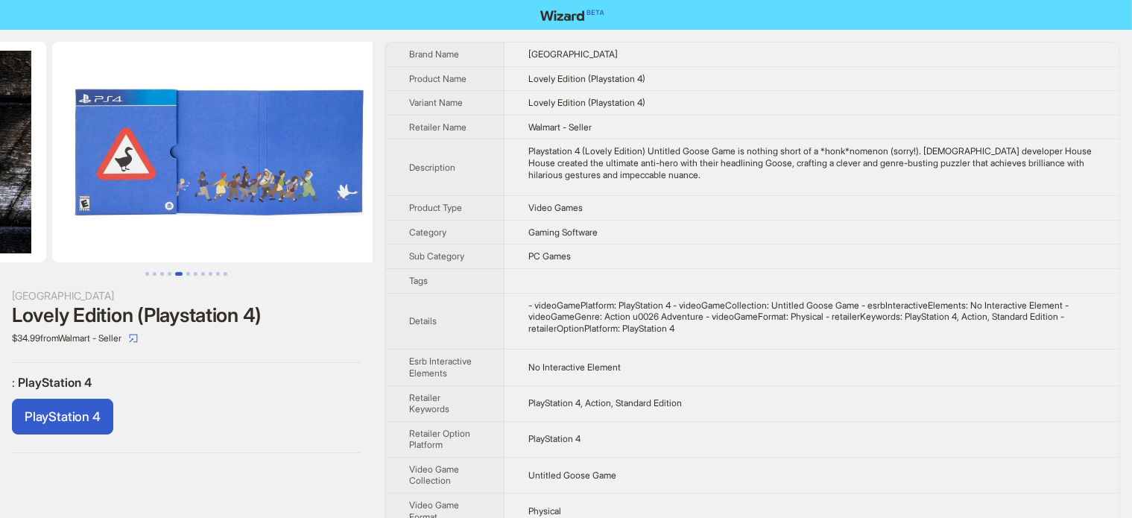
click at [99, 213] on ul at bounding box center [186, 152] width 373 height 221
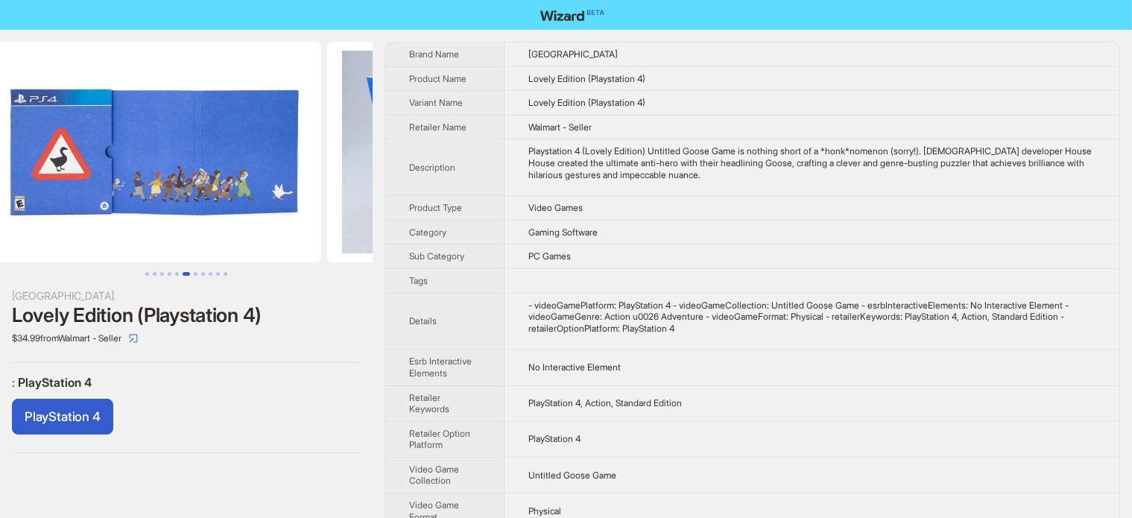
drag, startPoint x: 240, startPoint y: 171, endPoint x: 170, endPoint y: 191, distance: 72.9
click at [171, 191] on img at bounding box center [157, 152] width 334 height 221
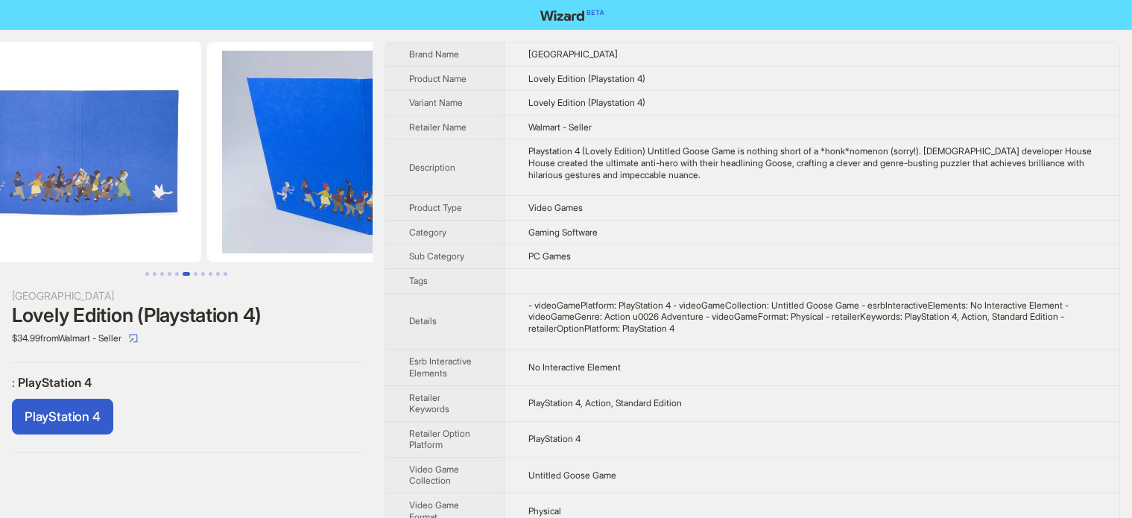
drag, startPoint x: 291, startPoint y: 190, endPoint x: 167, endPoint y: 209, distance: 125.8
click at [167, 209] on li at bounding box center [34, 152] width 340 height 221
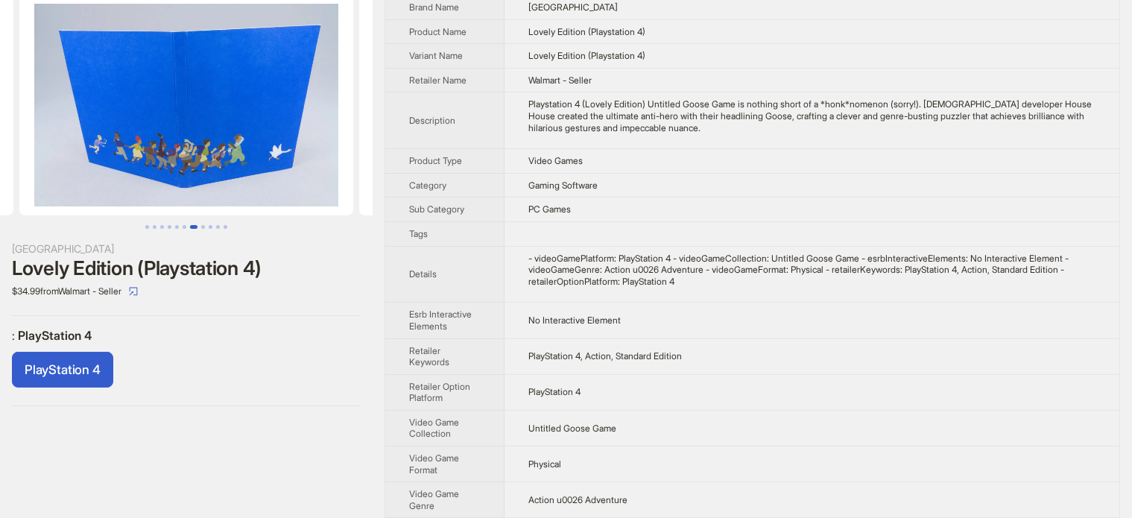
scroll to position [92, 0]
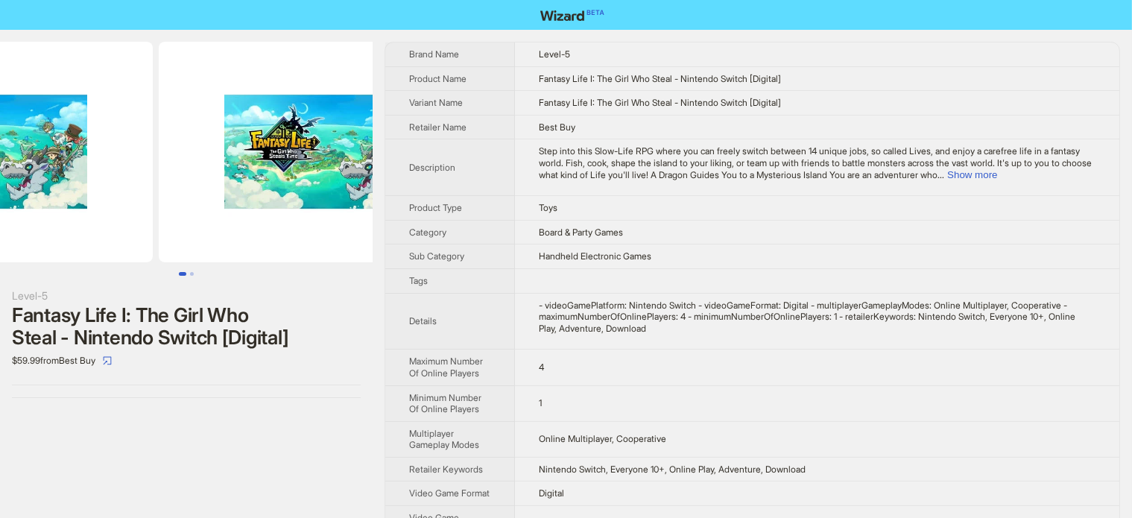
drag, startPoint x: 274, startPoint y: 157, endPoint x: 120, endPoint y: 197, distance: 159.4
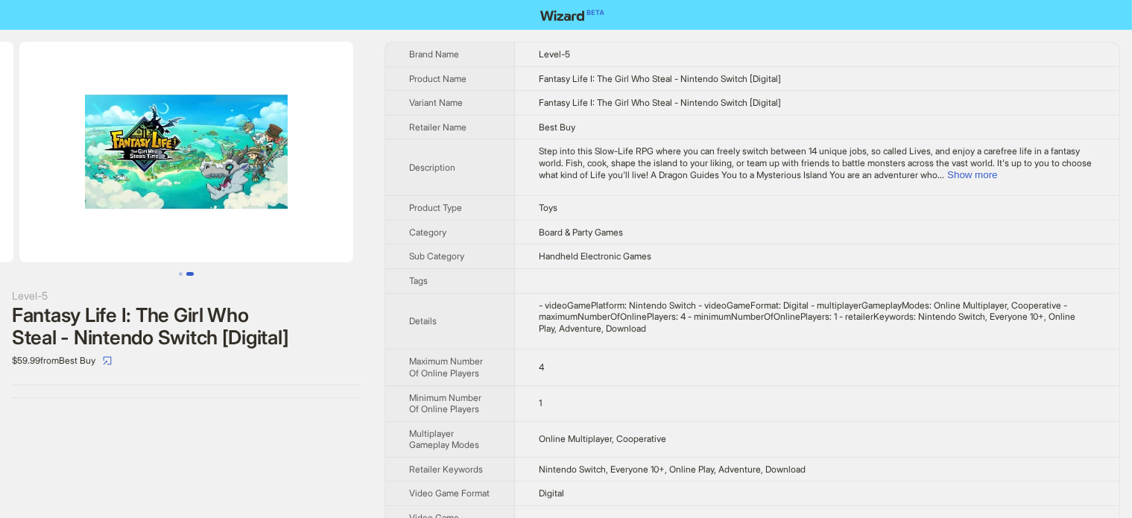
drag, startPoint x: 282, startPoint y: 202, endPoint x: 119, endPoint y: 209, distance: 162.6
click at [122, 208] on img at bounding box center [186, 152] width 334 height 221
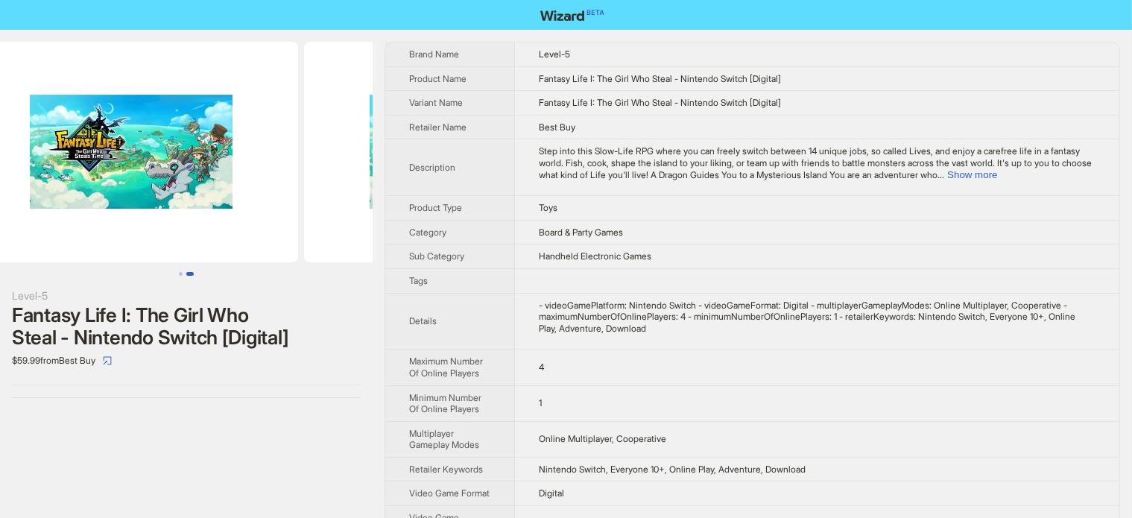
drag, startPoint x: 119, startPoint y: 209, endPoint x: 322, endPoint y: 209, distance: 202.7
click at [322, 209] on li at bounding box center [479, 152] width 356 height 221
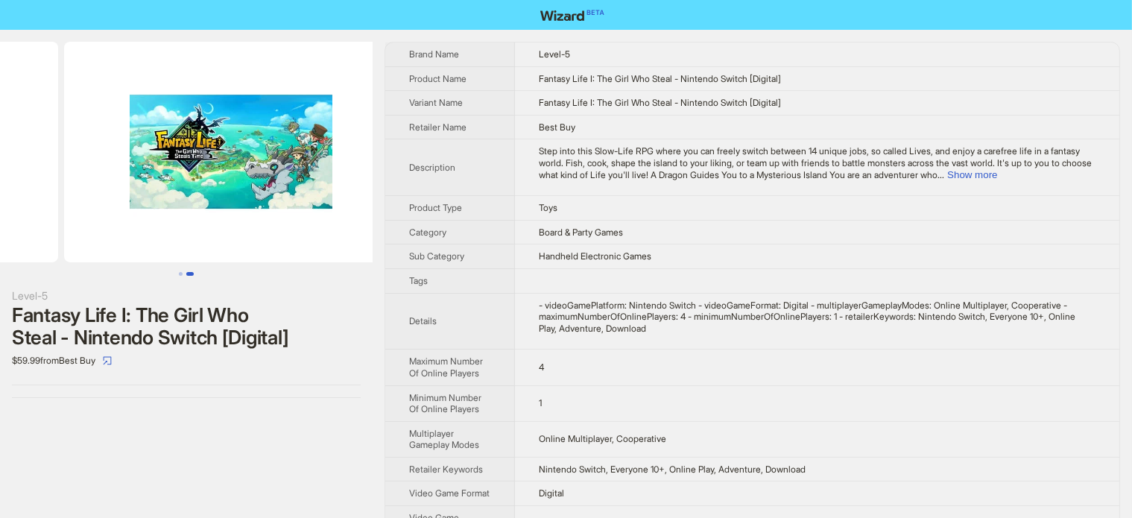
drag, startPoint x: 333, startPoint y: 200, endPoint x: 118, endPoint y: 238, distance: 217.8
click at [118, 238] on ul at bounding box center [186, 152] width 373 height 221
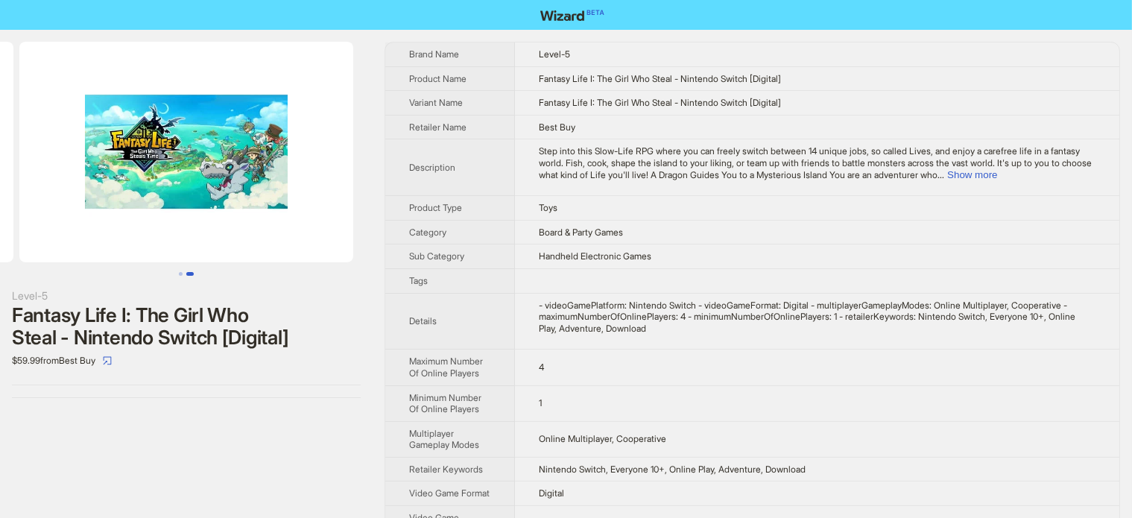
drag, startPoint x: 235, startPoint y: 244, endPoint x: 214, endPoint y: 248, distance: 21.3
click at [215, 248] on img at bounding box center [186, 152] width 334 height 221
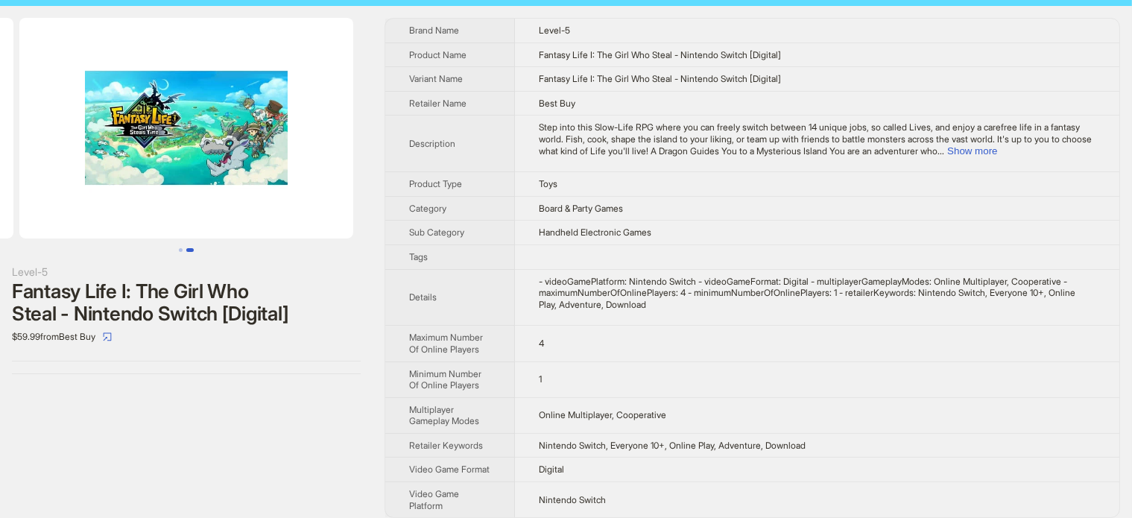
scroll to position [46, 0]
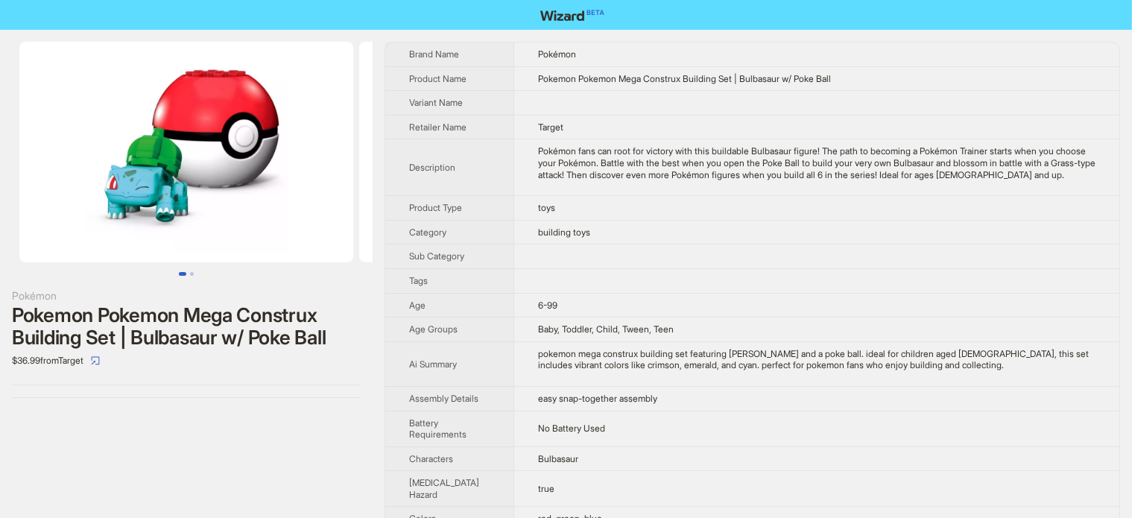
scroll to position [0, 63]
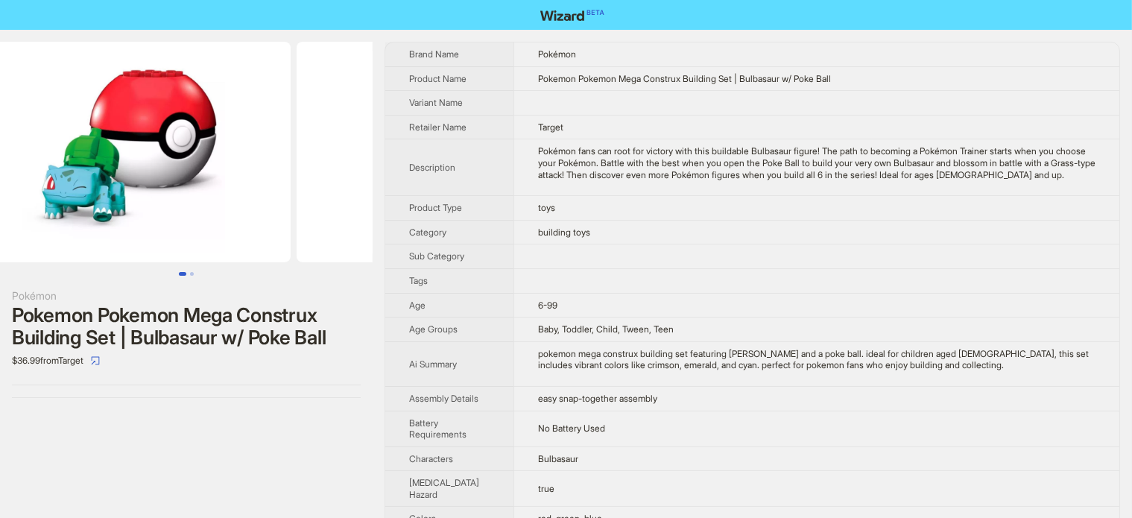
drag, startPoint x: 304, startPoint y: 132, endPoint x: 257, endPoint y: 142, distance: 48.1
click at [259, 142] on img at bounding box center [124, 152] width 334 height 221
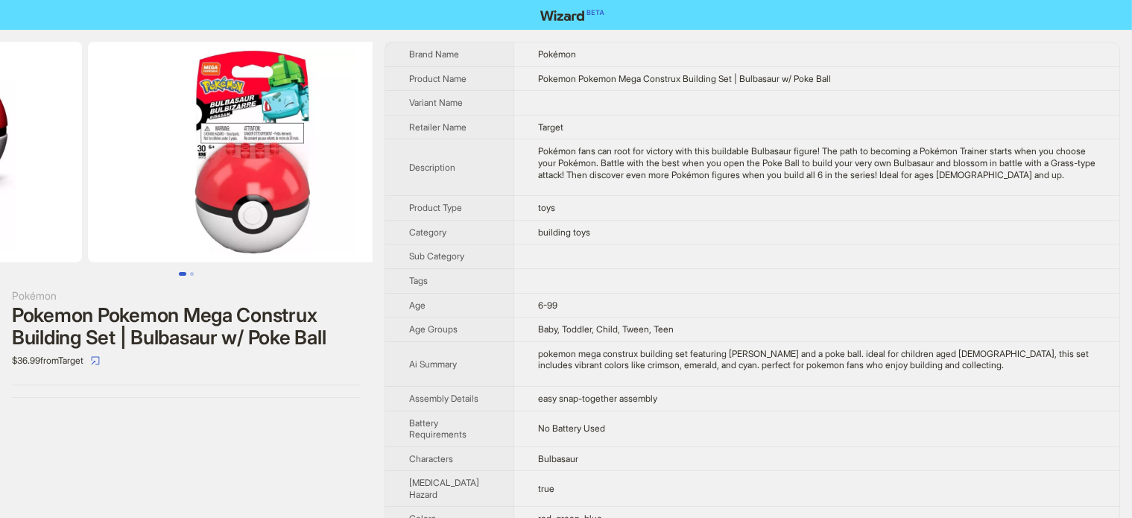
drag, startPoint x: 339, startPoint y: 145, endPoint x: 107, endPoint y: 191, distance: 236.3
click at [107, 191] on ul at bounding box center [186, 152] width 373 height 221
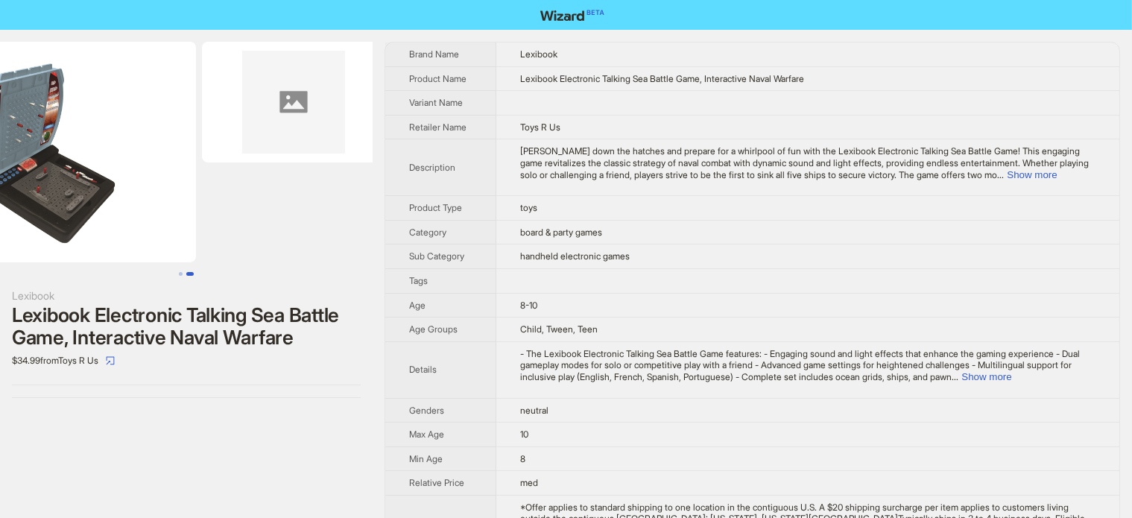
drag, startPoint x: 196, startPoint y: 183, endPoint x: 140, endPoint y: 197, distance: 57.5
click at [140, 197] on img at bounding box center [29, 152] width 334 height 221
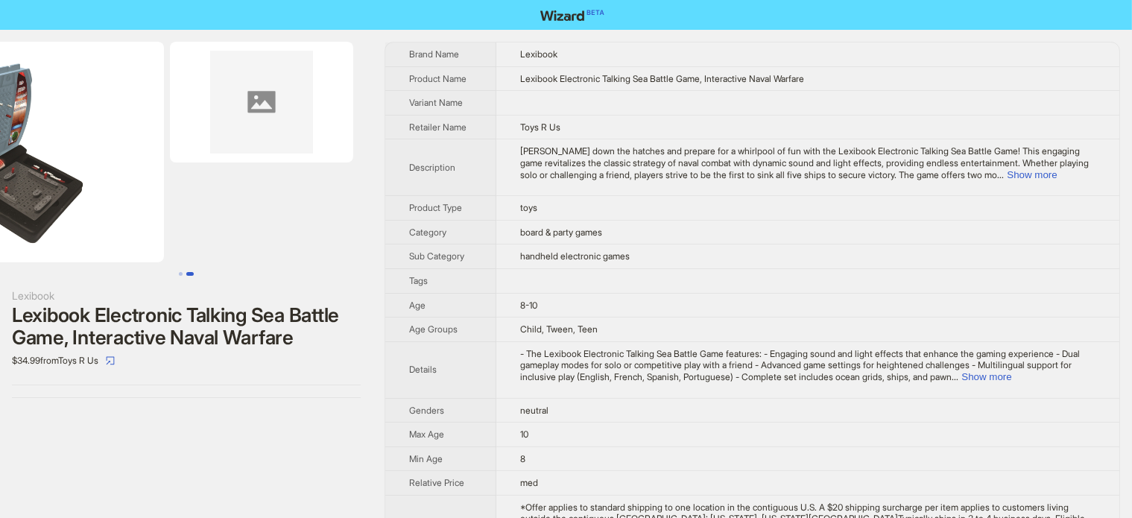
drag, startPoint x: 230, startPoint y: 172, endPoint x: 16, endPoint y: 200, distance: 215.6
click at [16, 200] on ul at bounding box center [186, 152] width 373 height 221
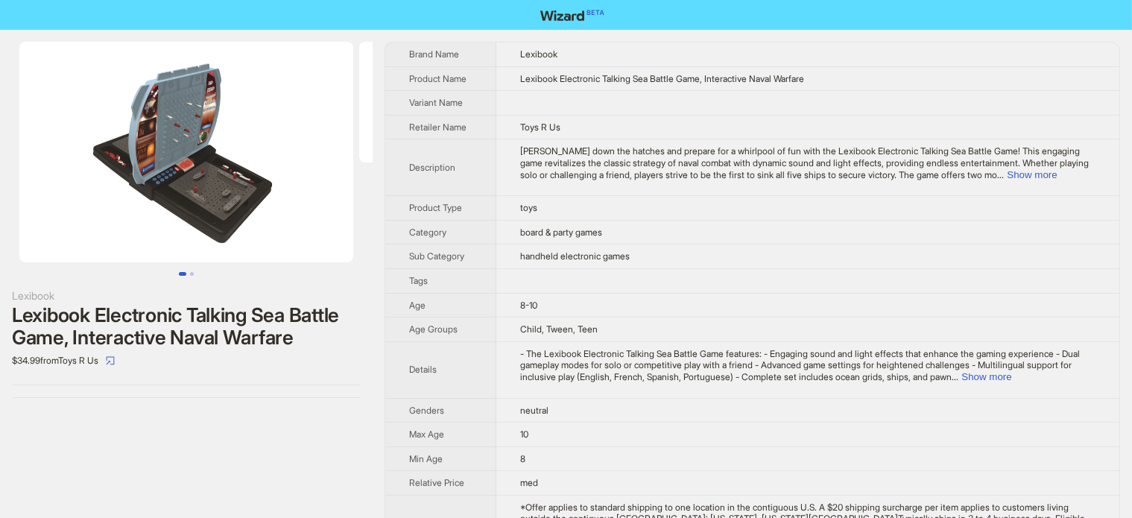
drag, startPoint x: 98, startPoint y: 180, endPoint x: 280, endPoint y: 177, distance: 181.8
click at [278, 178] on img at bounding box center [186, 152] width 334 height 221
click at [232, 175] on img at bounding box center [186, 152] width 334 height 221
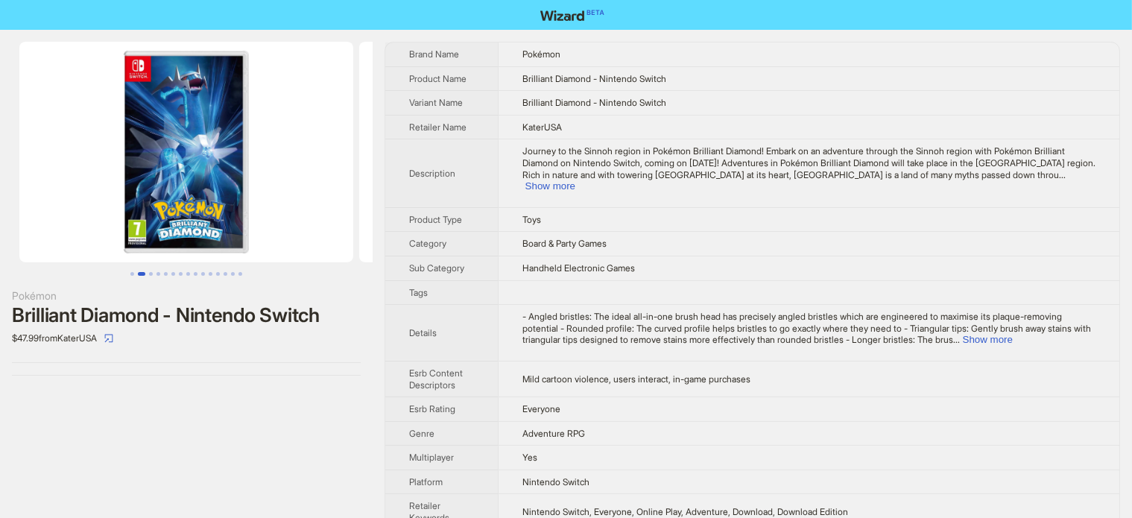
scroll to position [0, 340]
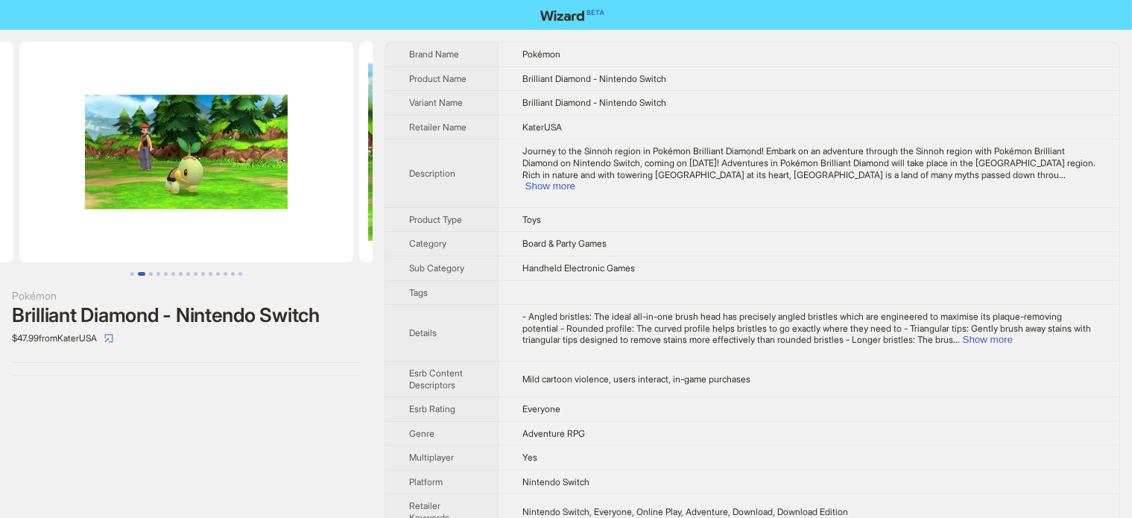
click at [124, 416] on div "Pokémon Brilliant Diamond - Nintendo Switch $47.99 from KaterUSA" at bounding box center [186, 286] width 373 height 513
drag, startPoint x: 244, startPoint y: 174, endPoint x: 125, endPoint y: 202, distance: 122.5
click at [127, 201] on img at bounding box center [186, 152] width 334 height 221
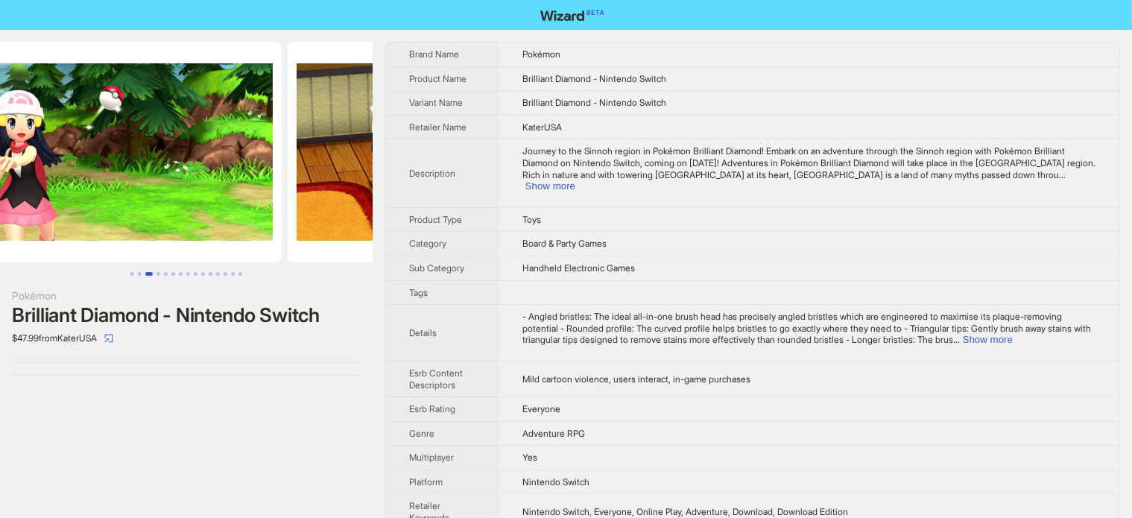
click at [176, 198] on img at bounding box center [115, 152] width 334 height 221
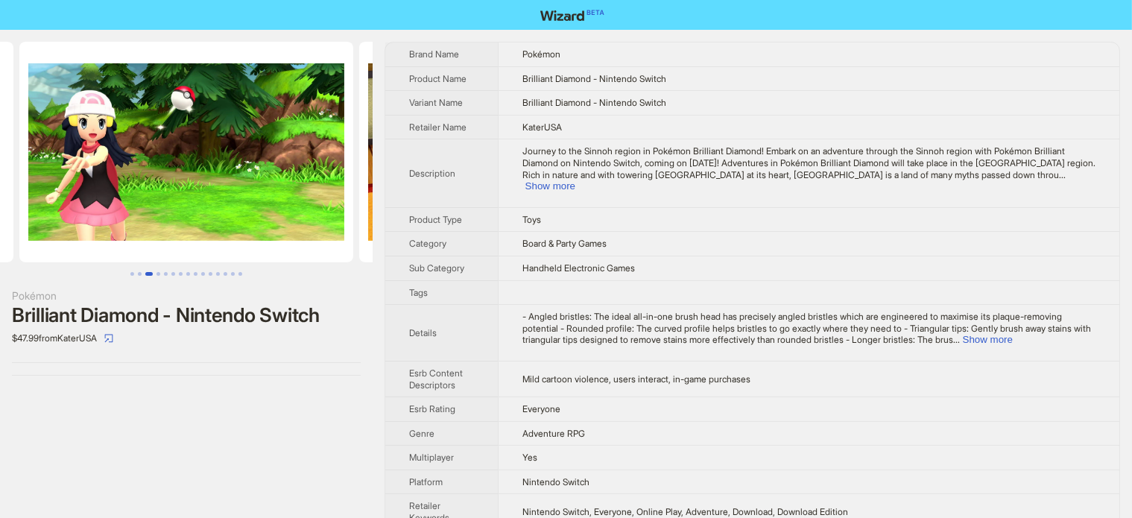
drag, startPoint x: 314, startPoint y: 197, endPoint x: 213, endPoint y: 192, distance: 100.7
click at [226, 191] on ul at bounding box center [186, 152] width 373 height 221
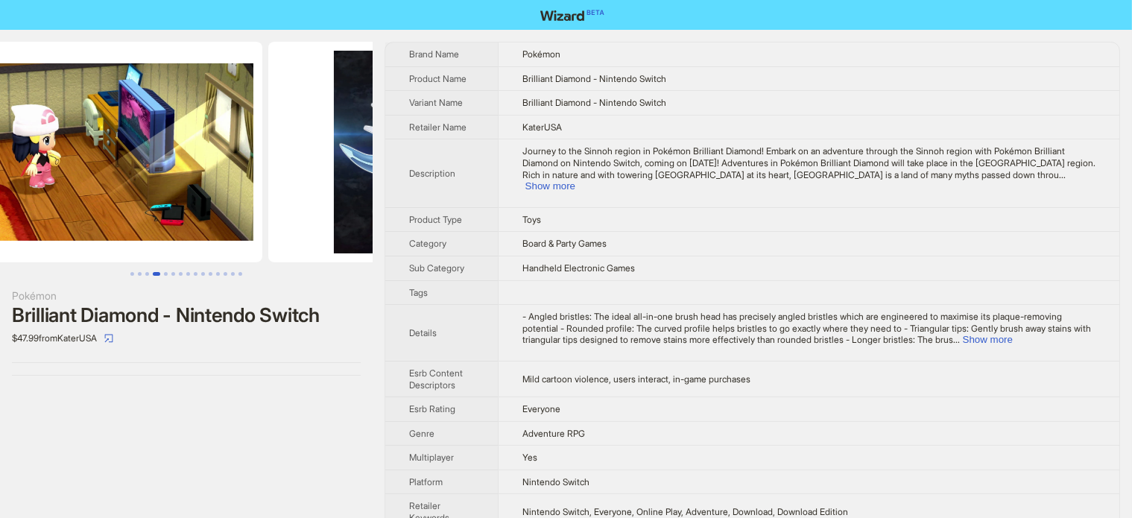
drag, startPoint x: 259, startPoint y: 199, endPoint x: 0, endPoint y: 229, distance: 260.2
click at [0, 229] on ul at bounding box center [186, 152] width 373 height 221
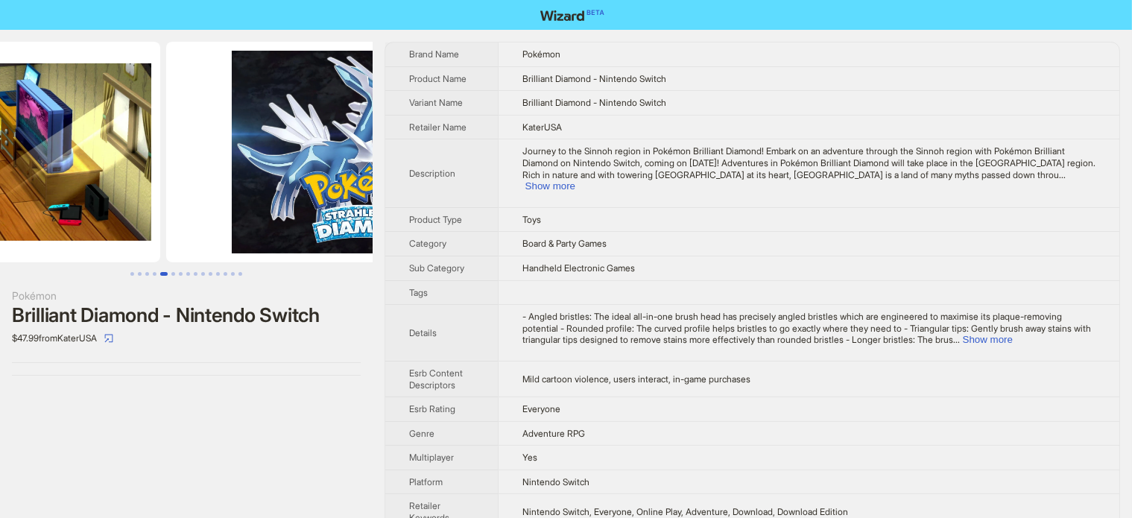
drag, startPoint x: 207, startPoint y: 200, endPoint x: 99, endPoint y: 226, distance: 111.0
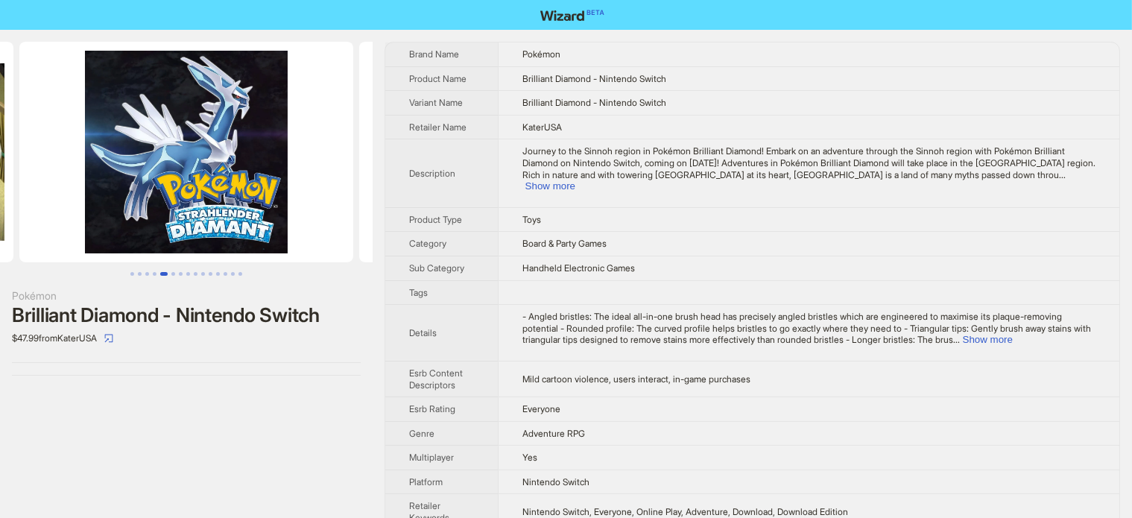
drag, startPoint x: 329, startPoint y: 193, endPoint x: 186, endPoint y: 190, distance: 143.1
click at [186, 190] on ul at bounding box center [186, 152] width 373 height 221
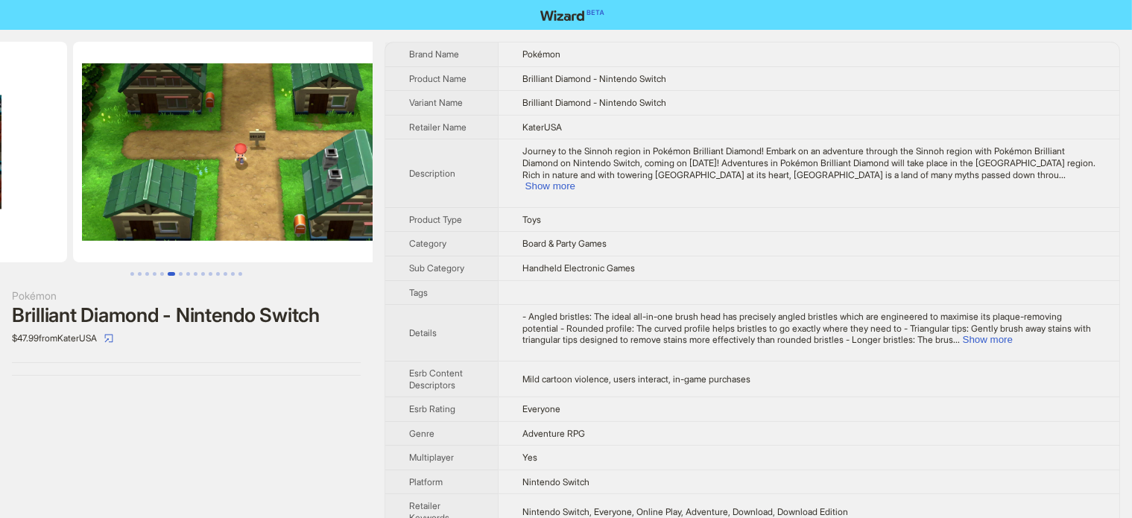
drag, startPoint x: 213, startPoint y: 219, endPoint x: 109, endPoint y: 242, distance: 106.8
click at [110, 242] on ul at bounding box center [186, 152] width 373 height 221
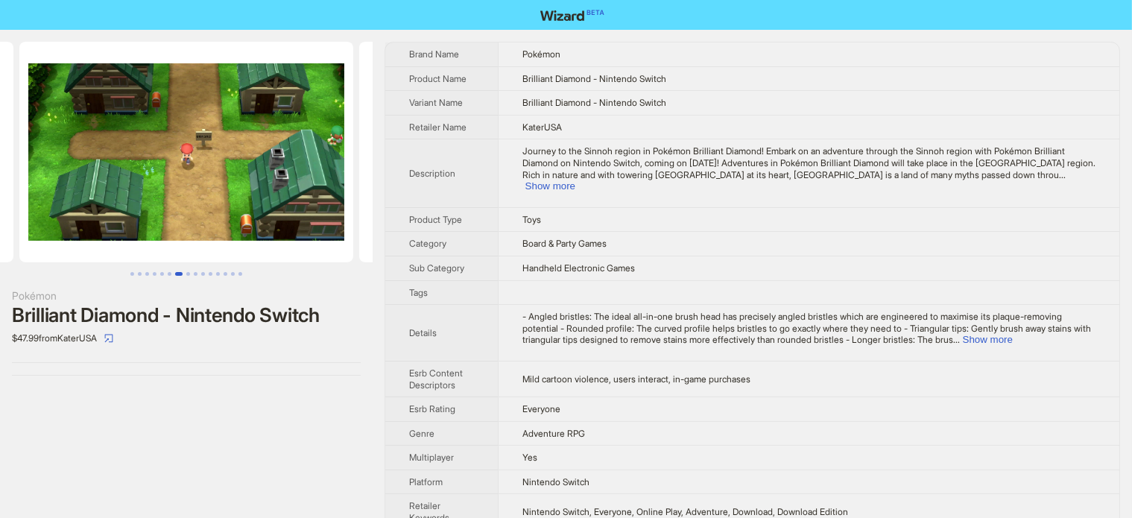
drag, startPoint x: 304, startPoint y: 156, endPoint x: 150, endPoint y: 181, distance: 155.4
click at [214, 168] on img at bounding box center [186, 152] width 334 height 221
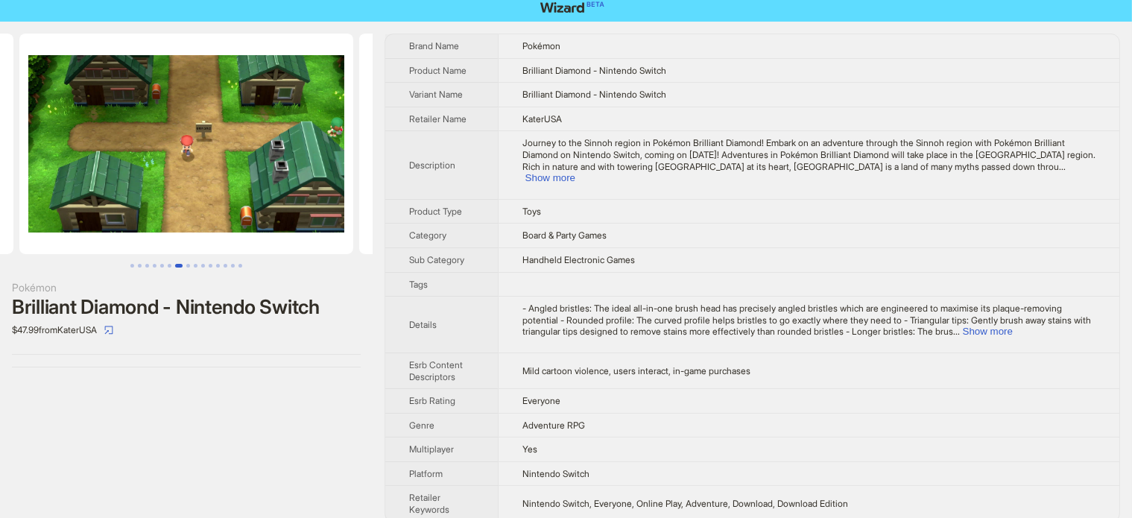
scroll to position [13, 0]
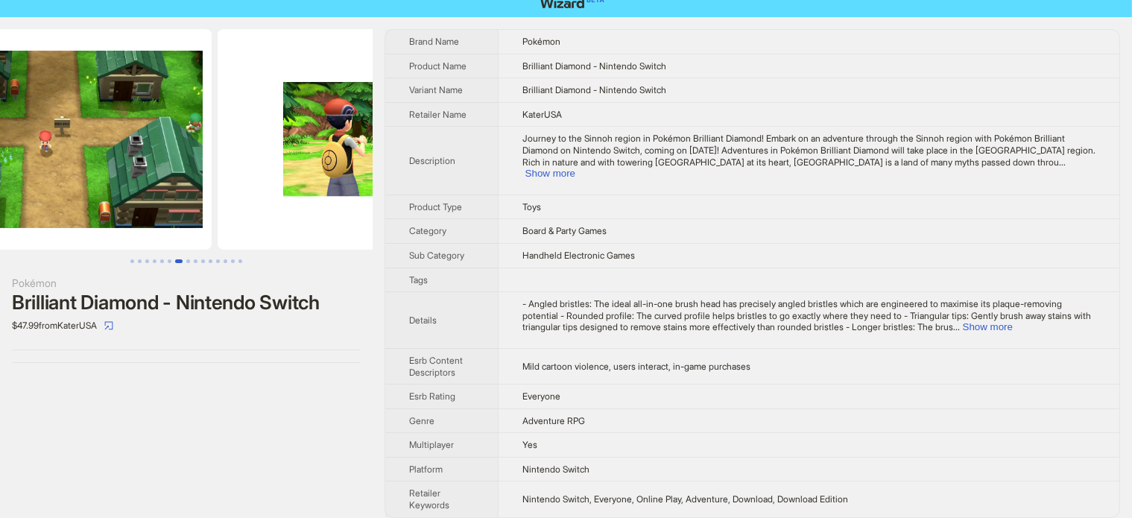
drag, startPoint x: 181, startPoint y: 178, endPoint x: 297, endPoint y: 190, distance: 116.8
click at [137, 190] on img at bounding box center [45, 139] width 334 height 221
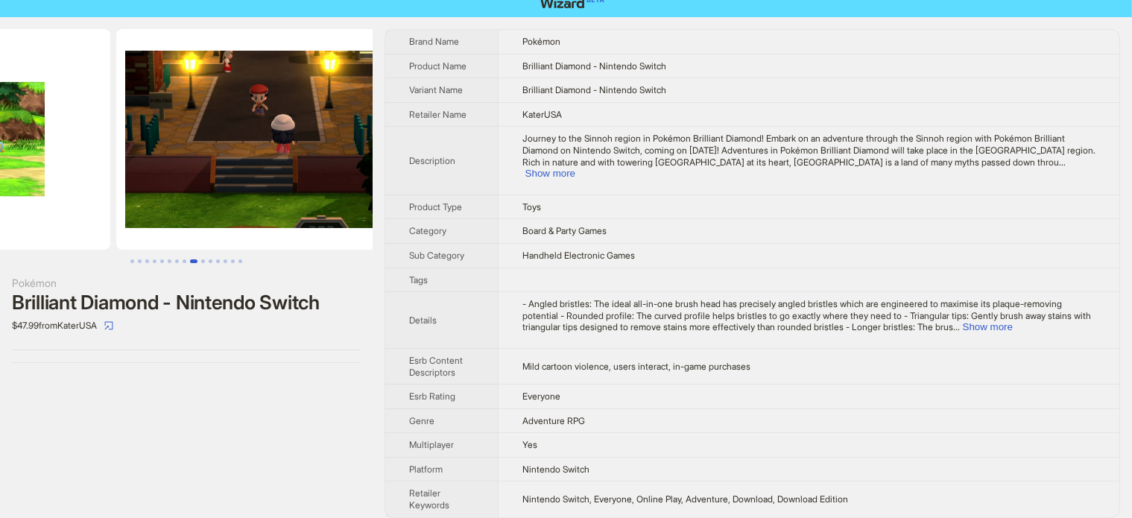
drag, startPoint x: 340, startPoint y: 181, endPoint x: 168, endPoint y: 177, distance: 172.1
click at [153, 174] on ul at bounding box center [186, 139] width 373 height 221
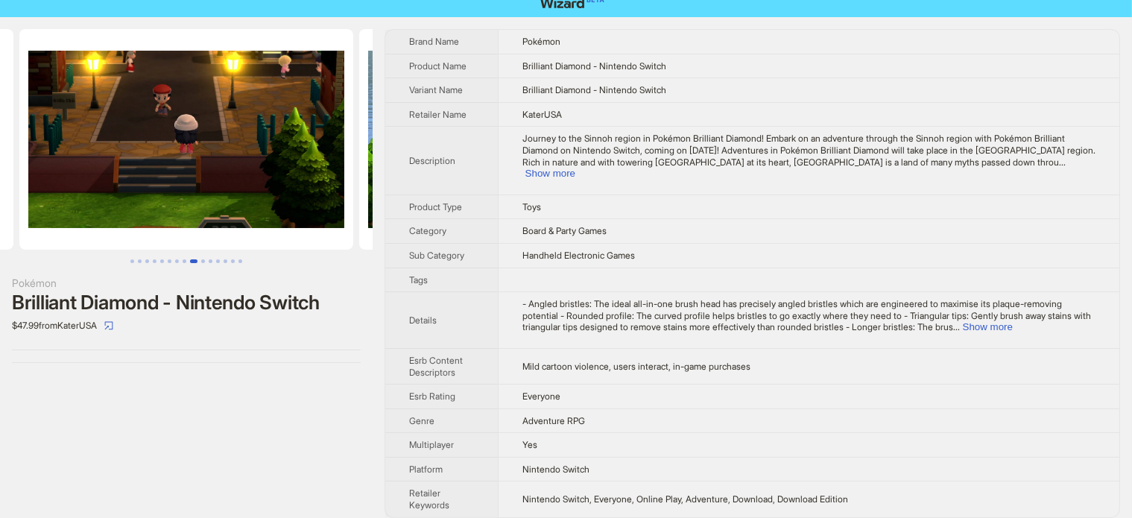
scroll to position [0, 3058]
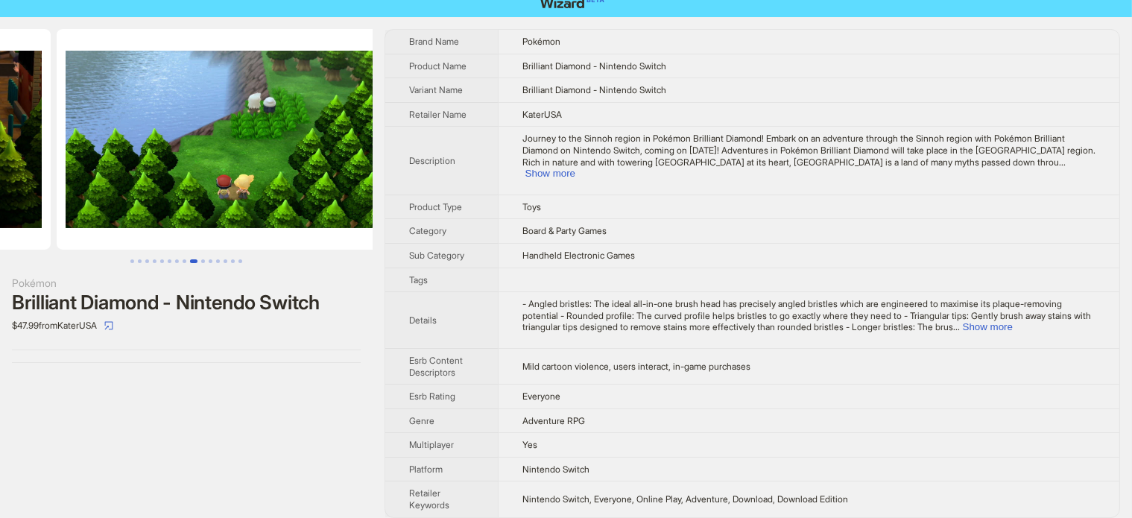
drag, startPoint x: 232, startPoint y: 124, endPoint x: 77, endPoint y: 159, distance: 159.4
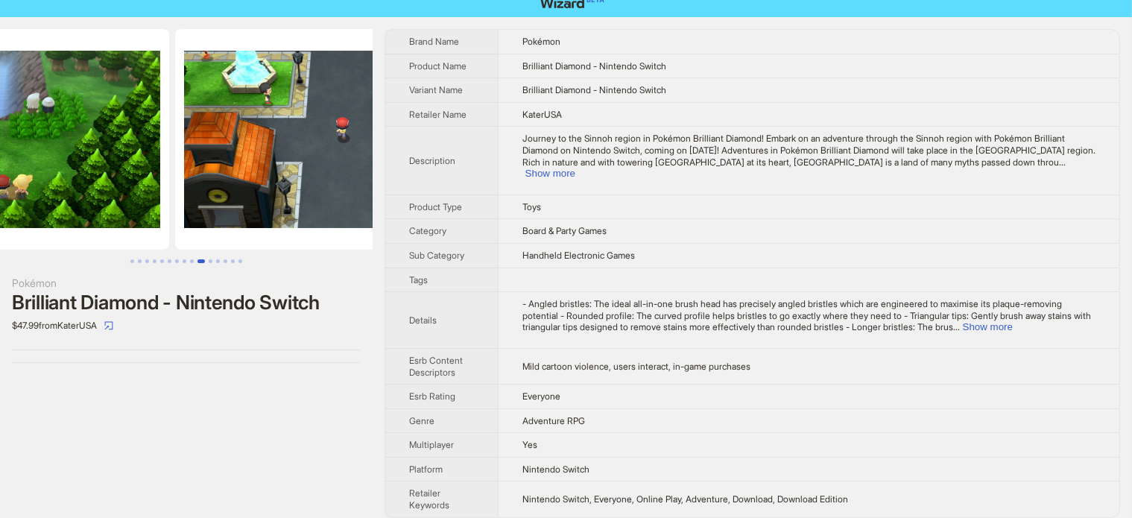
drag, startPoint x: 226, startPoint y: 162, endPoint x: 89, endPoint y: 194, distance: 141.0
click at [89, 194] on img at bounding box center [2, 139] width 334 height 221
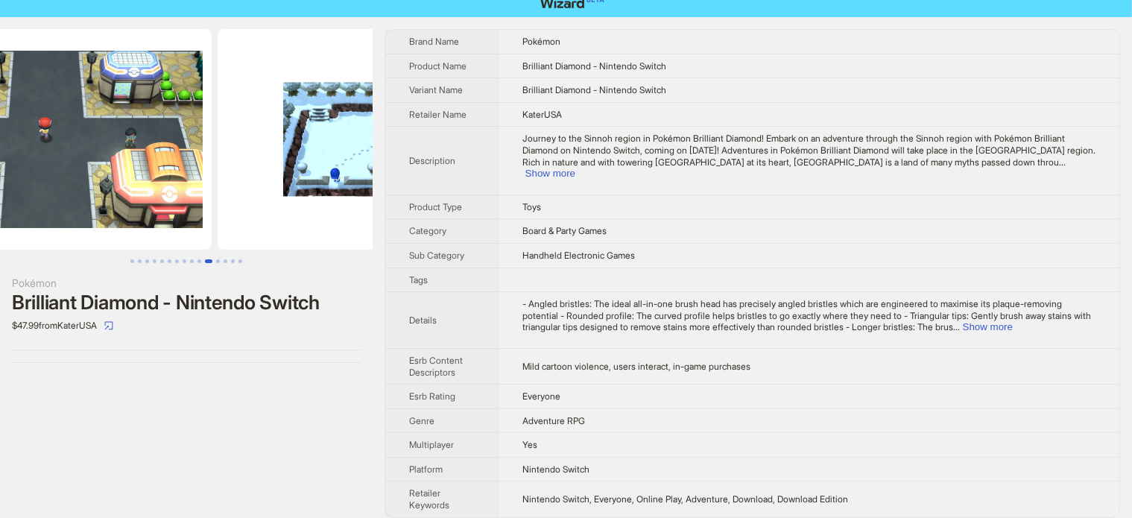
drag, startPoint x: 215, startPoint y: 186, endPoint x: 96, endPoint y: 188, distance: 119.2
click at [96, 188] on img at bounding box center [45, 139] width 334 height 221
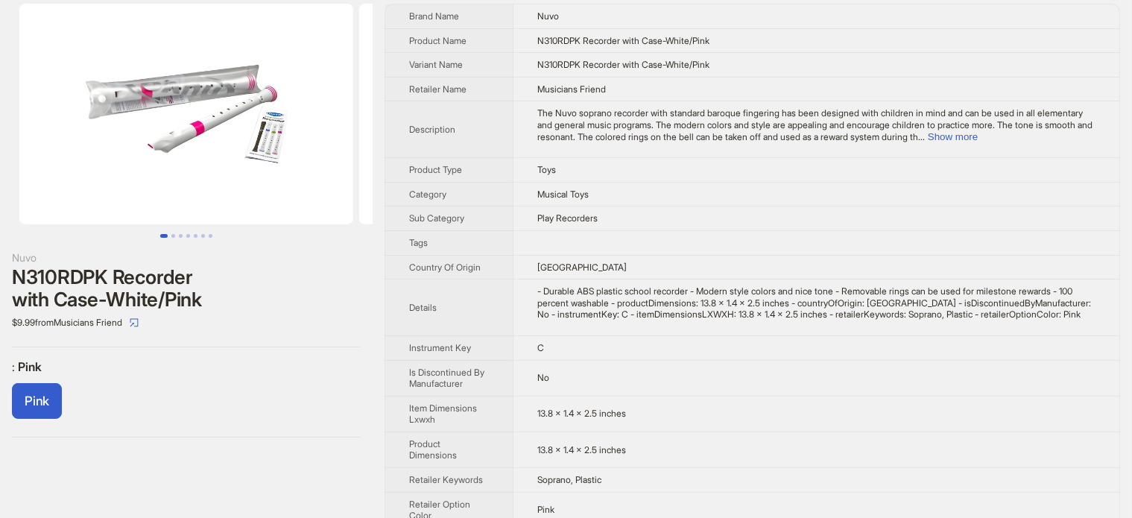
scroll to position [59, 0]
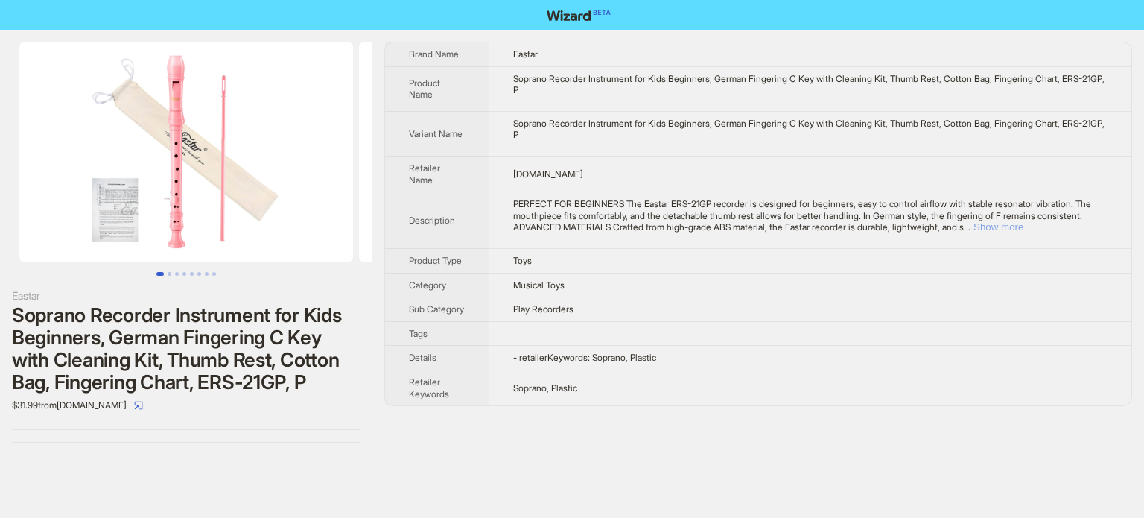
click at [1024, 229] on button "Show more" at bounding box center [999, 226] width 50 height 11
